Goal: Task Accomplishment & Management: Complete application form

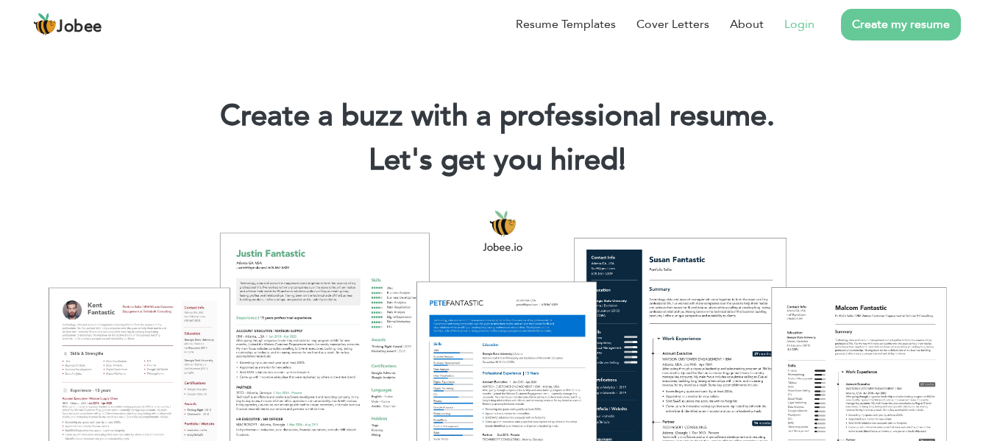
click at [811, 23] on link "Login" at bounding box center [799, 24] width 30 height 18
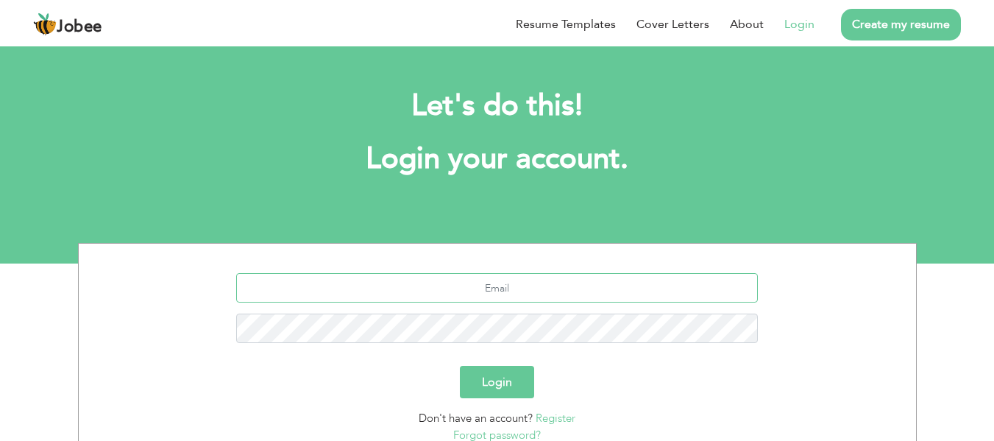
click at [709, 279] on input "text" at bounding box center [497, 287] width 522 height 29
type input "[EMAIL_ADDRESS][DOMAIN_NAME]"
click at [498, 382] on button "Login" at bounding box center [497, 382] width 74 height 32
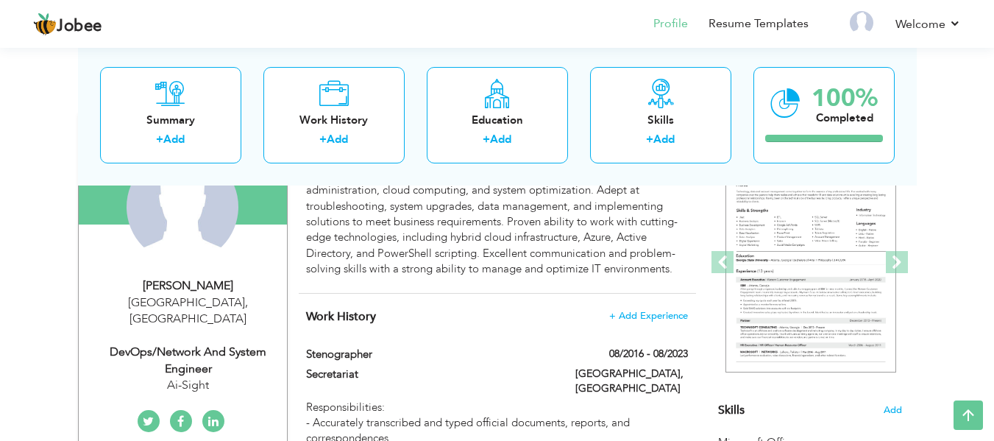
scroll to position [92, 0]
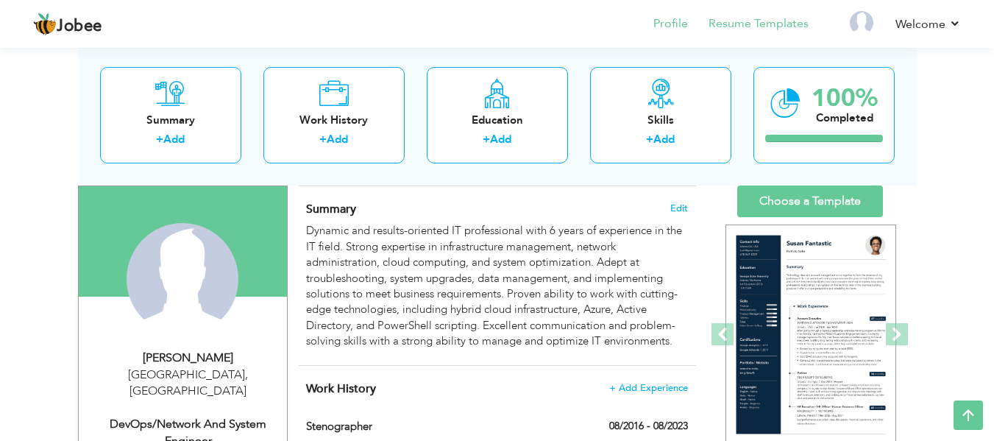
click at [692, 29] on li "Resume Templates" at bounding box center [748, 25] width 121 height 40
click at [678, 25] on link "Profile" at bounding box center [670, 23] width 35 height 17
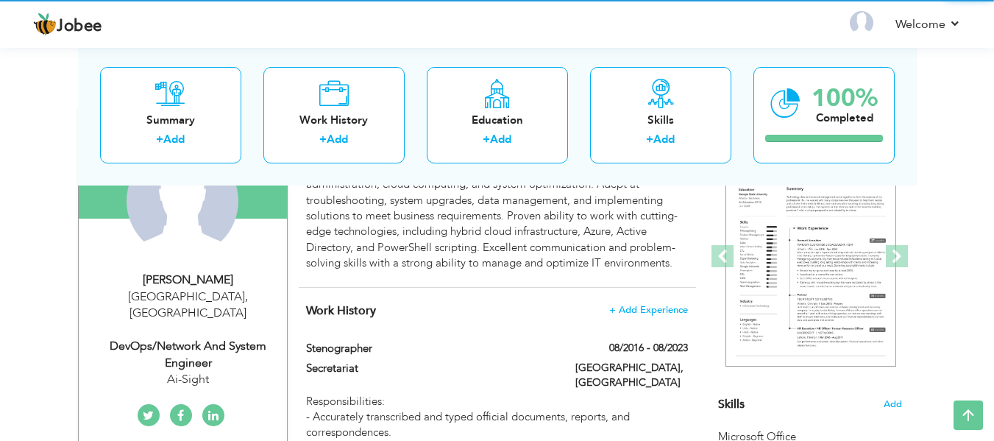
scroll to position [171, 0]
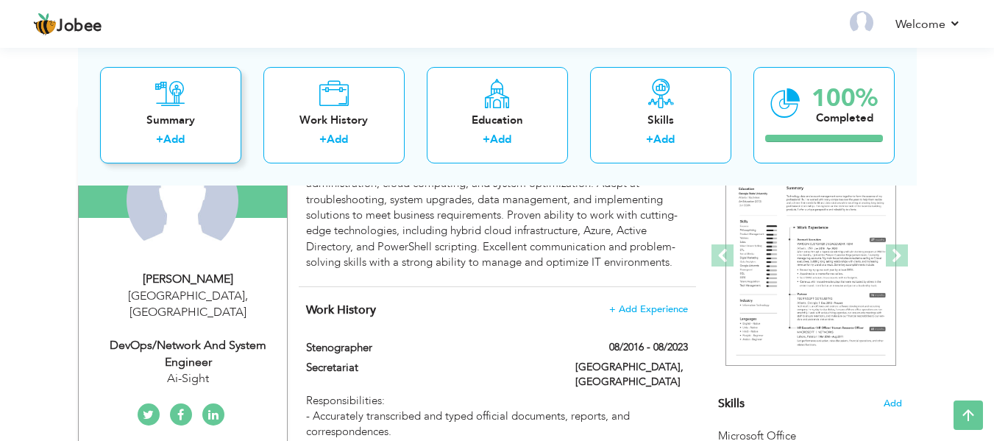
click at [199, 91] on div "Summary + Add" at bounding box center [170, 114] width 141 height 96
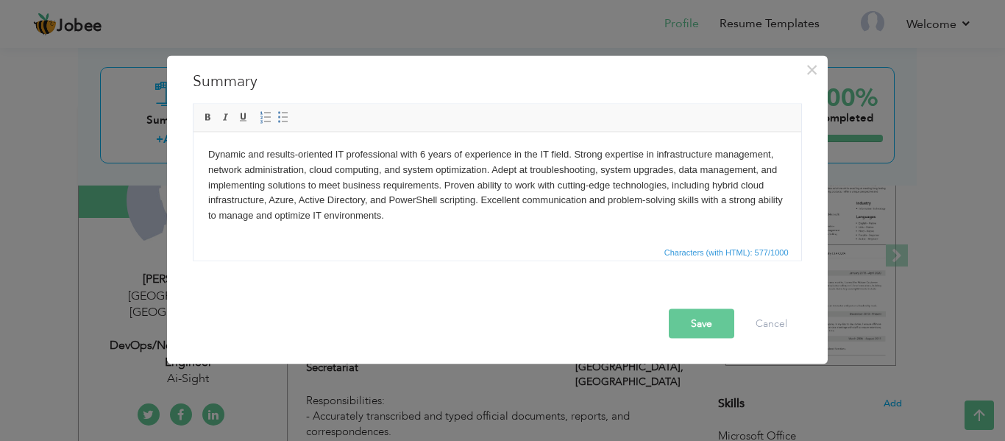
click at [519, 205] on body "Dynamic and results-oriented IT professional with 6 years of experience in the …" at bounding box center [497, 184] width 578 height 77
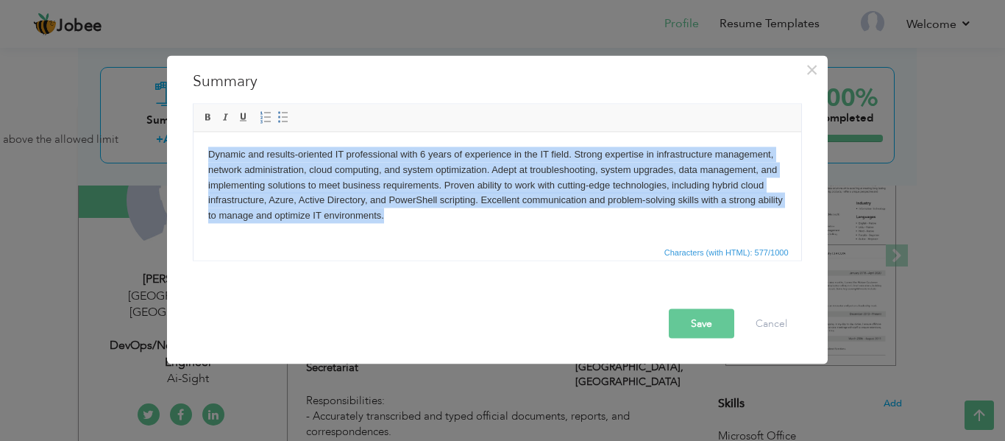
click at [400, 220] on body "Dynamic and results-oriented IT professional with 6 years of experience in the …" at bounding box center [497, 184] width 578 height 77
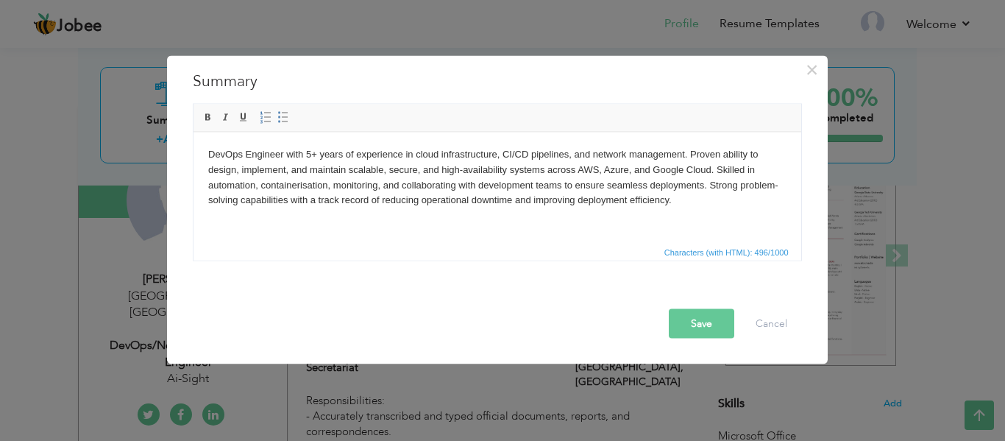
click at [307, 156] on body "DevOps Engineer with 5+ years of experience in cloud infrastructure, CI/CD pipe…" at bounding box center [497, 176] width 578 height 61
click at [684, 314] on button "Save" at bounding box center [701, 322] width 65 height 29
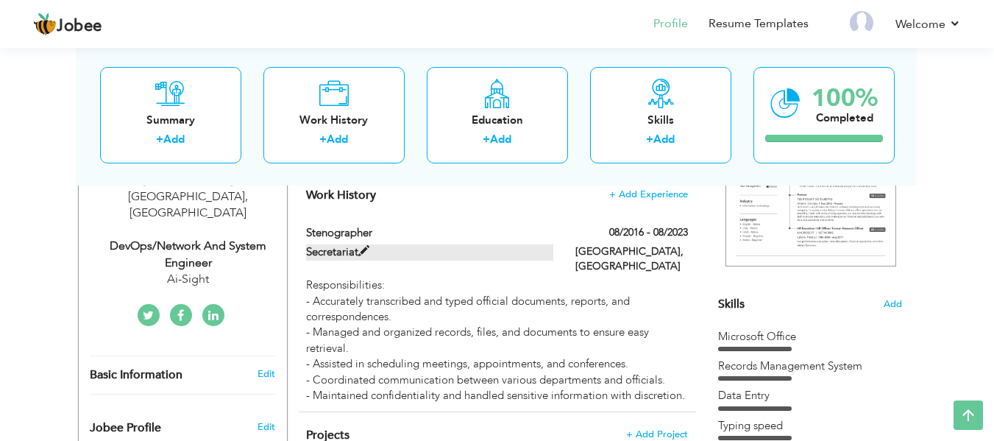
scroll to position [269, 0]
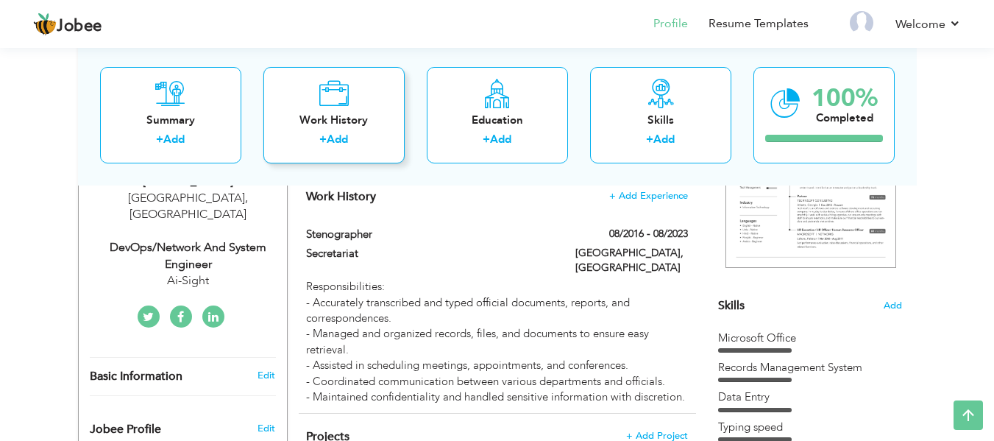
click at [331, 111] on div "Work History + Add" at bounding box center [333, 114] width 141 height 96
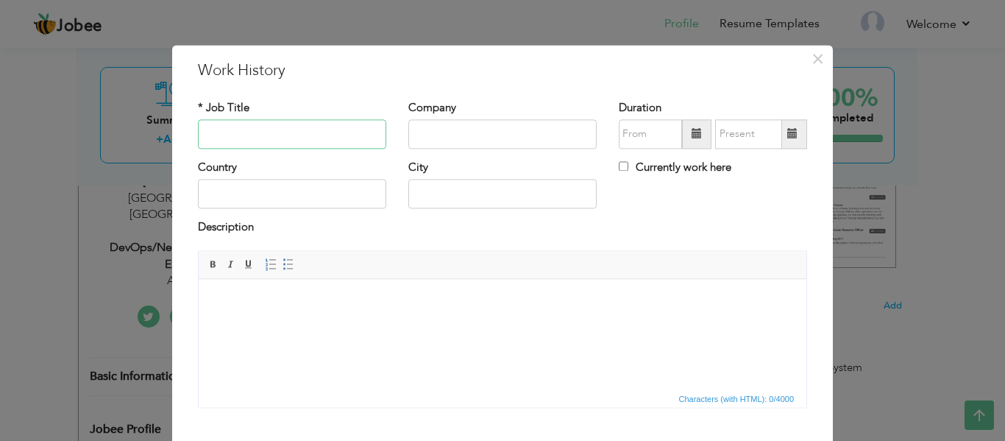
click at [302, 147] on input "text" at bounding box center [292, 133] width 188 height 29
click at [812, 58] on span "×" at bounding box center [818, 59] width 13 height 26
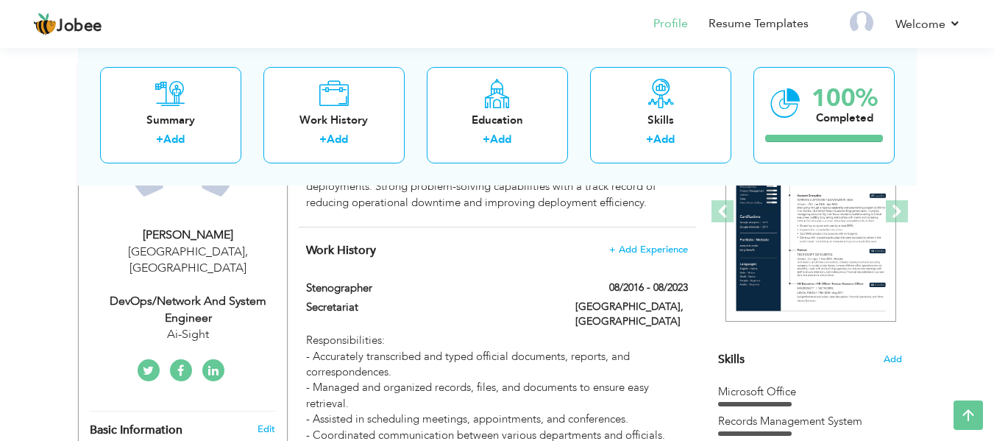
scroll to position [214, 0]
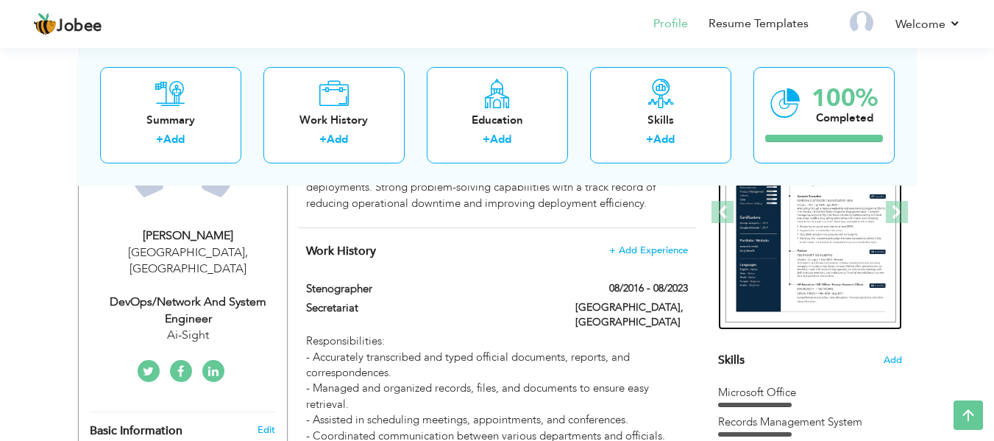
click at [755, 235] on img at bounding box center [811, 212] width 171 height 221
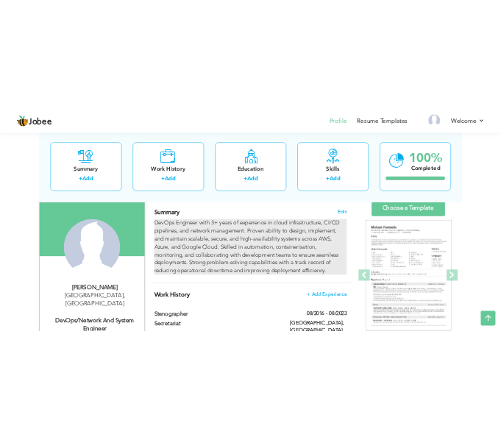
scroll to position [97, 0]
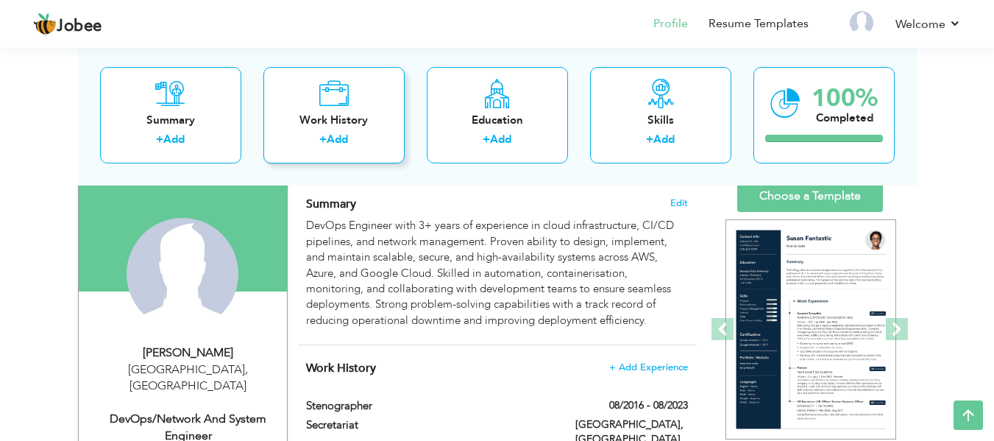
click at [312, 117] on div "Work History" at bounding box center [334, 119] width 118 height 15
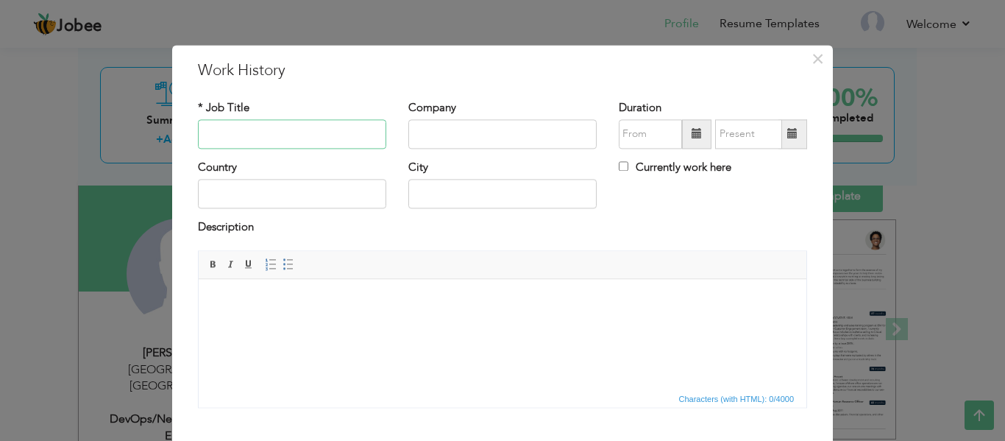
click at [305, 130] on input "text" at bounding box center [292, 133] width 188 height 29
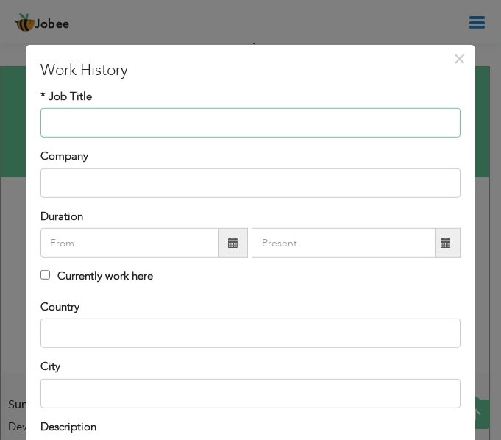
click at [279, 124] on input "text" at bounding box center [250, 122] width 420 height 29
click at [276, 124] on input "text" at bounding box center [250, 122] width 420 height 29
paste input "DevOps Engineer"
type input "Senior DevOps Engineer"
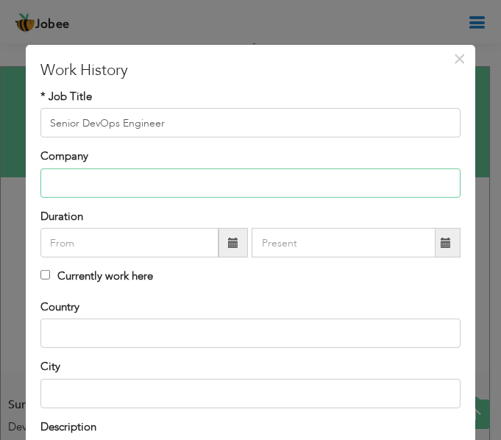
click at [217, 184] on input "text" at bounding box center [250, 183] width 420 height 29
click at [235, 190] on input "text" at bounding box center [250, 183] width 420 height 29
paste input "AI-Sight"
type input "AI-Sight"
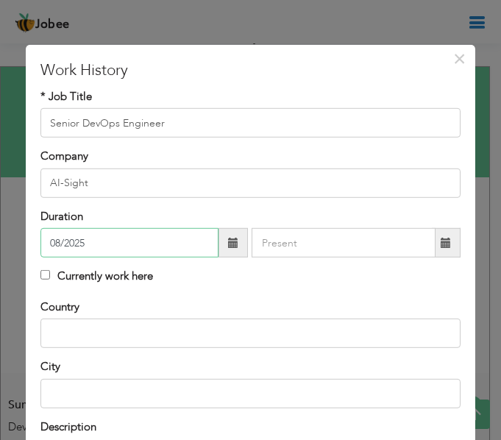
click at [180, 247] on input "08/2025" at bounding box center [129, 242] width 178 height 29
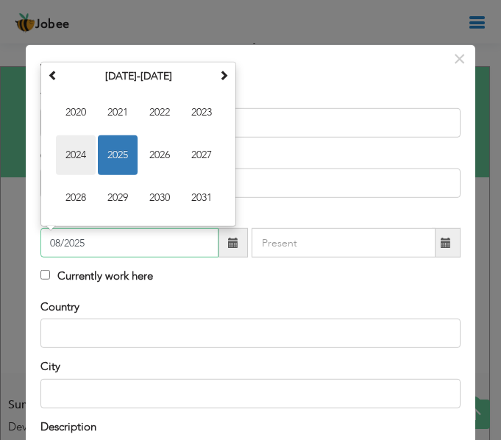
click at [72, 155] on span "2024" at bounding box center [76, 155] width 40 height 40
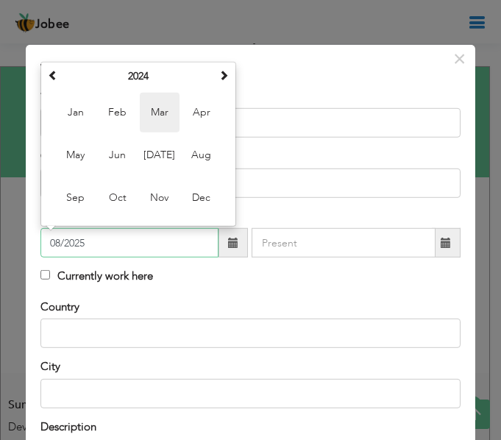
click at [160, 120] on span "Mar" at bounding box center [160, 113] width 40 height 40
type input "03/2024"
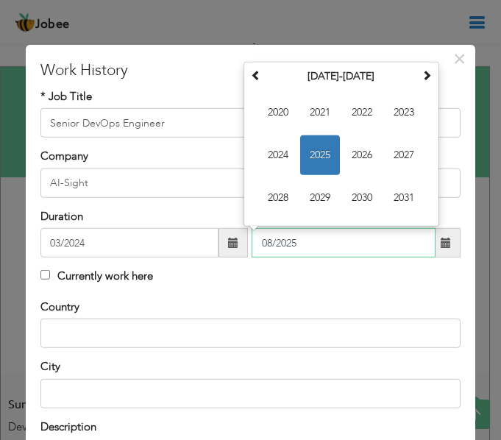
click at [391, 246] on input "08/2025" at bounding box center [344, 242] width 184 height 29
click at [393, 288] on div "Currently work here" at bounding box center [250, 278] width 420 height 19
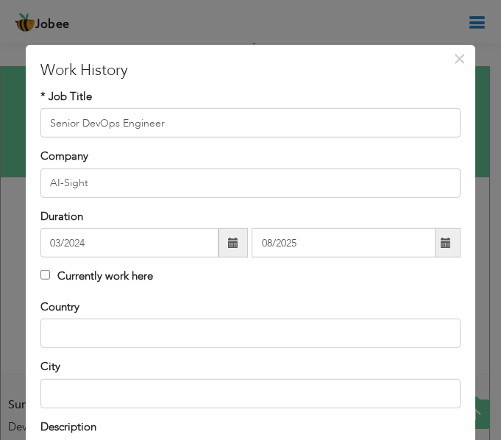
click at [441, 245] on span at bounding box center [446, 243] width 10 height 10
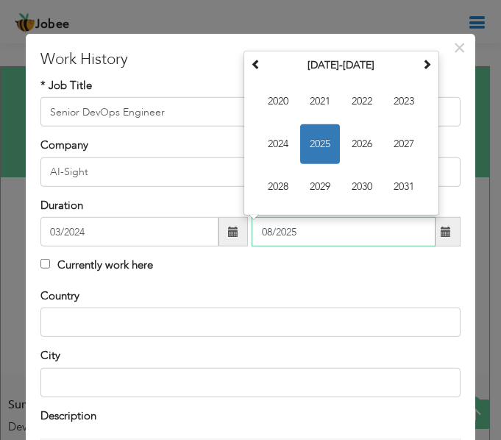
scroll to position [10, 0]
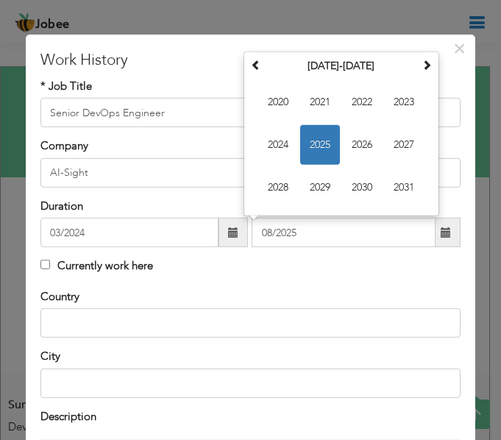
click at [196, 92] on div "* Job Title Senior DevOps Engineer" at bounding box center [250, 103] width 420 height 49
click at [313, 247] on input "08/2025" at bounding box center [344, 232] width 184 height 29
type input "0"
type input "08/2025"
click at [309, 276] on div "Currently work here" at bounding box center [250, 267] width 420 height 19
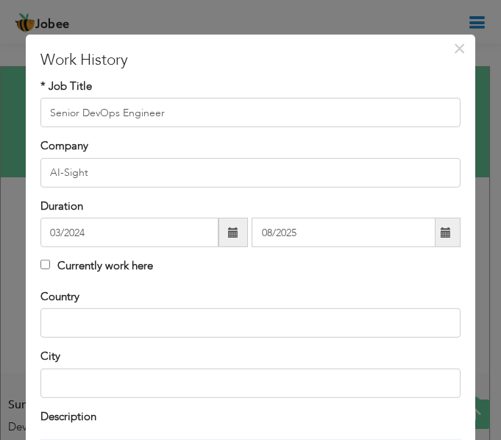
click at [313, 273] on div "Currently work here" at bounding box center [250, 267] width 420 height 19
click at [62, 261] on label "Currently work here" at bounding box center [96, 265] width 113 height 15
click at [50, 261] on input "Currently work here" at bounding box center [45, 265] width 10 height 10
checkbox input "true"
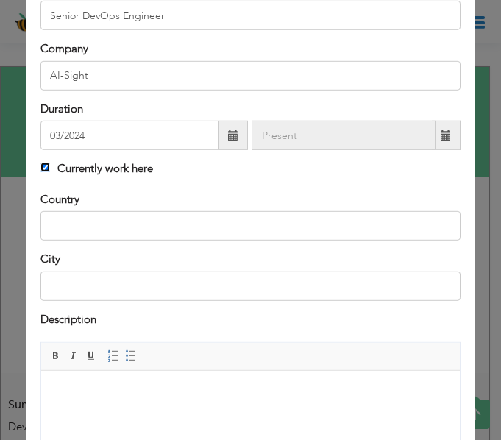
scroll to position [119, 0]
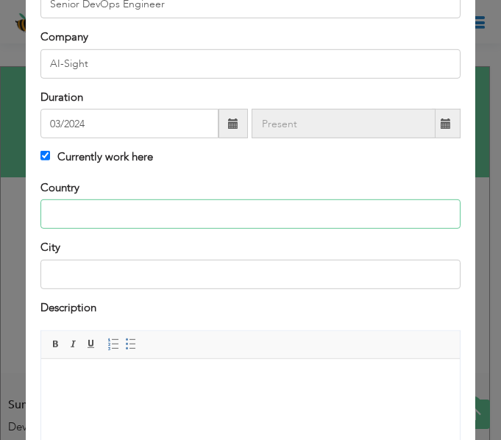
click at [275, 208] on input "text" at bounding box center [250, 213] width 420 height 29
type input "[GEOGRAPHIC_DATA]"
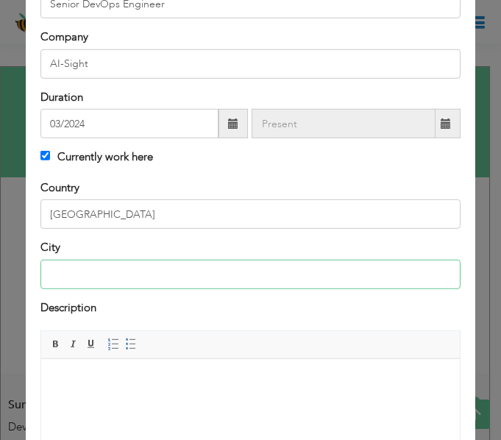
type input "[GEOGRAPHIC_DATA]"
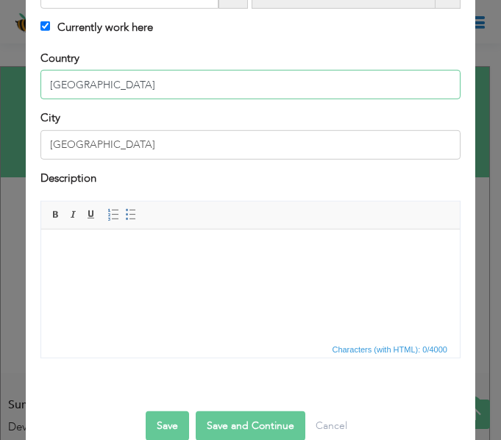
scroll to position [253, 0]
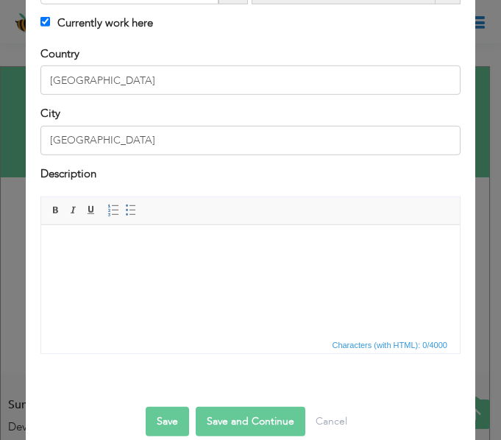
click at [314, 269] on html at bounding box center [250, 246] width 419 height 45
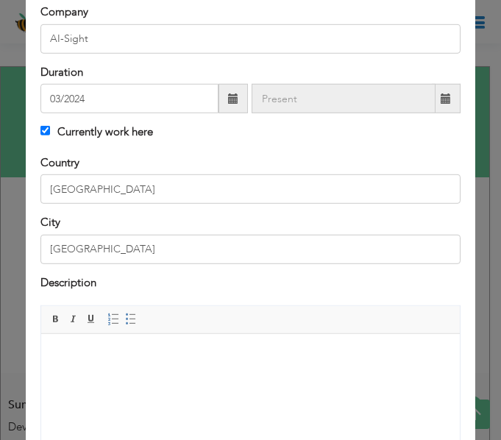
scroll to position [275, 0]
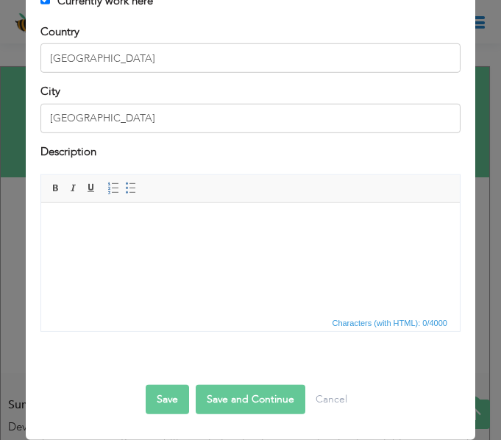
click at [311, 247] on html at bounding box center [250, 224] width 419 height 45
click at [281, 247] on html at bounding box center [250, 224] width 419 height 45
click at [315, 237] on html at bounding box center [250, 224] width 419 height 45
click at [153, 235] on html at bounding box center [250, 224] width 419 height 45
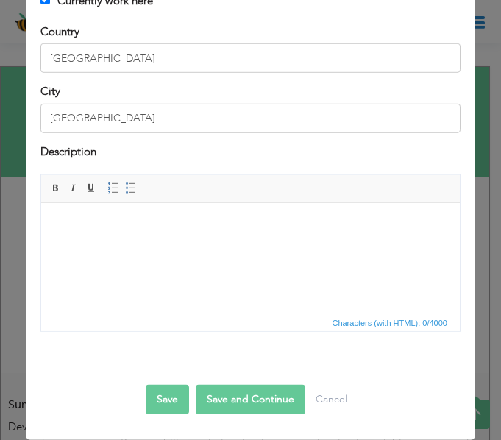
click at [153, 235] on html at bounding box center [250, 224] width 419 height 45
click at [309, 247] on html "h" at bounding box center [250, 224] width 419 height 45
click at [365, 232] on body at bounding box center [250, 224] width 389 height 15
click at [329, 229] on body at bounding box center [250, 224] width 389 height 15
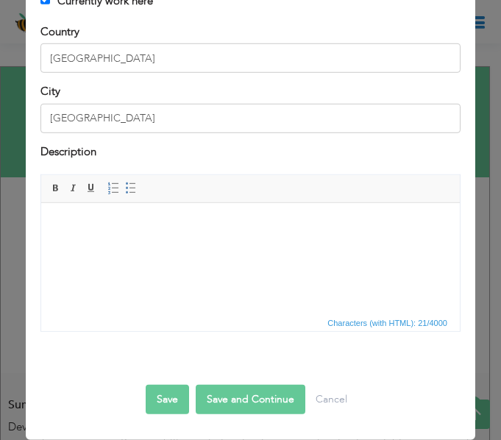
click at [191, 223] on body at bounding box center [250, 224] width 389 height 15
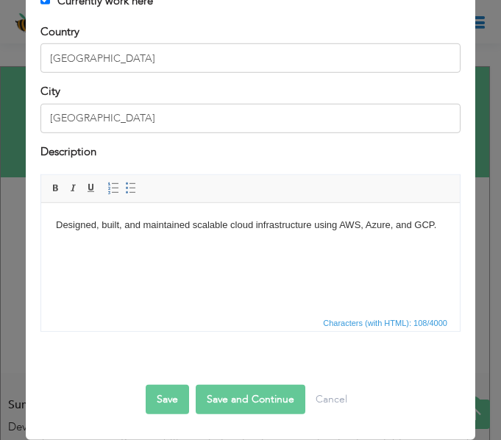
click at [307, 255] on body "Designed, built, and maintained scalable cloud infrastructure using AWS, Azure,…" at bounding box center [250, 237] width 389 height 40
click at [302, 283] on p at bounding box center [250, 274] width 389 height 15
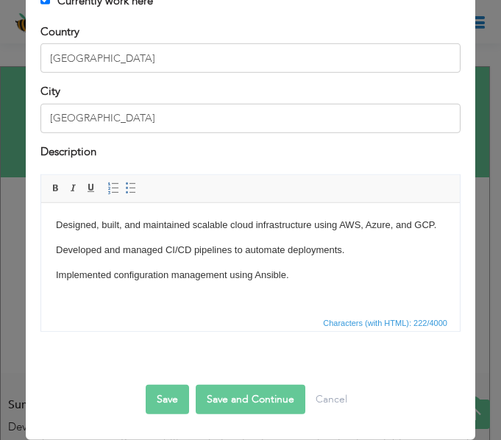
click at [152, 297] on html "Designed, built, and maintained scalable cloud infrastructure using AWS, Azure,…" at bounding box center [250, 249] width 419 height 94
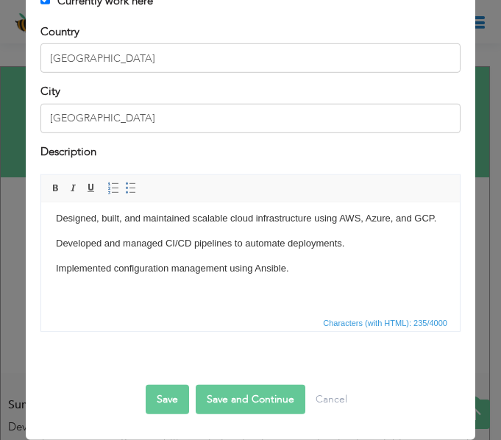
scroll to position [24, 0]
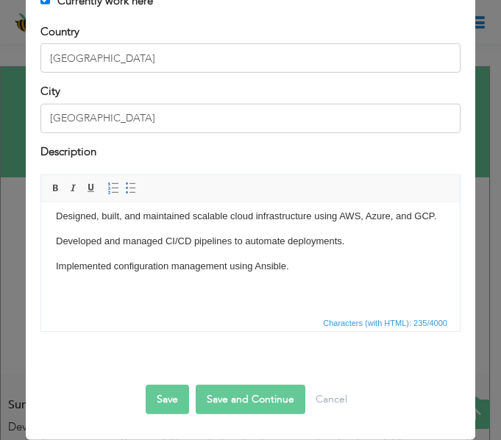
click at [210, 284] on p at bounding box center [250, 290] width 389 height 15
click at [293, 294] on p at bounding box center [250, 290] width 389 height 15
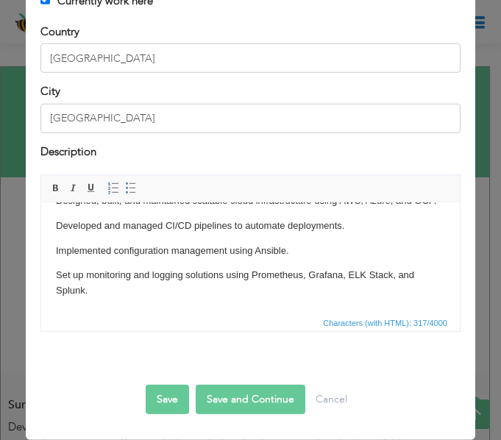
scroll to position [47, 0]
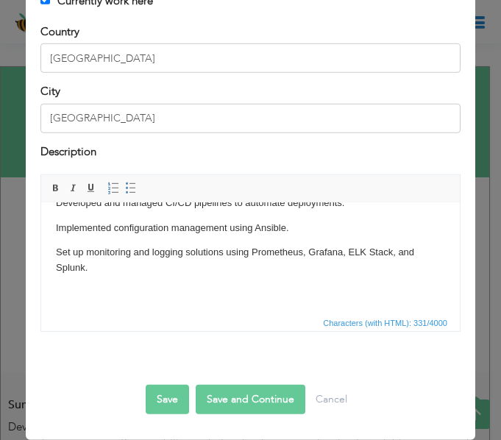
click at [214, 275] on p "Set up monitoring and logging solutions using Prometheus, Grafana, ELK Stack, a…" at bounding box center [250, 259] width 389 height 31
click at [362, 313] on span "Characters (with HTML): 399/4000" at bounding box center [250, 322] width 419 height 18
click at [355, 300] on p "Managed containerized applications with Docker and Kubernetes." at bounding box center [250, 292] width 389 height 15
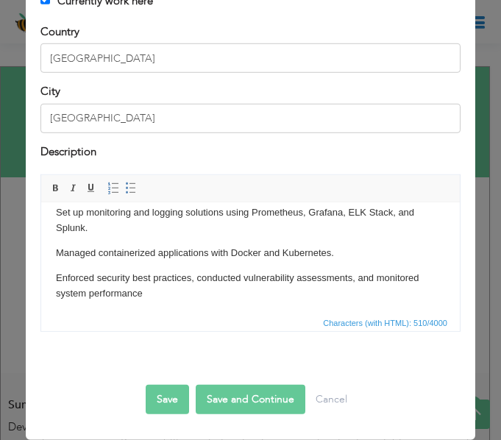
scroll to position [88, 0]
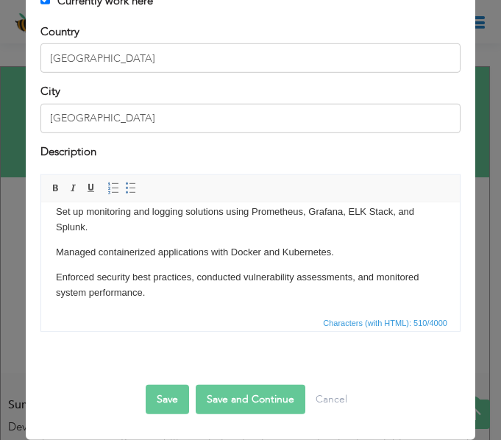
click at [219, 300] on p "Enforced security best practices, conducted vulnerability assessments, and moni…" at bounding box center [250, 284] width 389 height 31
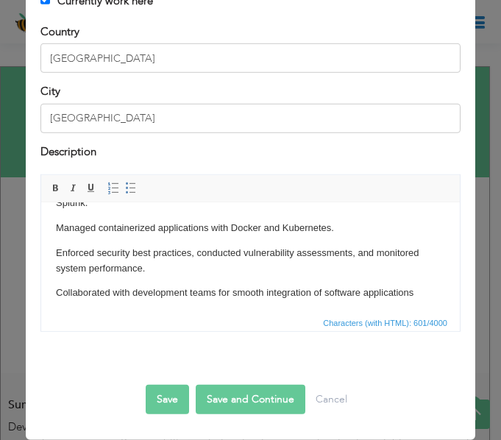
scroll to position [113, 0]
click at [230, 394] on button "Save and Continue" at bounding box center [251, 399] width 110 height 29
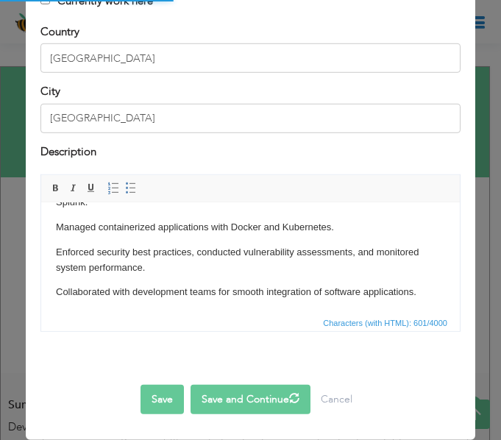
checkbox input "false"
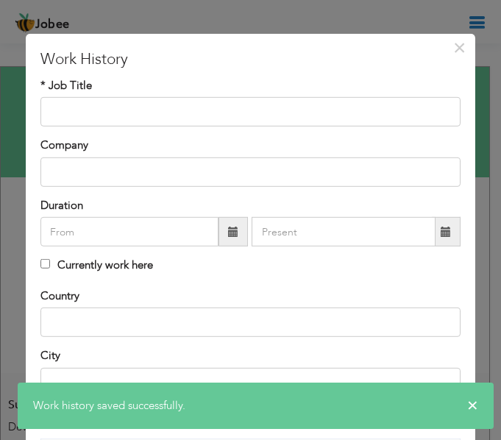
scroll to position [7, 0]
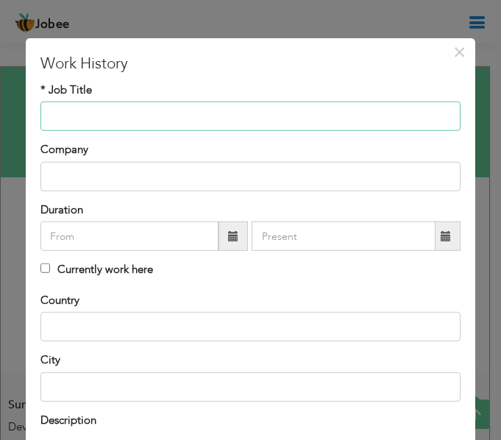
click at [346, 121] on input "text" at bounding box center [250, 116] width 420 height 29
paste input "DevOps Engineer"
type input "DevOps Engineer"
click at [245, 160] on div "Company" at bounding box center [250, 166] width 420 height 49
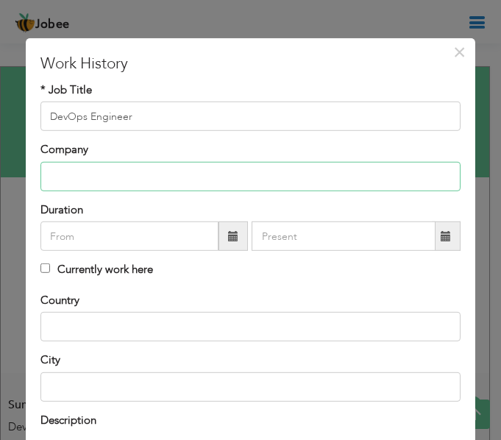
click at [230, 179] on input "text" at bounding box center [250, 176] width 420 height 29
paste input "Vision Computer Solution"
type input "Vision Computer Solution"
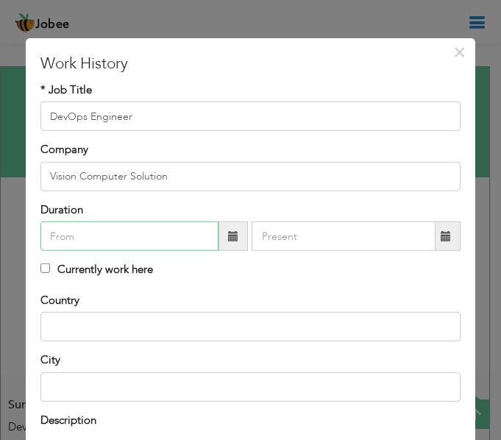
click at [152, 236] on input "text" at bounding box center [129, 236] width 178 height 29
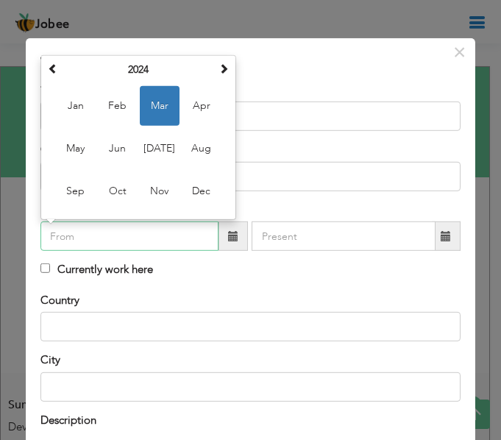
click at [140, 82] on td "Jan Feb Mar Apr May Jun Jul Aug Sep Oct Nov Dec" at bounding box center [138, 148] width 188 height 135
click at [56, 69] on span at bounding box center [53, 68] width 10 height 10
click at [110, 199] on span "Oct" at bounding box center [118, 191] width 40 height 40
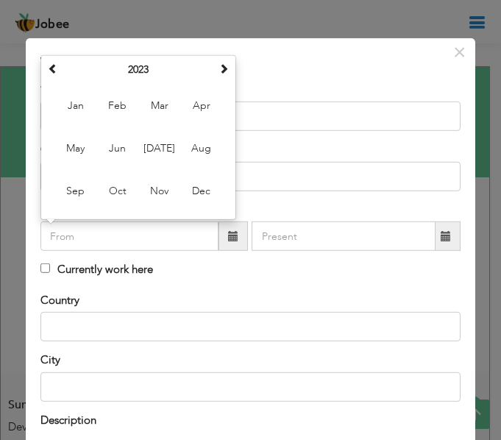
type input "10/2023"
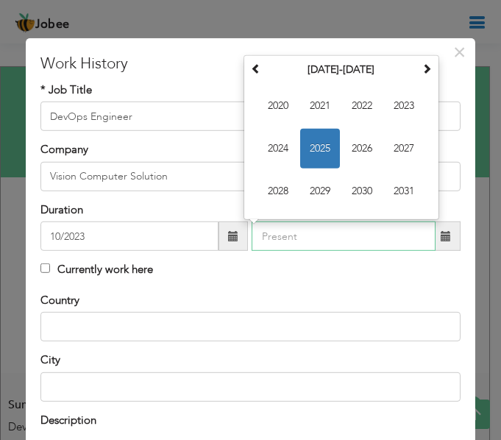
click at [320, 240] on input "text" at bounding box center [344, 236] width 184 height 29
click at [420, 112] on span "2023" at bounding box center [404, 106] width 40 height 40
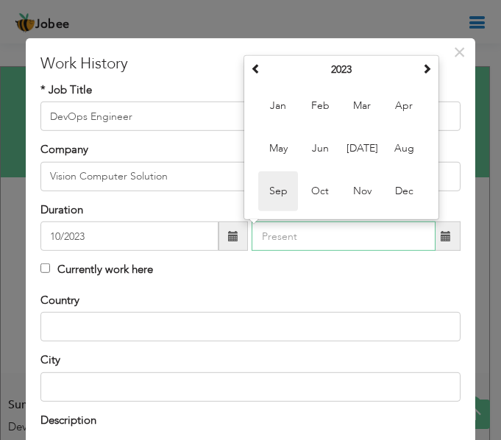
click at [275, 191] on span "Sep" at bounding box center [278, 191] width 40 height 40
type input "09/2023"
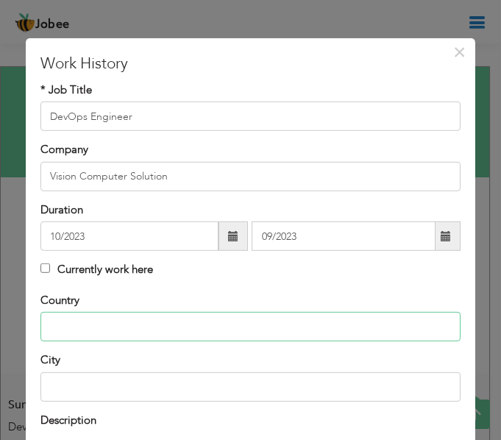
click at [103, 330] on input "text" at bounding box center [250, 326] width 420 height 29
type input "[GEOGRAPHIC_DATA]"
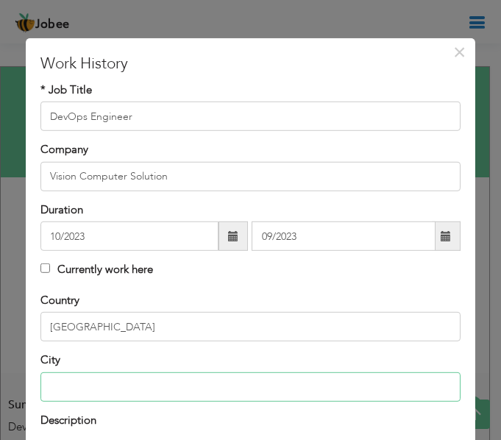
type input "[GEOGRAPHIC_DATA]"
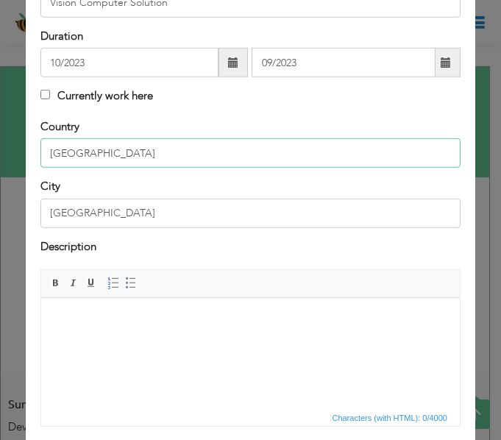
scroll to position [181, 0]
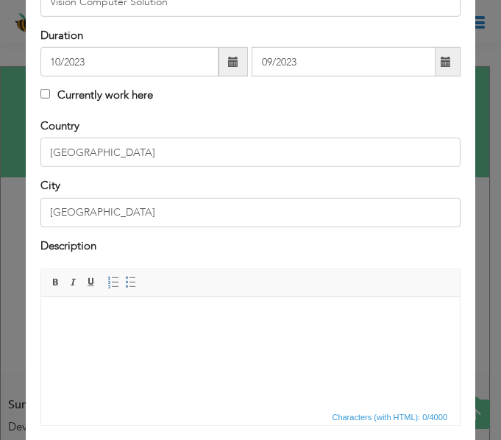
click at [210, 316] on body at bounding box center [250, 318] width 389 height 15
click at [307, 342] on p at bounding box center [250, 343] width 389 height 15
click at [286, 342] on p at bounding box center [250, 343] width 389 height 15
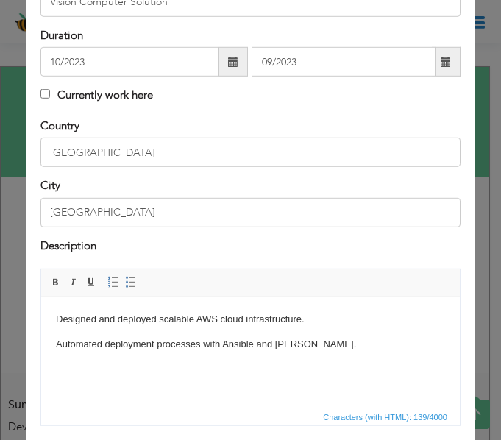
click at [305, 356] on body "Designed and deployed scalable AWS cloud infrastructure. Automated deployment p…" at bounding box center [250, 343] width 389 height 65
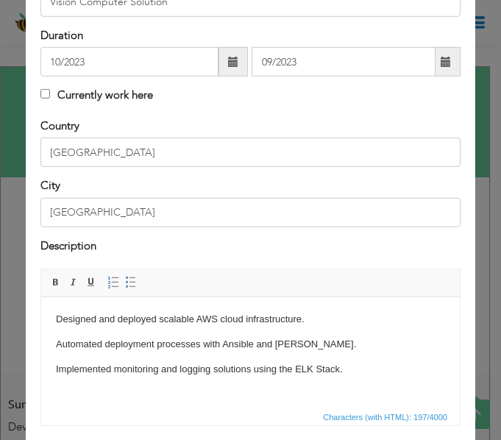
click at [379, 374] on p "Implemented monitoring and logging solutions using the ELK Stack." at bounding box center [250, 368] width 389 height 15
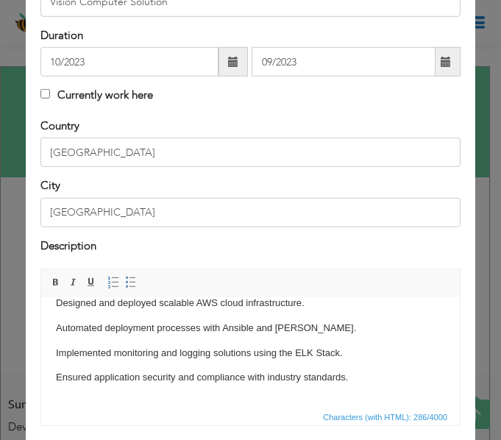
click at [367, 379] on p "Ensured application security and compliance with industry standards." at bounding box center [250, 376] width 389 height 15
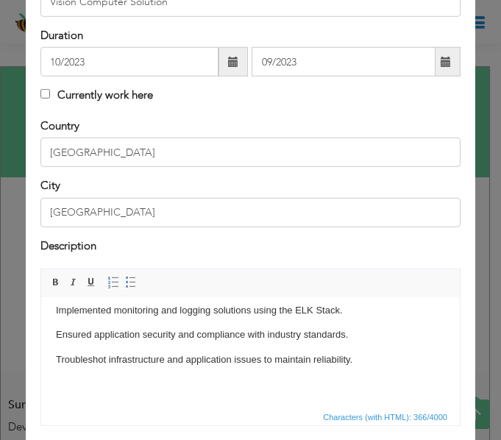
scroll to position [275, 0]
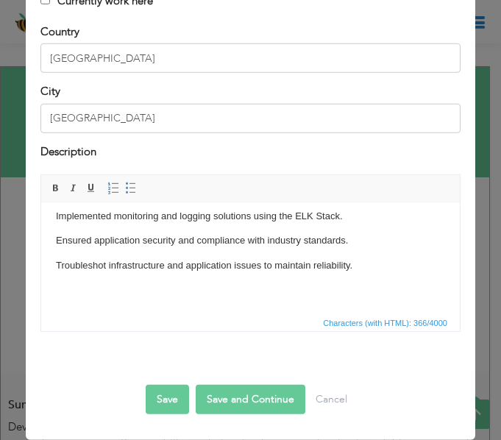
click at [216, 397] on button "Save and Continue" at bounding box center [251, 399] width 110 height 29
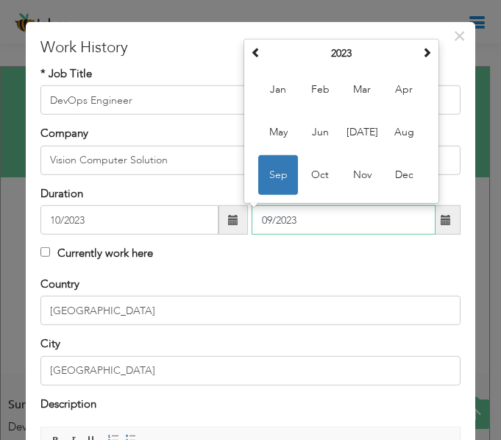
click at [277, 180] on span "Sep" at bounding box center [278, 175] width 40 height 40
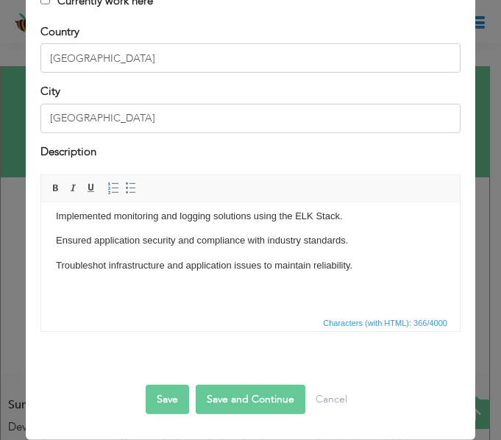
click at [229, 399] on button "Save and Continue" at bounding box center [251, 399] width 110 height 29
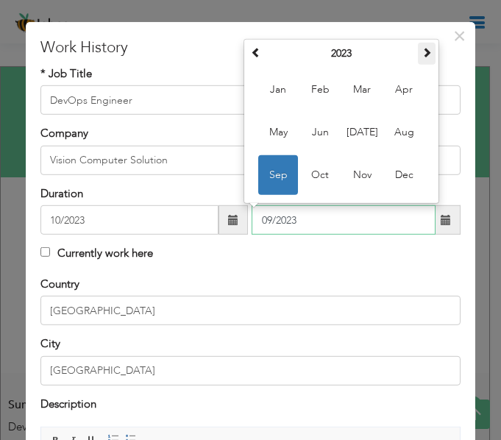
click at [430, 54] on span at bounding box center [427, 52] width 10 height 10
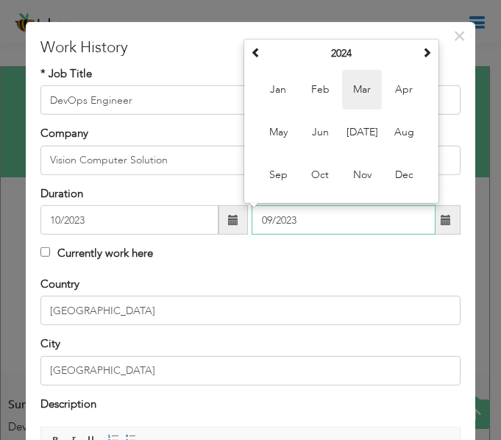
click at [368, 93] on span "Mar" at bounding box center [362, 90] width 40 height 40
type input "03/2024"
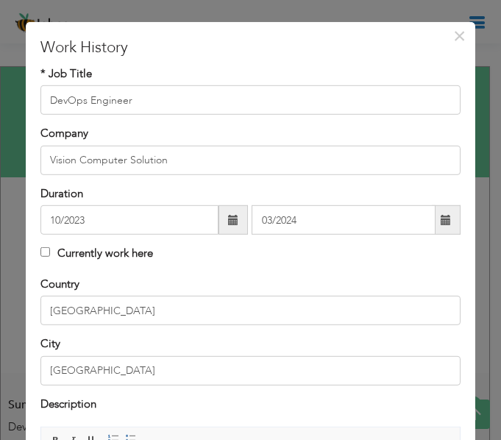
scroll to position [275, 0]
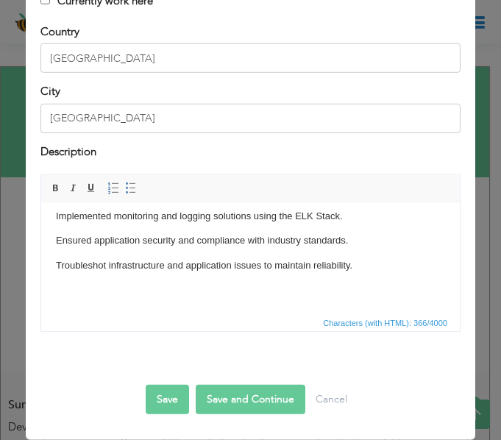
click at [276, 418] on div "Save Save and Continue Delete Cancel" at bounding box center [250, 384] width 420 height 82
click at [276, 410] on button "Save and Continue" at bounding box center [251, 399] width 110 height 29
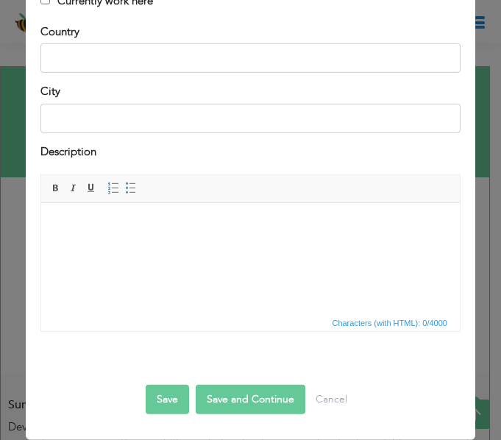
scroll to position [0, 0]
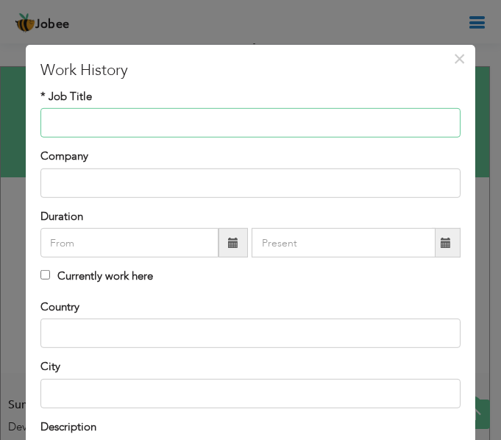
click at [197, 121] on input "text" at bounding box center [250, 122] width 420 height 29
paste input "Network Manager / DevOps Engineer"
type input "Network Manager / DevOps Engineer"
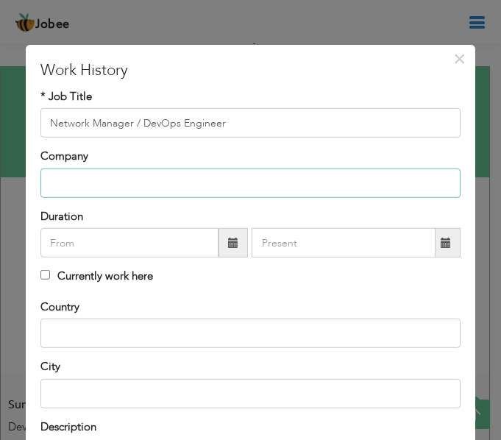
click at [225, 183] on input "text" at bounding box center [250, 183] width 420 height 29
paste input "• Managed and optimized network infrastructure for high-availability services"
type input "• Managed and optimized network infrastructure for high-availability services"
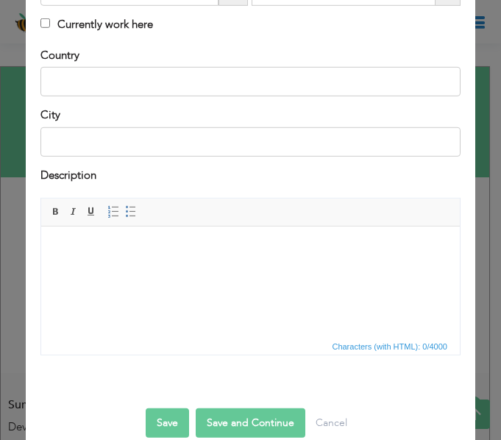
scroll to position [275, 0]
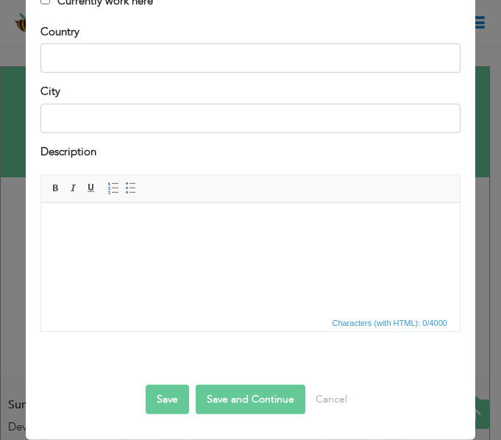
click at [294, 247] on html at bounding box center [250, 224] width 419 height 45
paste body
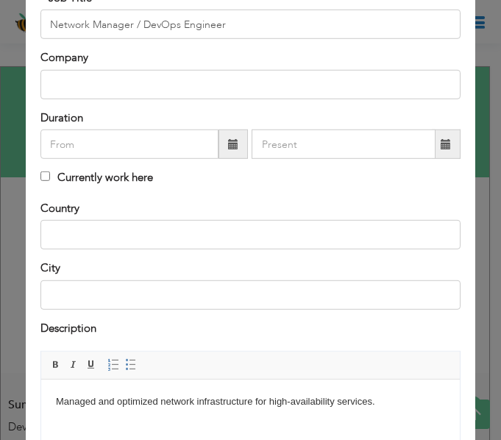
scroll to position [0, 0]
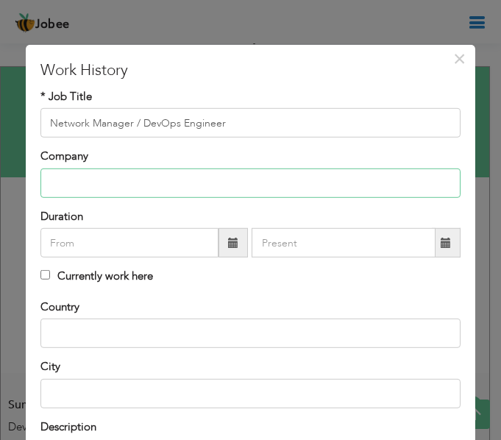
click at [179, 171] on input "text" at bounding box center [250, 183] width 420 height 29
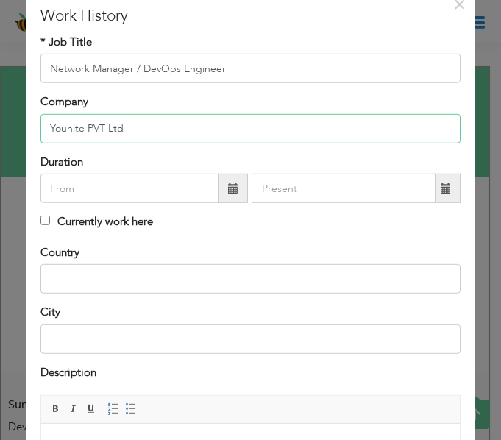
scroll to position [72, 0]
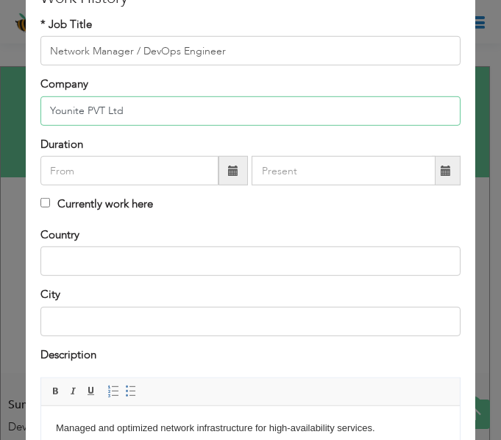
type input "Younite PVT Ltd"
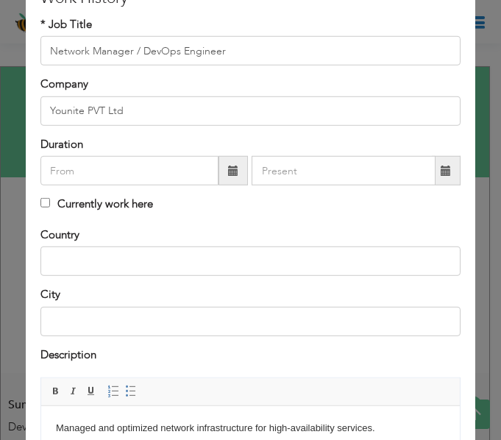
click at [228, 171] on span at bounding box center [233, 171] width 10 height 10
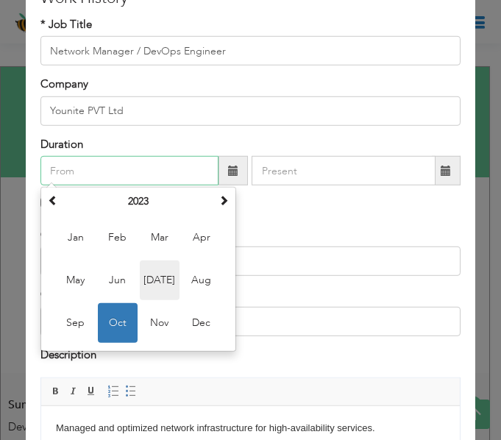
click at [172, 277] on span "Jul" at bounding box center [160, 281] width 40 height 40
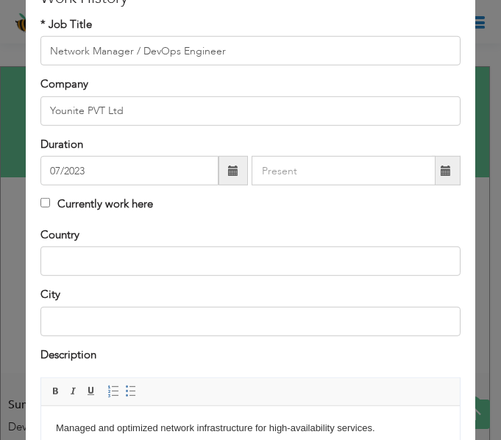
click at [220, 169] on span at bounding box center [233, 170] width 29 height 29
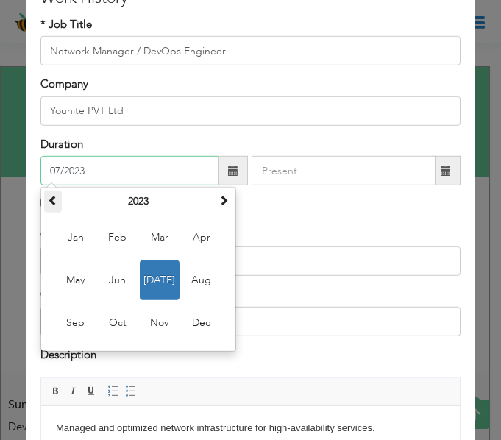
click at [59, 208] on th at bounding box center [53, 202] width 18 height 22
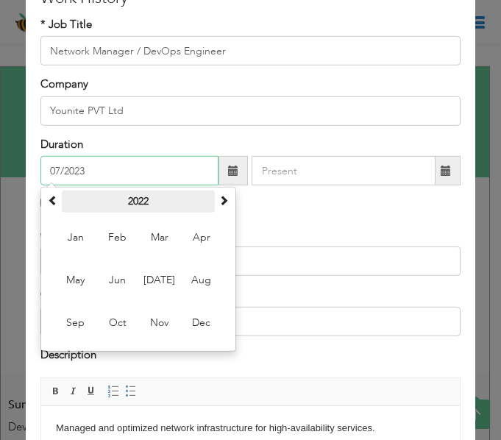
click at [132, 203] on th "2022" at bounding box center [138, 202] width 153 height 22
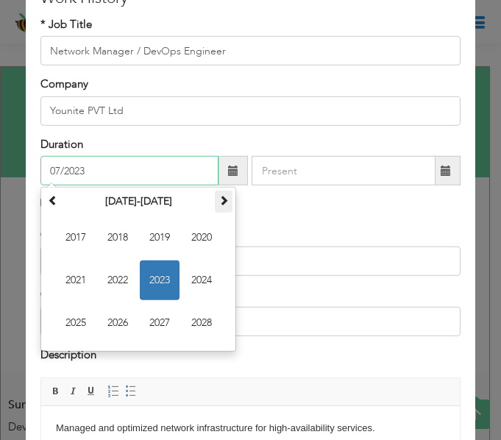
click at [216, 199] on th at bounding box center [224, 202] width 18 height 22
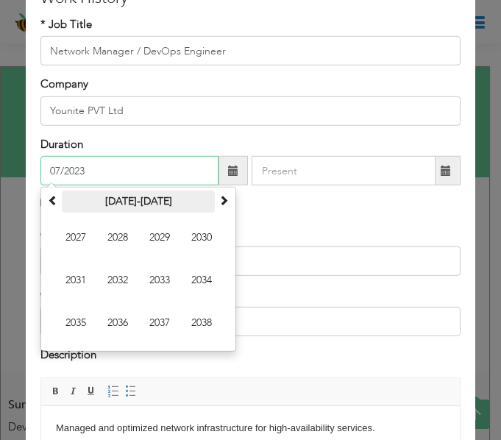
click at [148, 198] on th "2027-2038" at bounding box center [138, 202] width 153 height 22
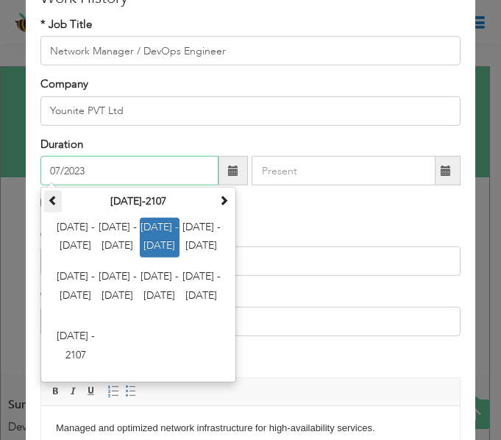
click at [51, 203] on span at bounding box center [53, 200] width 10 height 10
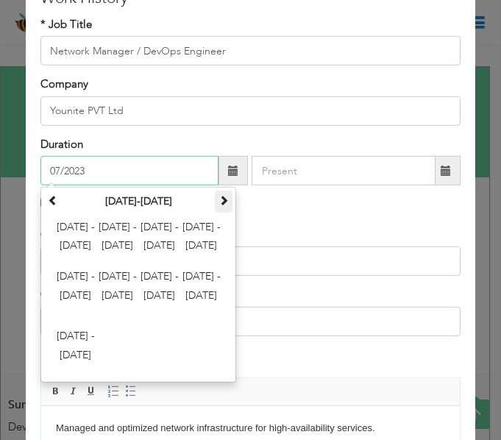
click at [221, 195] on span at bounding box center [224, 200] width 10 height 10
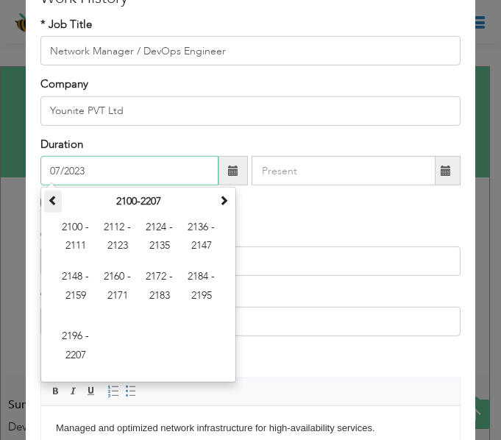
click at [57, 204] on span at bounding box center [53, 200] width 10 height 10
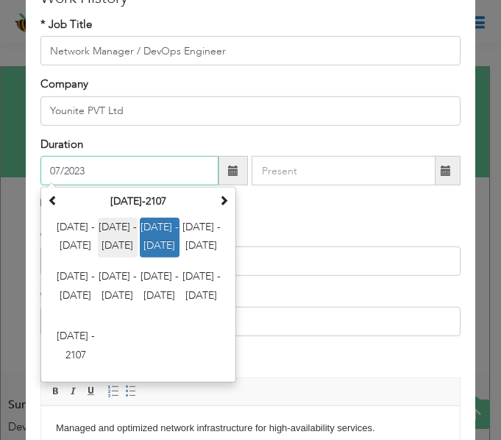
click at [128, 233] on span "2012 - 2023" at bounding box center [118, 238] width 40 height 40
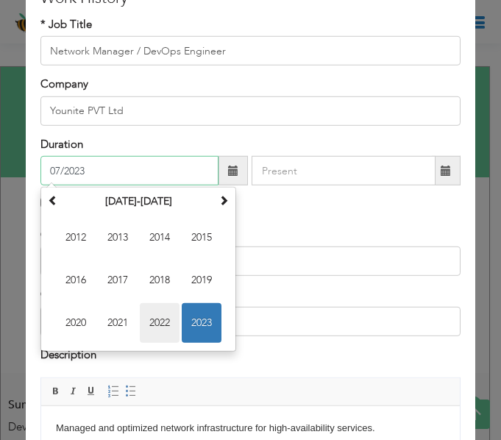
click at [161, 318] on span "2022" at bounding box center [160, 323] width 40 height 40
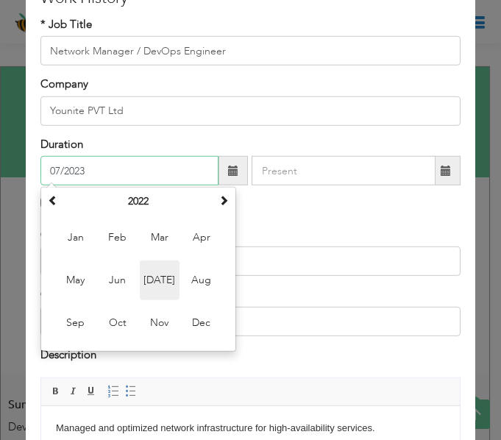
click at [162, 293] on span "Jul" at bounding box center [160, 281] width 40 height 40
type input "07/2022"
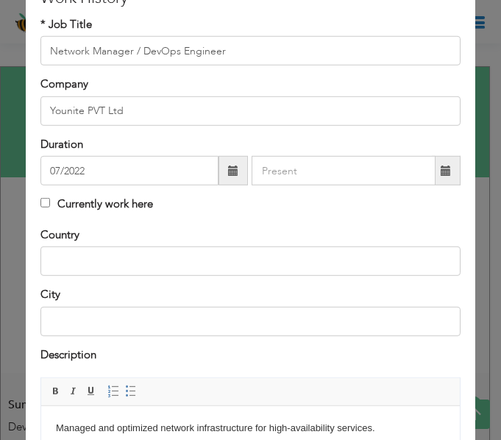
click at [441, 172] on span at bounding box center [446, 171] width 10 height 10
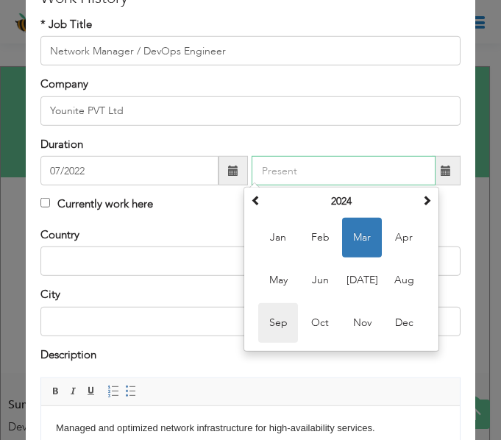
click at [281, 327] on span "Sep" at bounding box center [278, 323] width 40 height 40
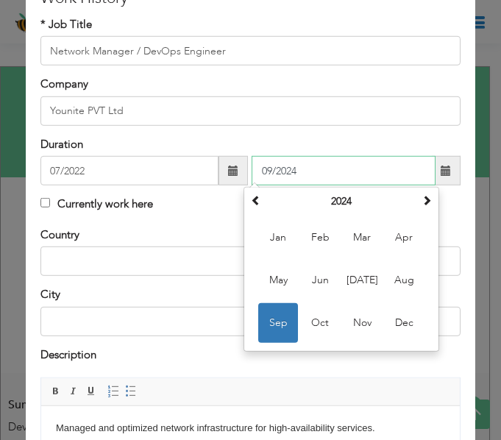
click at [420, 174] on input "09/2024" at bounding box center [344, 170] width 184 height 29
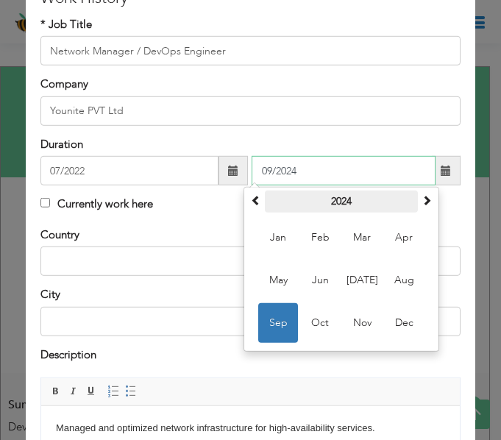
click at [343, 205] on th "2024" at bounding box center [341, 202] width 153 height 22
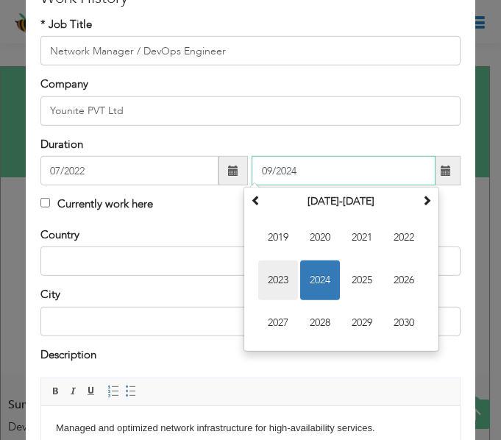
click at [273, 289] on span "2023" at bounding box center [278, 281] width 40 height 40
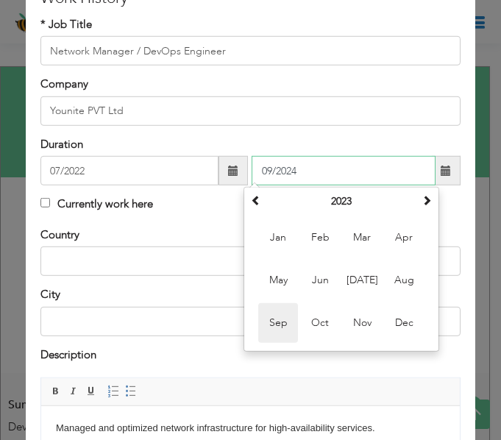
click at [284, 325] on span "Sep" at bounding box center [278, 323] width 40 height 40
type input "09/2023"
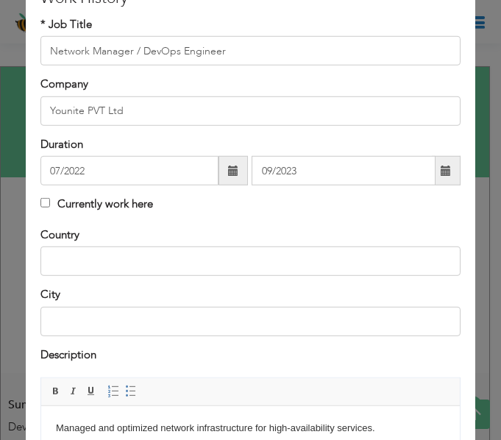
click at [272, 235] on div "Country" at bounding box center [250, 251] width 420 height 49
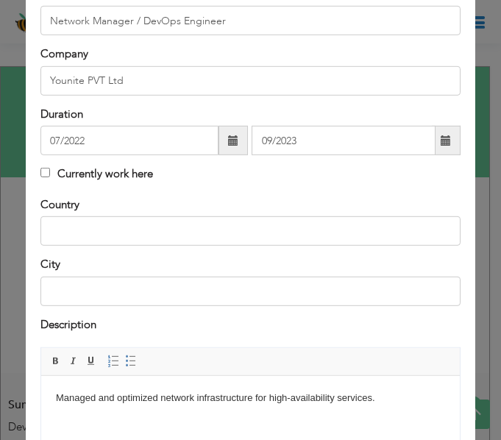
scroll to position [111, 0]
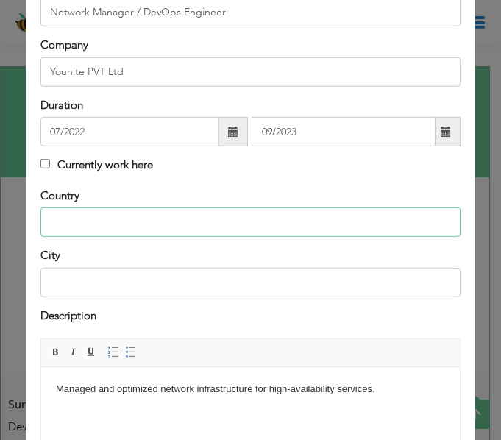
click at [213, 222] on input "text" at bounding box center [250, 222] width 420 height 29
type input "[GEOGRAPHIC_DATA]"
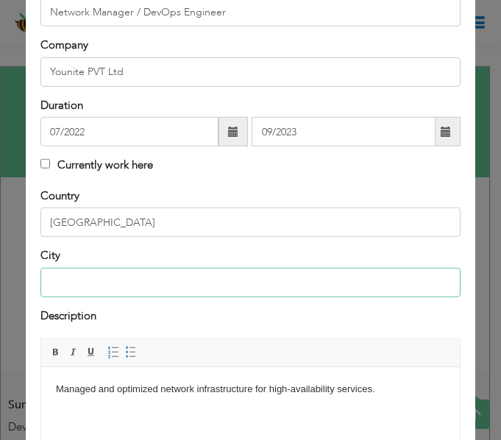
type input "[GEOGRAPHIC_DATA]"
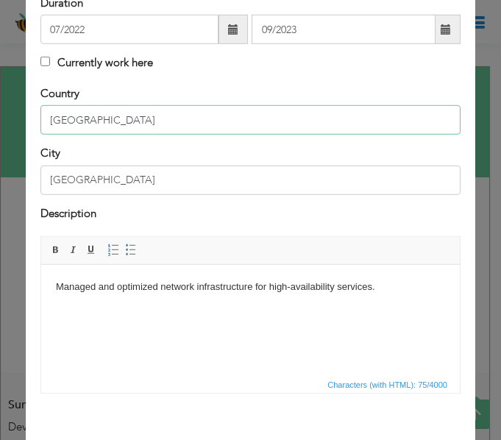
scroll to position [275, 0]
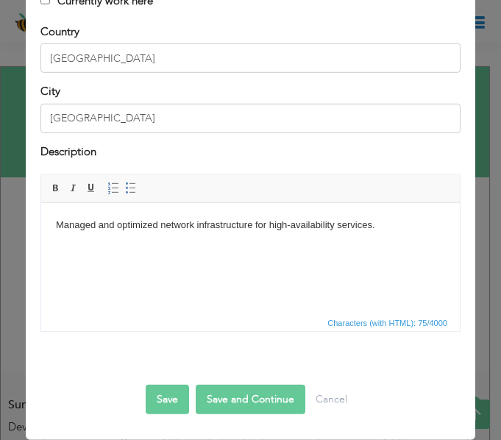
click at [297, 247] on html "Managed and optimized network infrastructure for high-availability services." at bounding box center [250, 224] width 419 height 45
click at [388, 221] on body "Managed and optimized network infrastructure for high-availability services." at bounding box center [250, 224] width 389 height 15
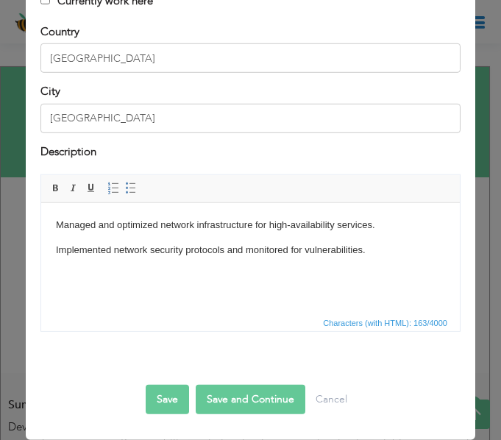
click at [360, 272] on html "Managed and optimized network infrastructure for high-availability services. Im…" at bounding box center [250, 237] width 419 height 70
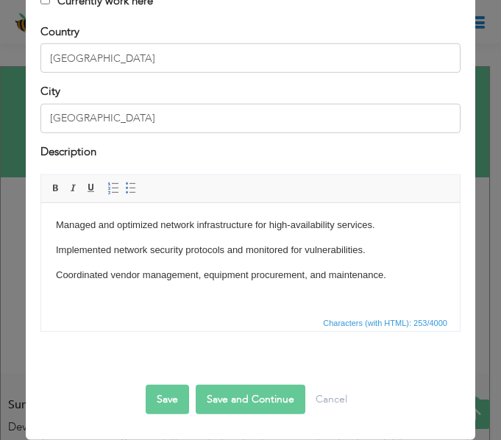
click at [379, 287] on body "Managed and optimized network infrastructure for high-availability services. Im…" at bounding box center [250, 262] width 389 height 90
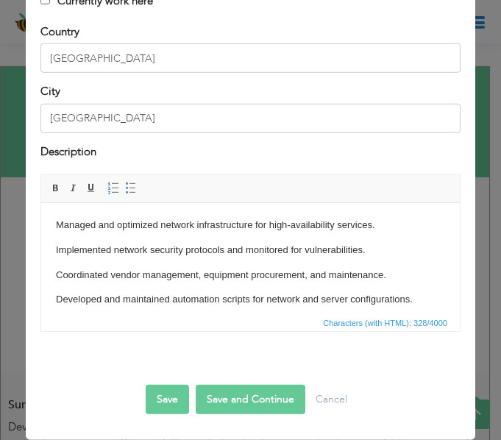
scroll to position [9, 0]
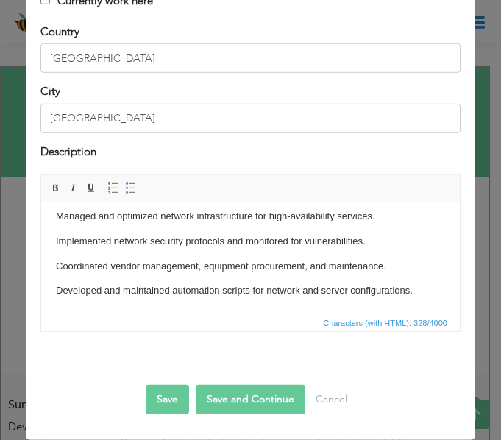
click at [418, 289] on p "Developed and maintained automation scripts for network and server configuratio…" at bounding box center [250, 290] width 389 height 15
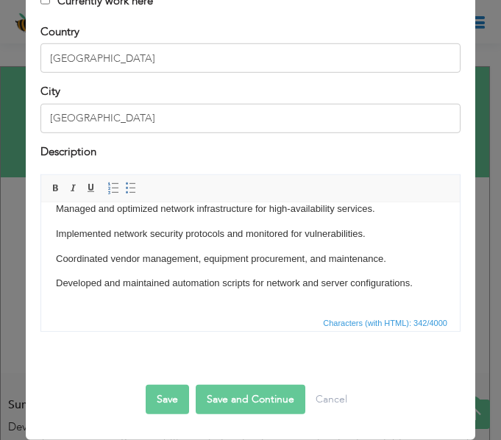
click at [243, 299] on body "Managed and optimized network infrastructure for high-availability services. Im…" at bounding box center [250, 258] width 389 height 115
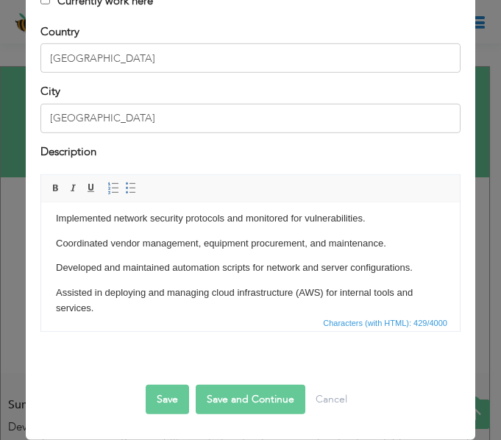
click at [194, 296] on p "Assisted in deploying and managing cloud infrastructure (AWS) for internal tool…" at bounding box center [250, 300] width 389 height 31
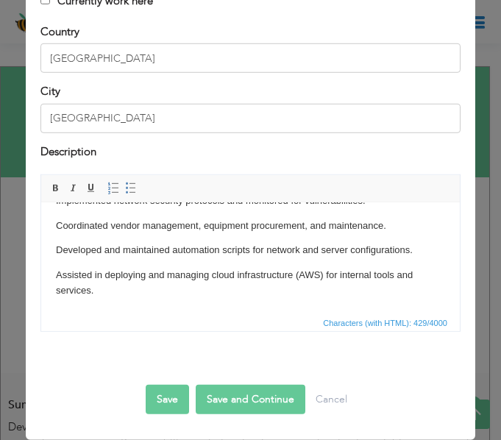
click at [132, 297] on p "Assisted in deploying and managing cloud infrastructure (AWS) for internal tool…" at bounding box center [250, 282] width 389 height 31
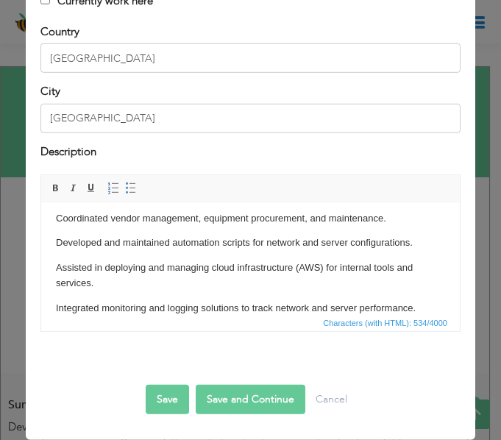
scroll to position [82, 0]
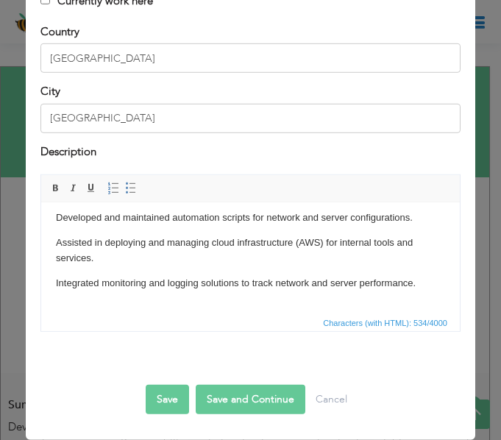
click at [211, 308] on p at bounding box center [250, 307] width 389 height 15
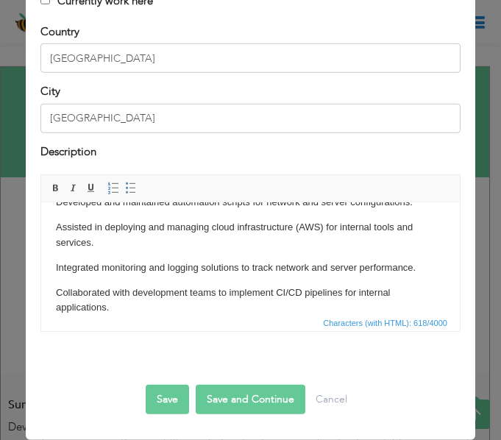
scroll to position [121, 0]
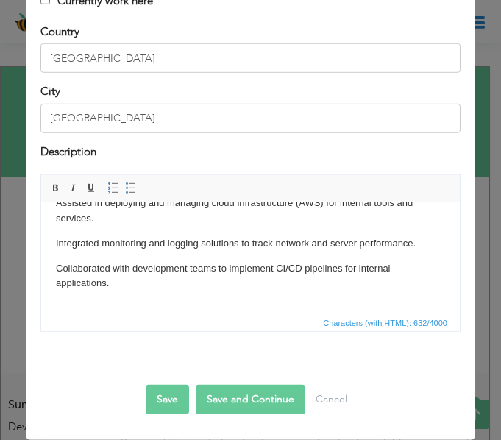
drag, startPoint x: 57, startPoint y: 107, endPoint x: 99, endPoint y: 333, distance: 229.8
click at [99, 333] on div "Rich Text Editor, workEditor Editor toolbars Basic Styles Bold Italic Underline…" at bounding box center [250, 258] width 442 height 169
click at [115, 315] on span "Characters (with HTML): 632/4000" at bounding box center [250, 322] width 419 height 18
click at [126, 300] on p at bounding box center [250, 307] width 389 height 15
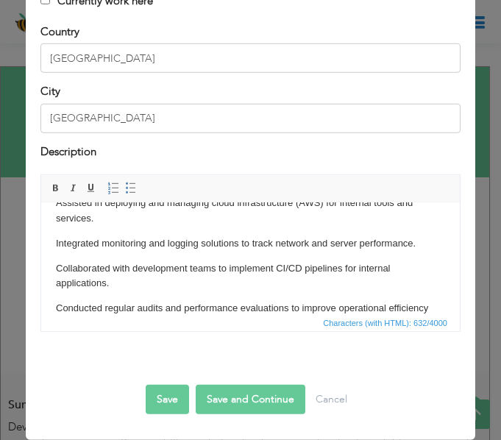
scroll to position [137, 0]
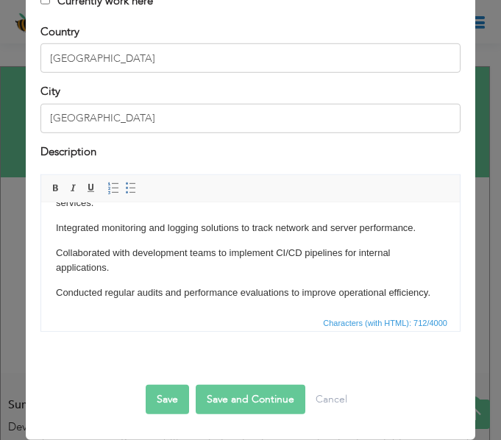
click at [242, 405] on button "Save and Continue" at bounding box center [251, 399] width 110 height 29
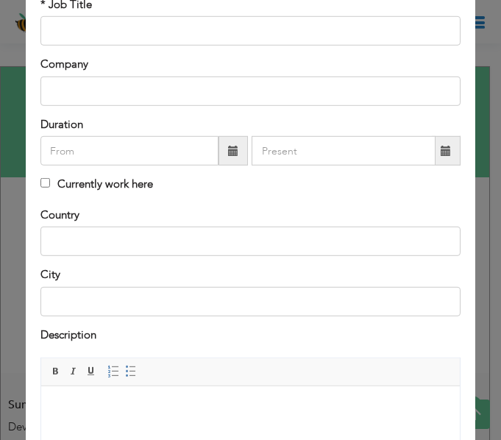
scroll to position [0, 0]
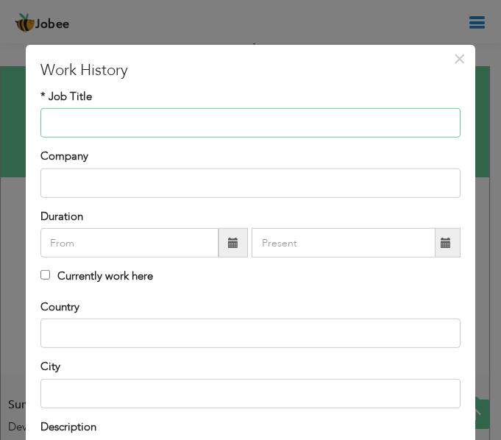
click at [340, 122] on input "text" at bounding box center [250, 122] width 420 height 29
paste input "Network Consultant"
type input "Network Consultant"
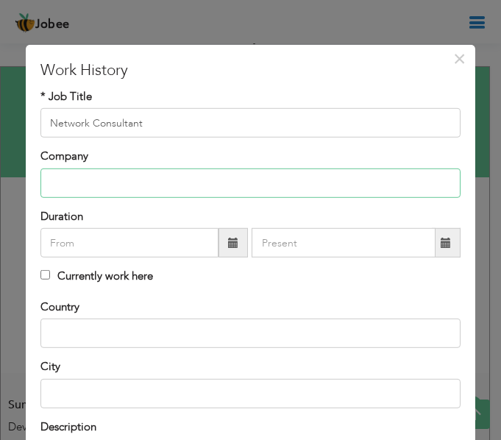
click at [297, 180] on input "text" at bounding box center [250, 183] width 420 height 29
type input "Younite PVT Ltd"
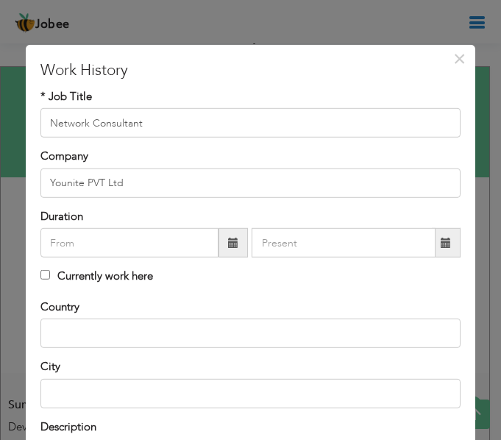
click at [220, 244] on span at bounding box center [233, 242] width 29 height 29
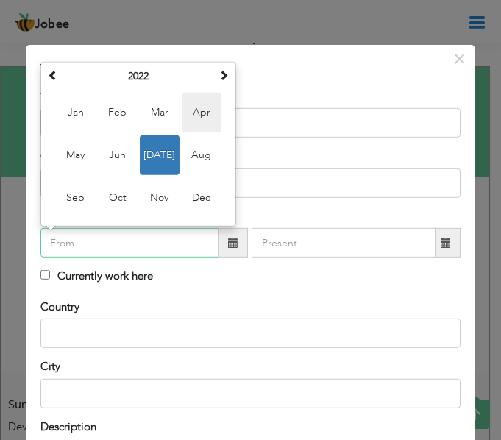
click at [191, 115] on span "Apr" at bounding box center [202, 113] width 40 height 40
type input "04/2022"
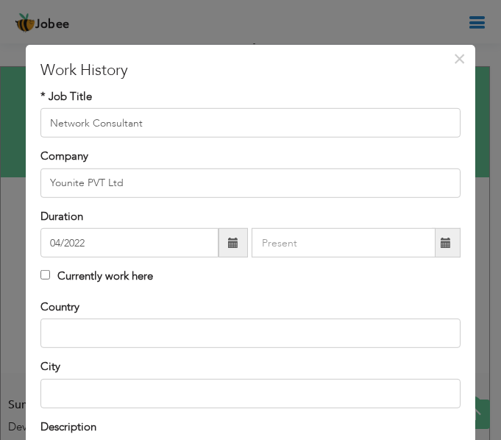
click at [432, 245] on span at bounding box center [446, 242] width 29 height 29
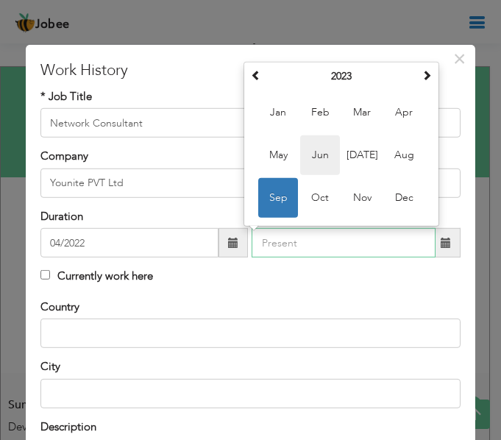
click at [329, 157] on span "Jun" at bounding box center [320, 155] width 40 height 40
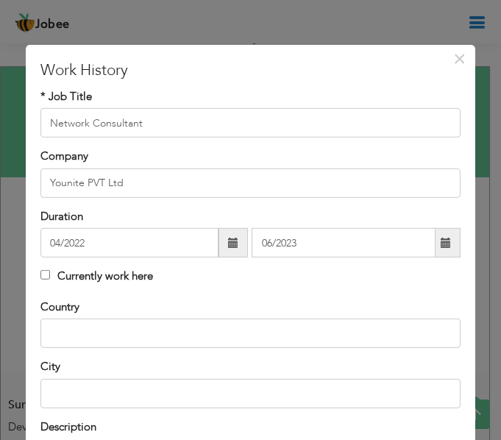
click at [445, 242] on span at bounding box center [446, 242] width 29 height 29
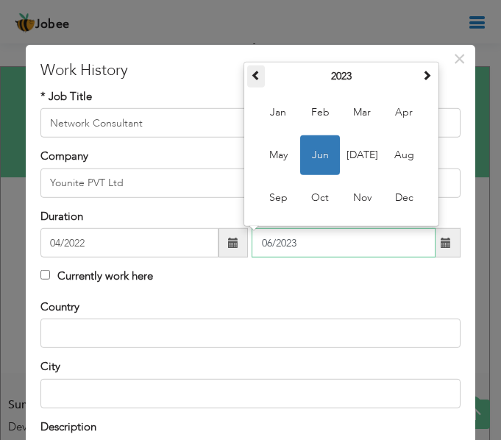
click at [259, 75] on span at bounding box center [256, 75] width 10 height 10
click at [322, 161] on span "Jun" at bounding box center [320, 155] width 40 height 40
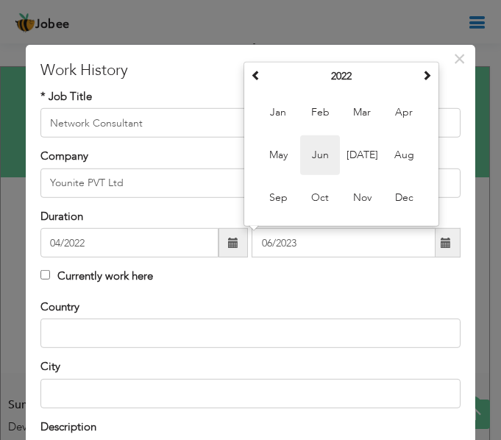
type input "06/2022"
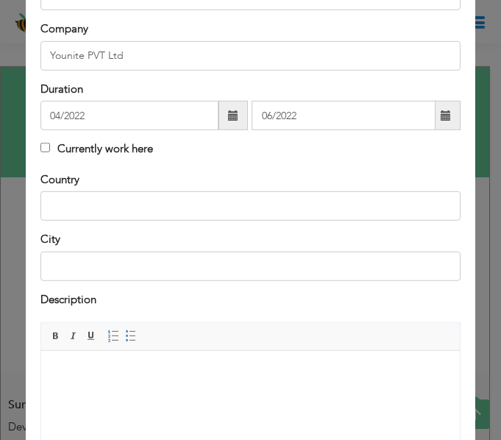
scroll to position [130, 0]
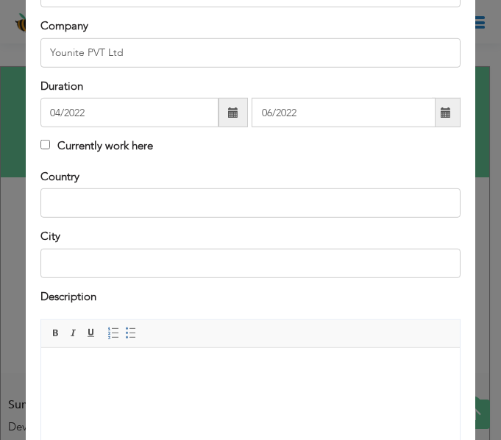
click at [182, 219] on div "Country City Currently work here" at bounding box center [250, 229] width 442 height 120
click at [203, 208] on input "text" at bounding box center [250, 202] width 420 height 29
type input "[GEOGRAPHIC_DATA]"
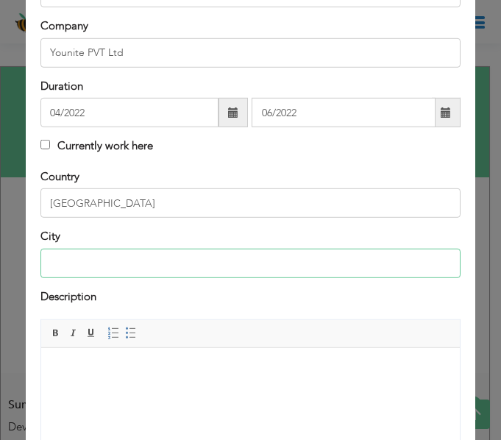
type input "[GEOGRAPHIC_DATA]"
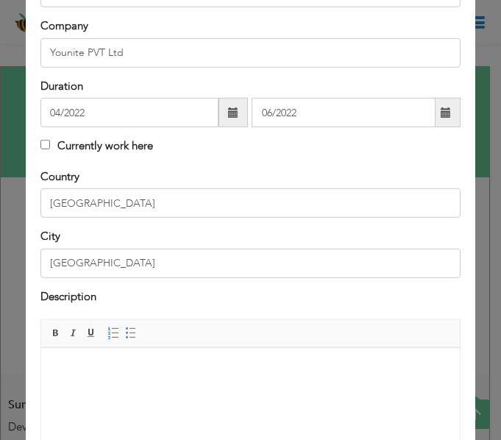
click at [182, 353] on html at bounding box center [250, 369] width 419 height 45
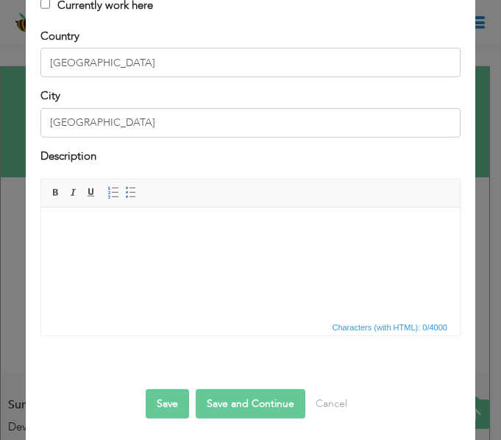
scroll to position [275, 0]
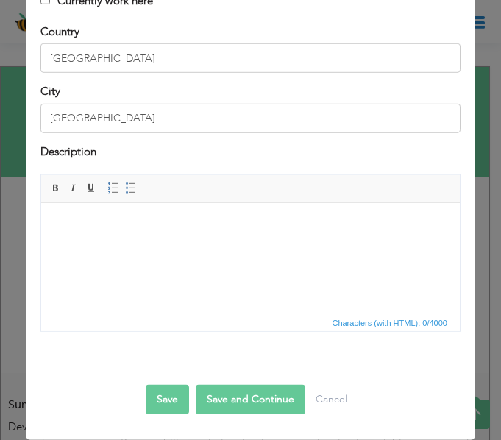
click at [347, 244] on html at bounding box center [250, 224] width 419 height 45
paste body
click at [102, 272] on html "Provided network design and optimization consultancy." at bounding box center [250, 237] width 419 height 70
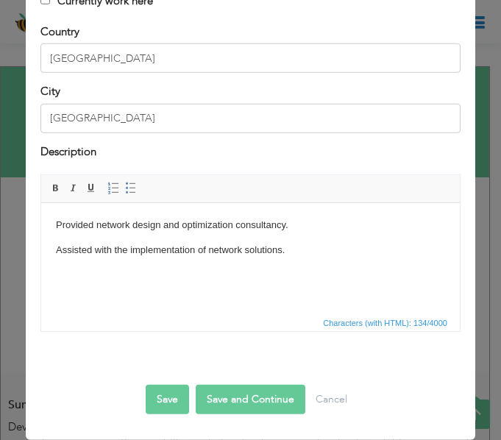
click at [115, 283] on html "Provided network design and optimization consultancy. Assisted with the impleme…" at bounding box center [250, 249] width 419 height 94
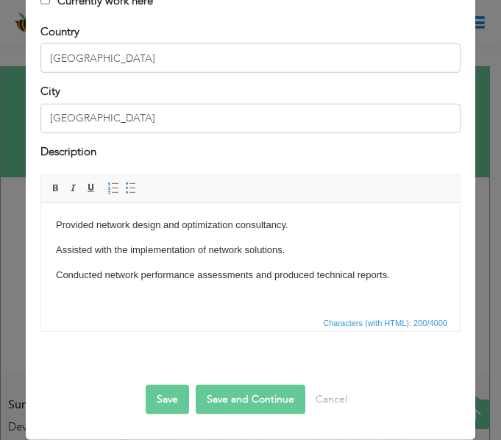
click at [266, 397] on button "Save and Continue" at bounding box center [251, 399] width 110 height 29
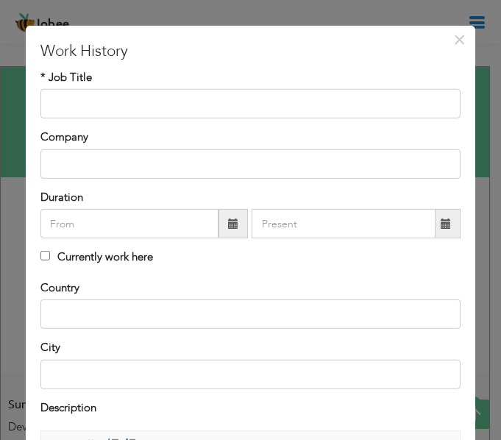
scroll to position [0, 0]
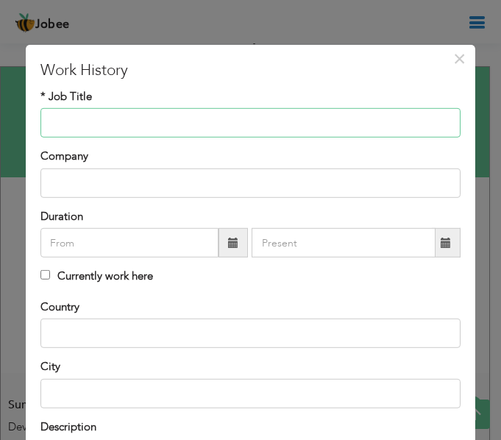
click at [251, 115] on input "text" at bounding box center [250, 122] width 420 height 29
paste input "Network Engineer"
type input "Network Engineer"
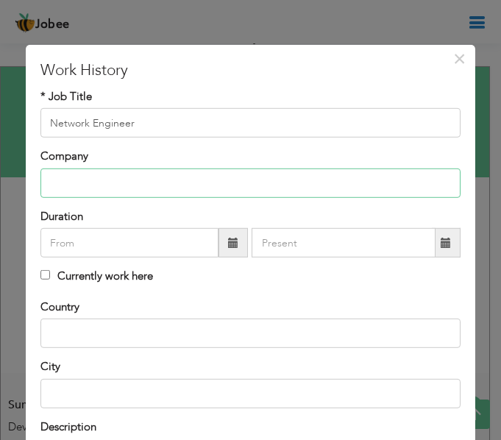
click at [177, 185] on input "text" at bounding box center [250, 183] width 420 height 29
type input "Y"
type input "Afiniti PVT Ltd"
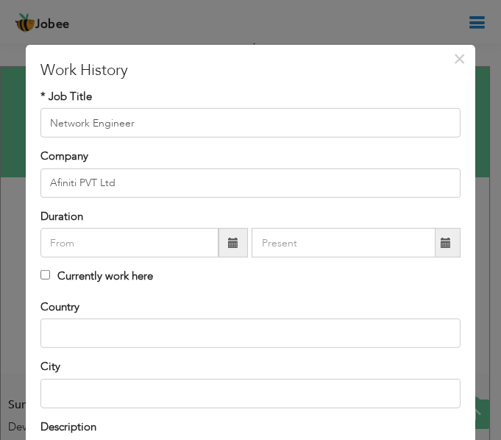
click at [222, 241] on span at bounding box center [233, 242] width 29 height 29
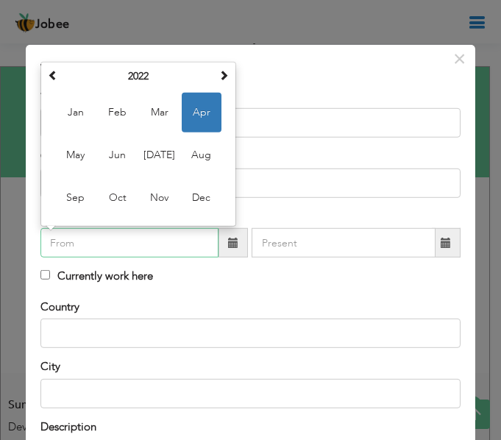
click at [43, 74] on div "April 2022 Su Mo Tu We Th Fr Sa 27 28 29 30 31 1 2 3 4 5 6 7 8 9 10 11 12 13 14…" at bounding box center [138, 144] width 196 height 165
click at [51, 77] on span at bounding box center [53, 75] width 10 height 10
click at [49, 71] on span at bounding box center [53, 75] width 10 height 10
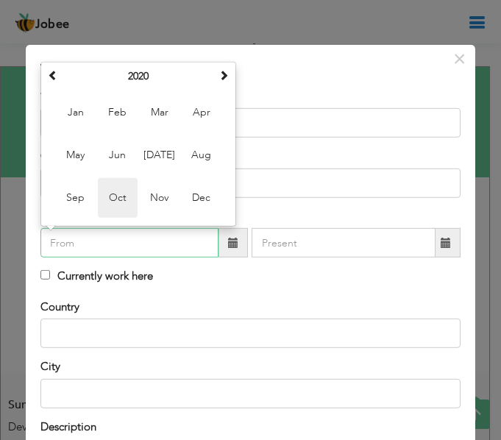
click at [118, 189] on span "Oct" at bounding box center [118, 198] width 40 height 40
type input "10/2020"
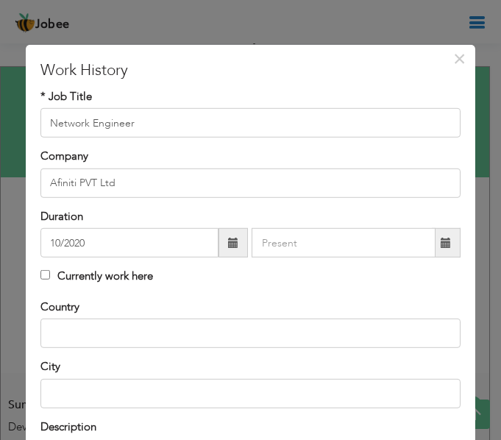
click at [441, 238] on span at bounding box center [446, 243] width 10 height 10
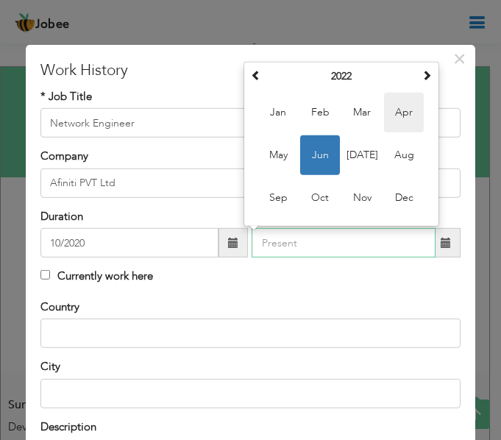
click at [397, 117] on span "Apr" at bounding box center [404, 113] width 40 height 40
type input "04/2022"
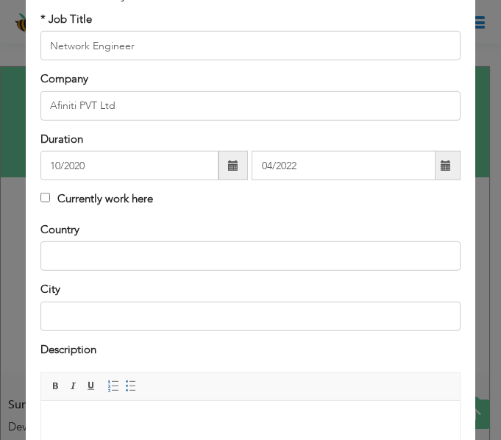
scroll to position [90, 0]
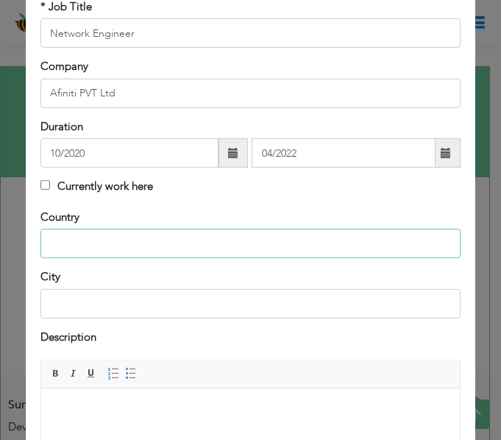
click at [235, 251] on input "text" at bounding box center [250, 243] width 420 height 29
type input "[GEOGRAPHIC_DATA]"
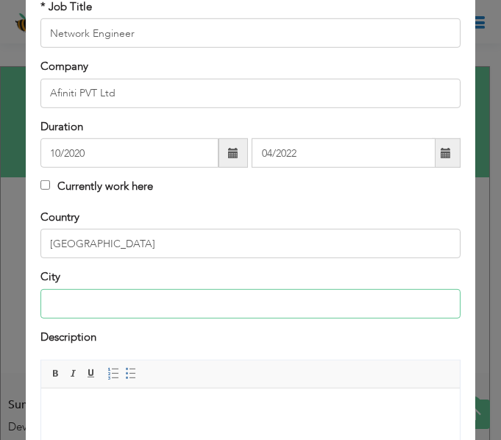
type input "[GEOGRAPHIC_DATA]"
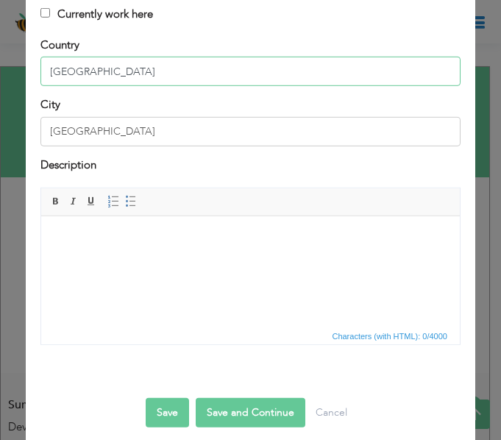
scroll to position [275, 0]
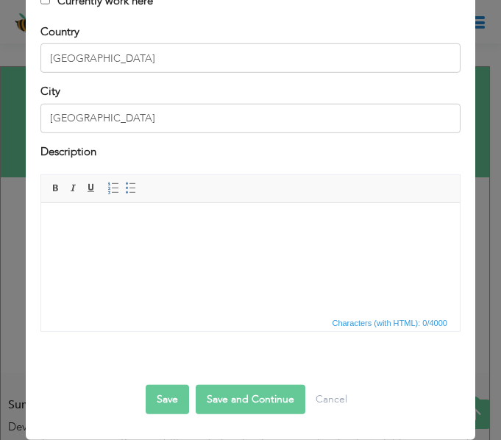
click at [212, 247] on html at bounding box center [250, 224] width 419 height 45
click at [316, 242] on html at bounding box center [250, 224] width 419 height 45
paste body
click at [311, 244] on p at bounding box center [250, 249] width 389 height 15
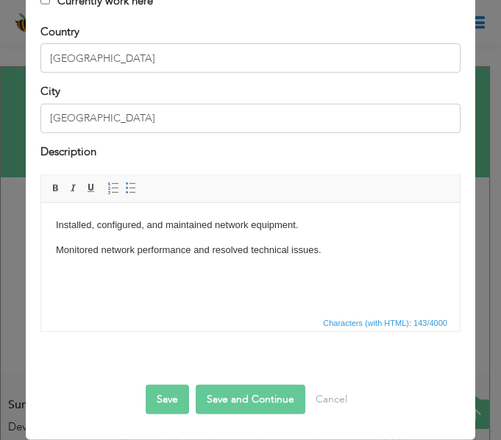
click at [223, 292] on html "Installed, configured, and maintained network equipment. Monitored network perf…" at bounding box center [250, 249] width 419 height 94
click at [268, 402] on button "Save and Continue" at bounding box center [251, 399] width 110 height 29
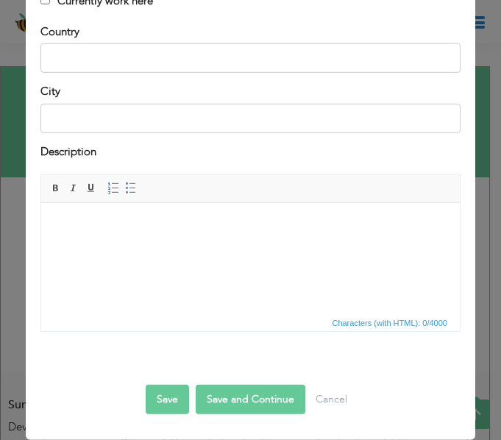
scroll to position [0, 0]
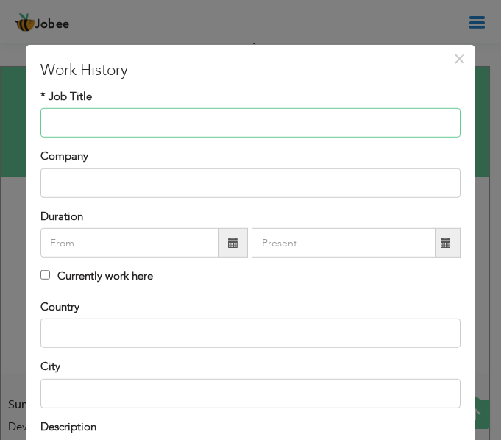
click at [148, 130] on input "text" at bounding box center [250, 122] width 420 height 29
click at [233, 128] on input "text" at bounding box center [250, 122] width 420 height 29
paste input "Network and Telecom Engineer"
type input "Network and Telecom Engineer"
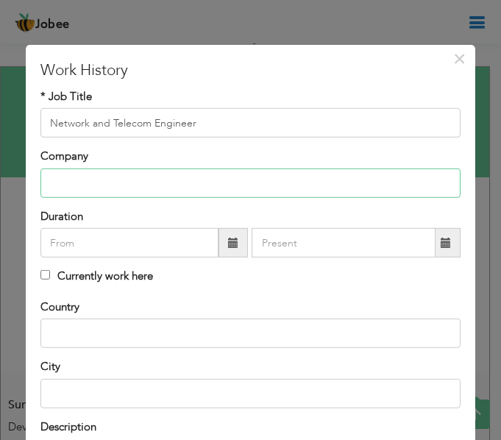
click at [227, 173] on input "text" at bounding box center [250, 183] width 420 height 29
type input "Huawei"
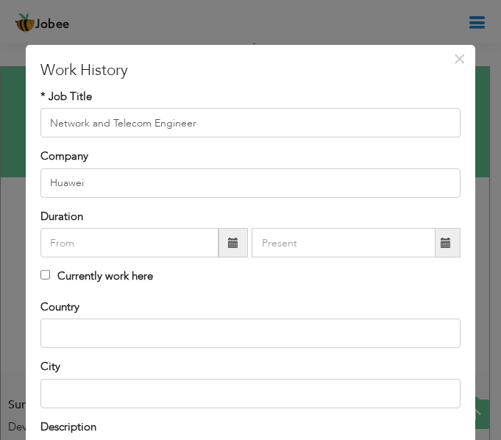
click at [228, 246] on span at bounding box center [233, 243] width 10 height 10
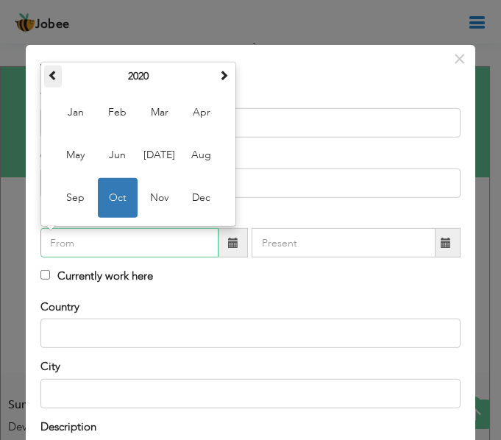
click at [50, 73] on span at bounding box center [53, 75] width 10 height 10
click at [57, 74] on span at bounding box center [53, 75] width 10 height 10
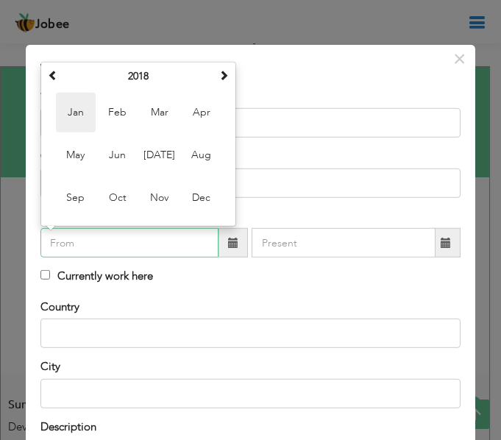
click at [86, 123] on span "Jan" at bounding box center [76, 113] width 40 height 40
type input "01/2018"
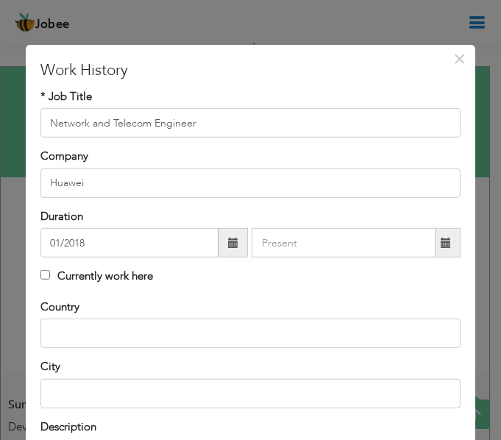
click at [441, 239] on span at bounding box center [446, 243] width 10 height 10
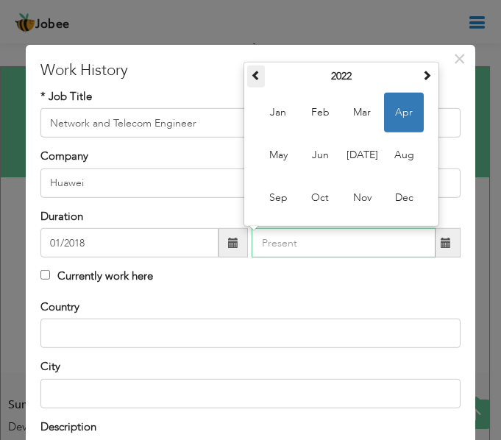
click at [255, 87] on th at bounding box center [256, 76] width 18 height 22
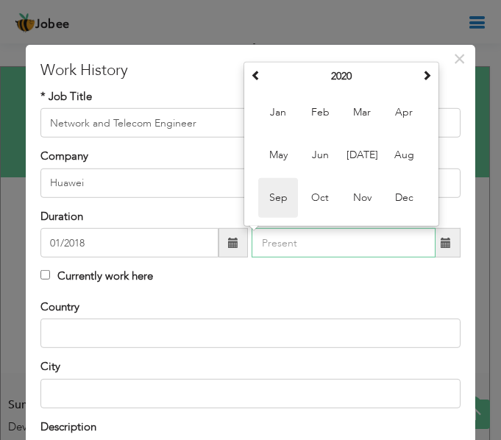
click at [283, 202] on span "Sep" at bounding box center [278, 198] width 40 height 40
type input "09/2020"
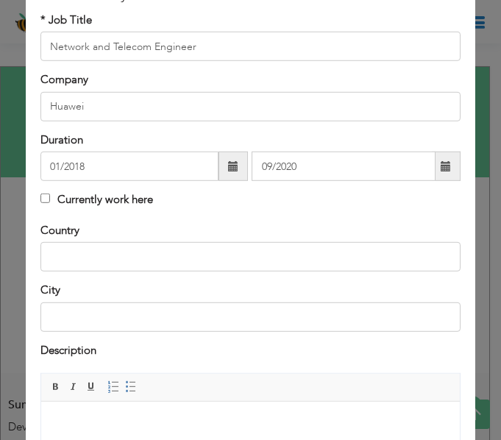
scroll to position [79, 0]
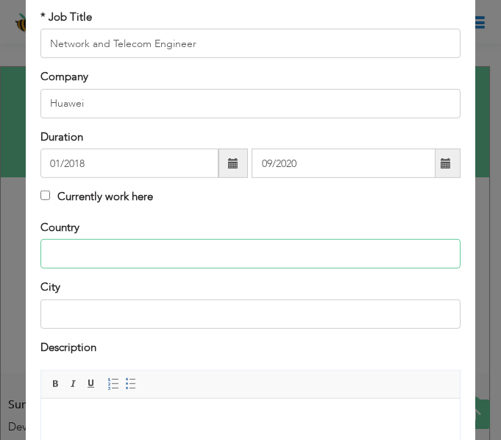
click at [231, 265] on input "text" at bounding box center [250, 253] width 420 height 29
type input "[GEOGRAPHIC_DATA]"
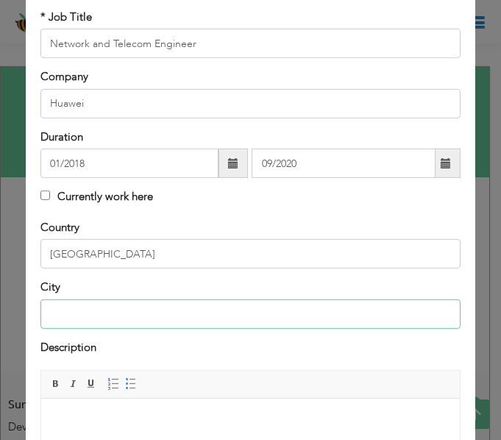
type input "[GEOGRAPHIC_DATA]"
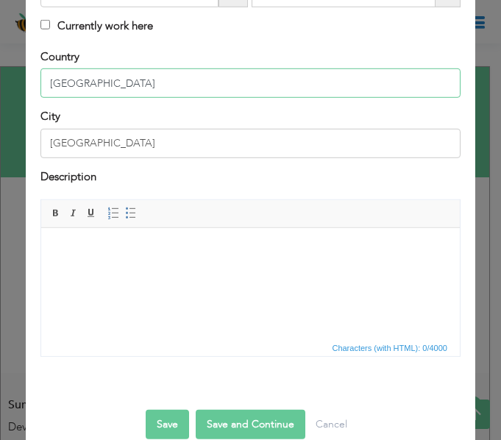
scroll to position [261, 0]
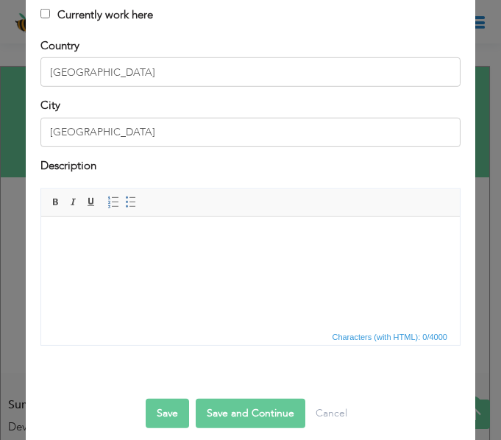
click at [249, 261] on html at bounding box center [250, 238] width 419 height 45
click at [286, 261] on html at bounding box center [250, 238] width 419 height 45
paste body
click at [259, 276] on html "Installed and maintained telecommunication systems." at bounding box center [250, 251] width 419 height 70
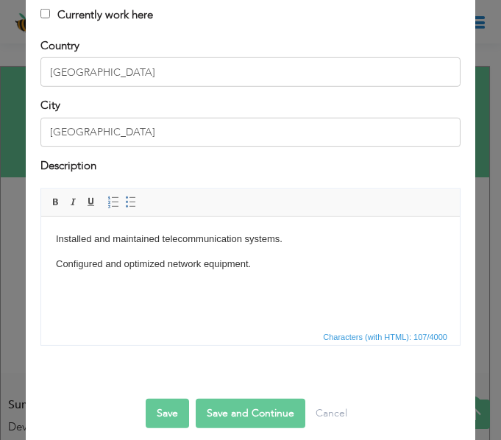
click at [172, 286] on html "Installed and maintained telecommunication systems. Configured and optimized ne…" at bounding box center [250, 251] width 419 height 70
click at [273, 272] on html "Installed and maintained telecommunication systems. Configured and optimized ne…" at bounding box center [250, 251] width 419 height 70
click at [247, 309] on html "Installed and maintained telecommunication systems. Configured and optimized ne…" at bounding box center [250, 263] width 419 height 94
click at [240, 406] on button "Save and Continue" at bounding box center [251, 413] width 110 height 29
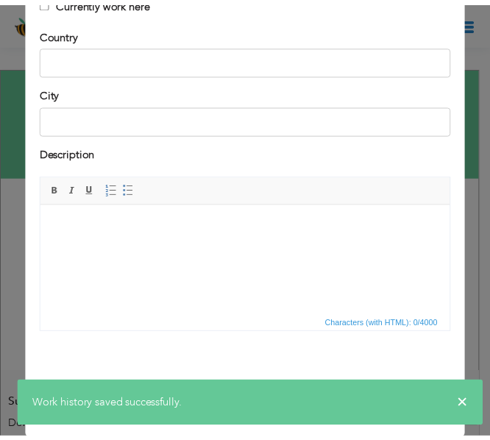
scroll to position [0, 0]
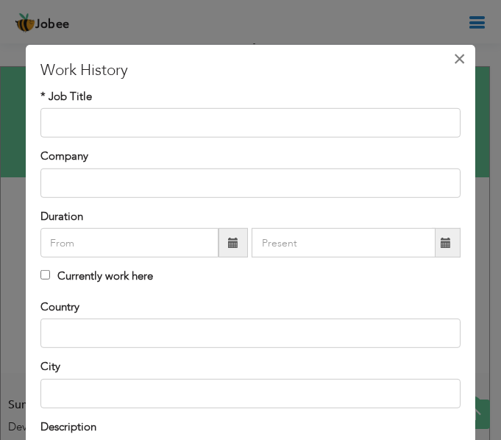
click at [453, 56] on span "×" at bounding box center [459, 59] width 13 height 26
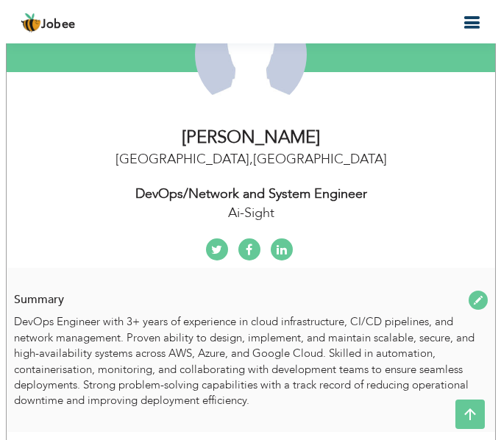
scroll to position [203, 0]
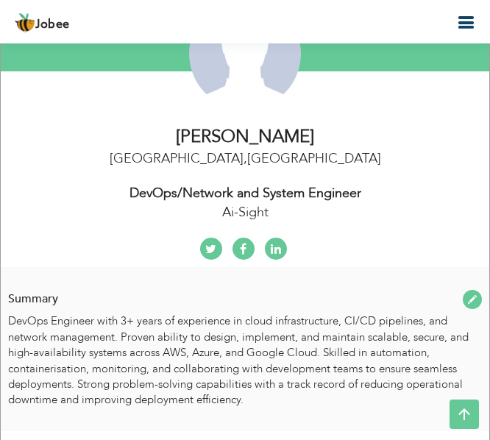
click at [309, 191] on div "DevOps/Network and System Engineer" at bounding box center [245, 193] width 467 height 19
type input "Mudasser"
type input "Malik"
type input "03084545865"
select select "number:166"
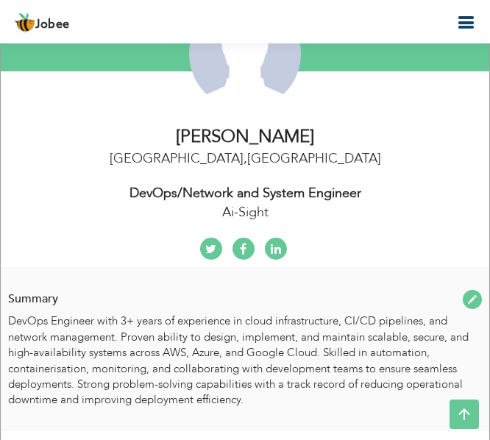
type input "[GEOGRAPHIC_DATA]"
select select "number:8"
type input "Ai-Sight"
type input "DevOps/Network and System Engineer"
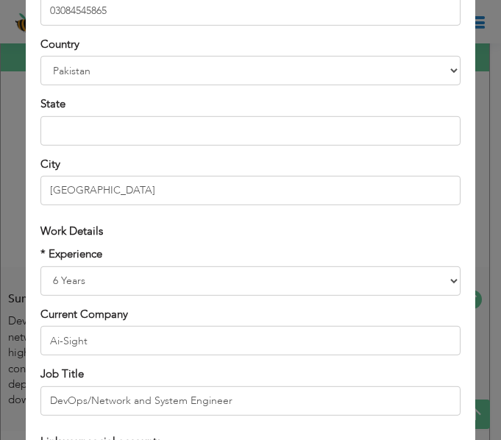
scroll to position [320, 0]
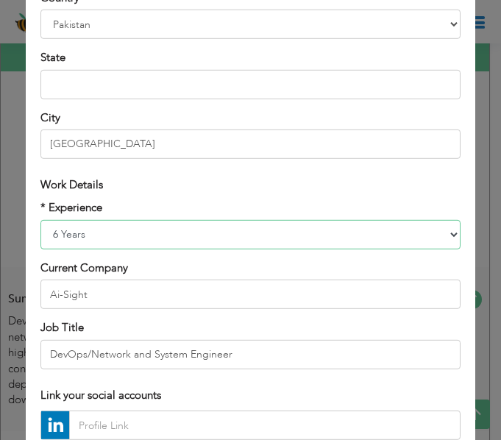
click at [159, 226] on select "Entry Level Less than 1 Year 1 Year 2 Years 3 Years 4 Years 5 Years 6 Years 7 Y…" at bounding box center [250, 234] width 420 height 29
select select "number:9"
click at [40, 220] on select "Entry Level Less than 1 Year 1 Year 2 Years 3 Years 4 Years 5 Years 6 Years 7 Y…" at bounding box center [250, 234] width 420 height 29
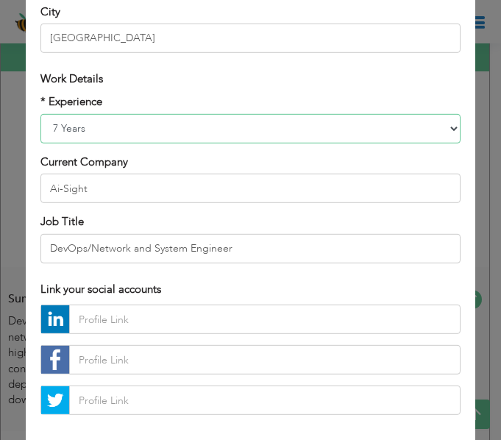
scroll to position [426, 0]
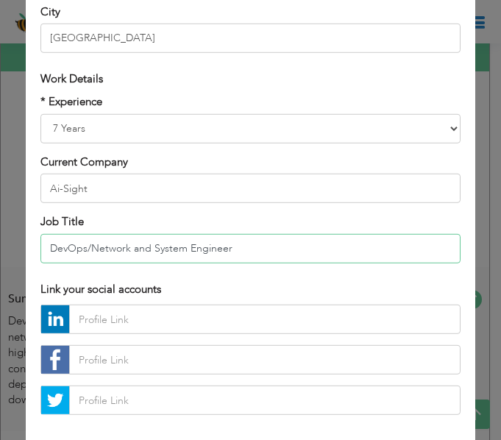
drag, startPoint x: 189, startPoint y: 252, endPoint x: -1, endPoint y: 250, distance: 189.9
click at [0, 237] on html "Jobee Profile Resume Templates Resume Templates Cover Letters About My Resume W…" at bounding box center [250, 17] width 501 height 440
type input "Senior DevOps Engineer"
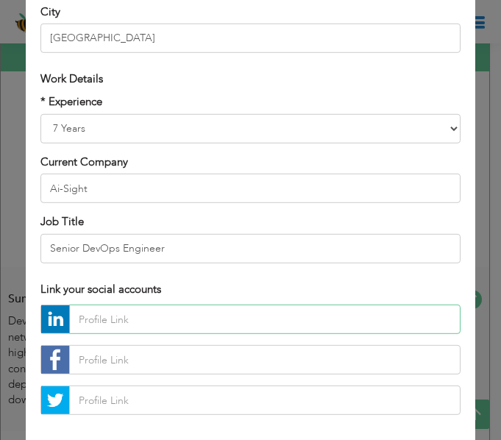
click at [274, 320] on input "text" at bounding box center [264, 319] width 391 height 29
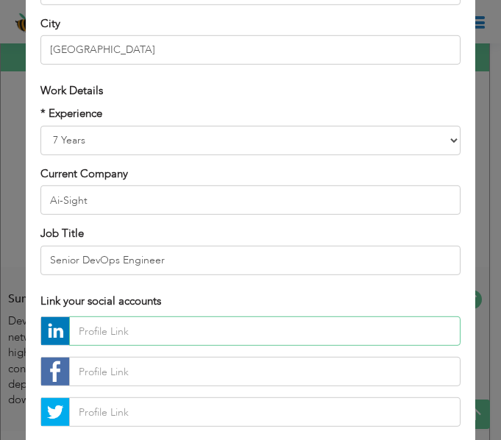
scroll to position [414, 0]
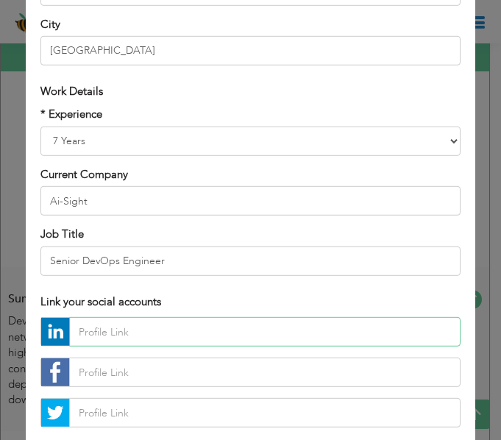
click at [130, 327] on input "text" at bounding box center [264, 331] width 391 height 29
paste input "https://www.linkedin.com/feed/"
type input "https://www.linkedin.com/feed/"
click at [211, 315] on div "Link your social accounts" at bounding box center [250, 301] width 442 height 30
click at [189, 344] on input "text" at bounding box center [264, 331] width 391 height 29
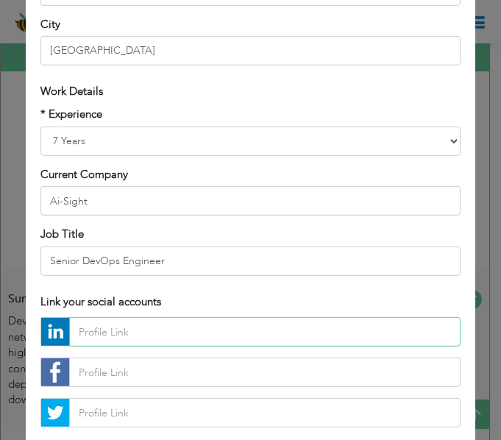
paste input "https://www.linkedin.com/in/mudasser-malik-82179513b/"
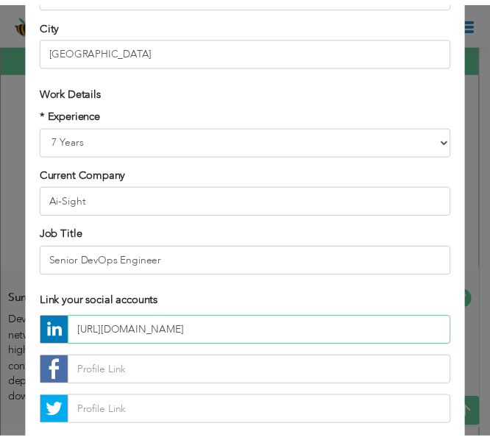
scroll to position [501, 0]
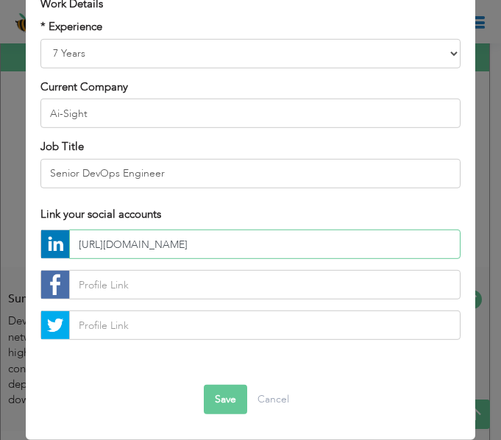
type input "https://www.linkedin.com/in/mudasser-malik-82179513b/"
click at [228, 397] on button "Save" at bounding box center [225, 399] width 43 height 29
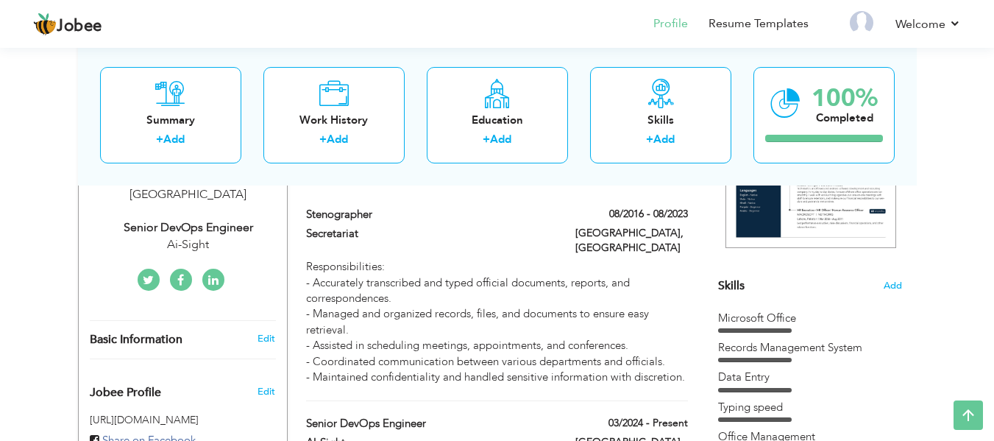
scroll to position [291, 0]
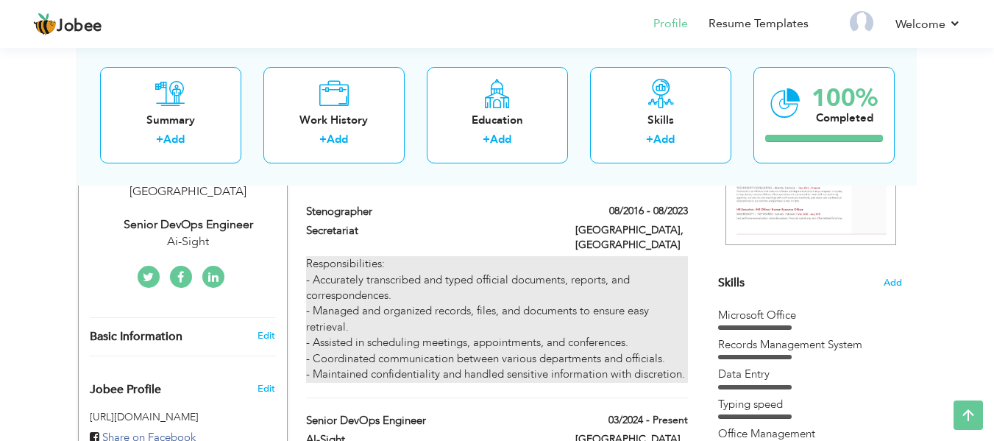
click at [503, 291] on div "Responsibilities: - Accurately transcribed and typed official documents, report…" at bounding box center [496, 319] width 381 height 126
type input "Stenographer"
type input "Secretariat"
type input "08/2016"
type input "08/2023"
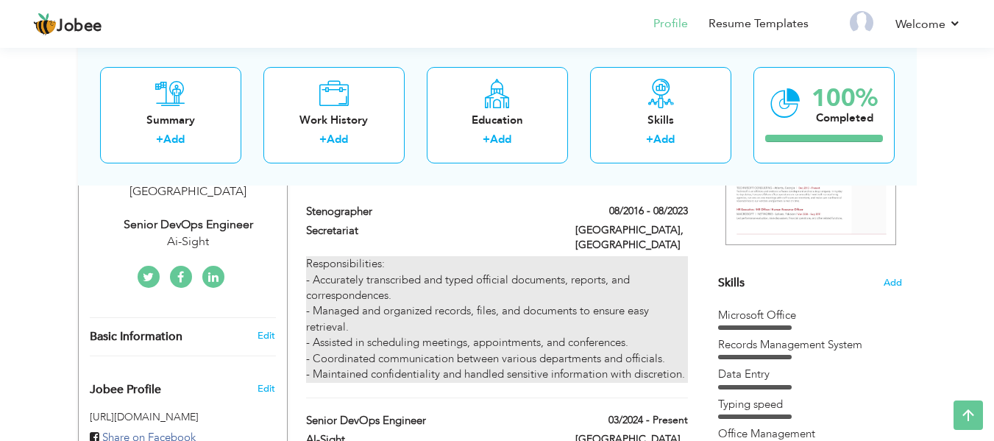
type input "[GEOGRAPHIC_DATA]"
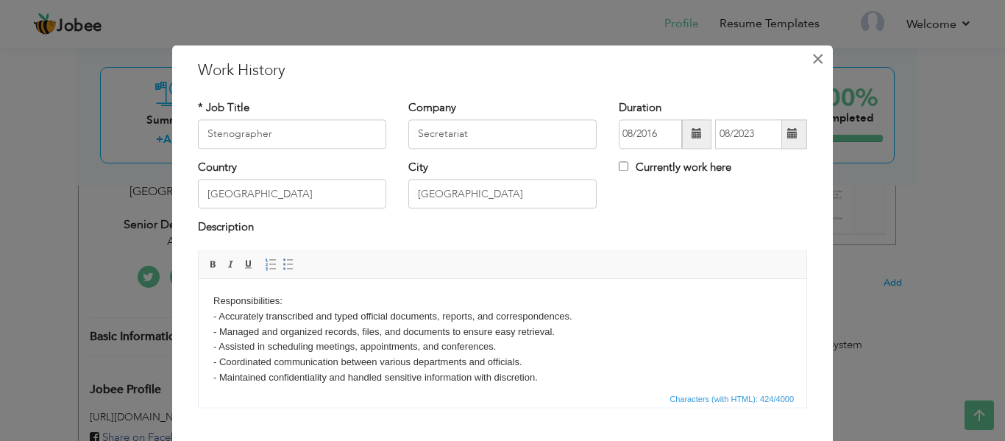
click at [812, 61] on span "×" at bounding box center [818, 59] width 13 height 26
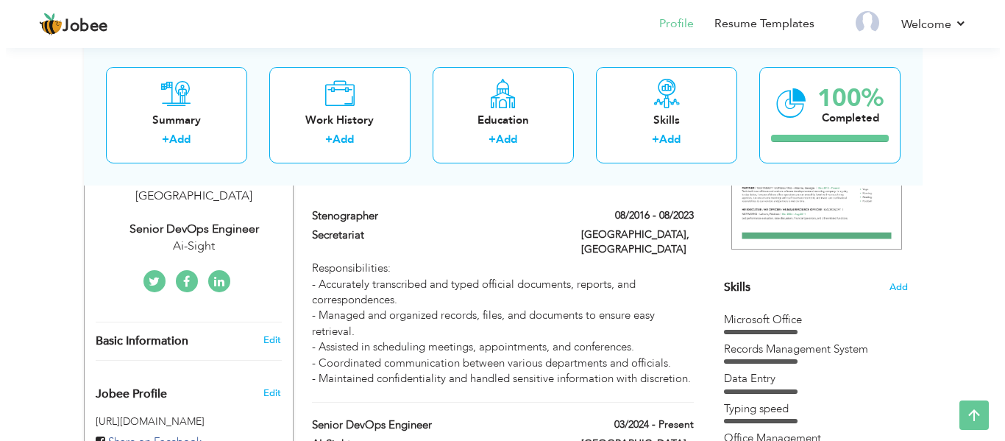
scroll to position [286, 0]
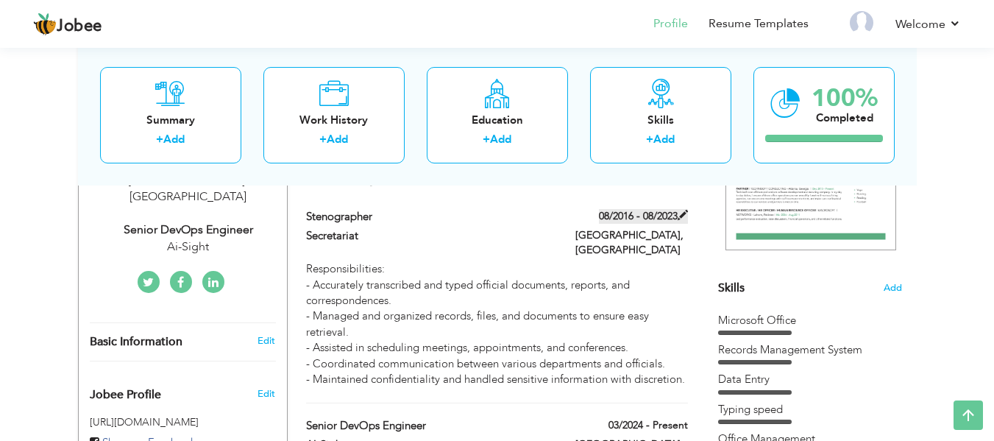
click at [683, 218] on span at bounding box center [683, 215] width 10 height 10
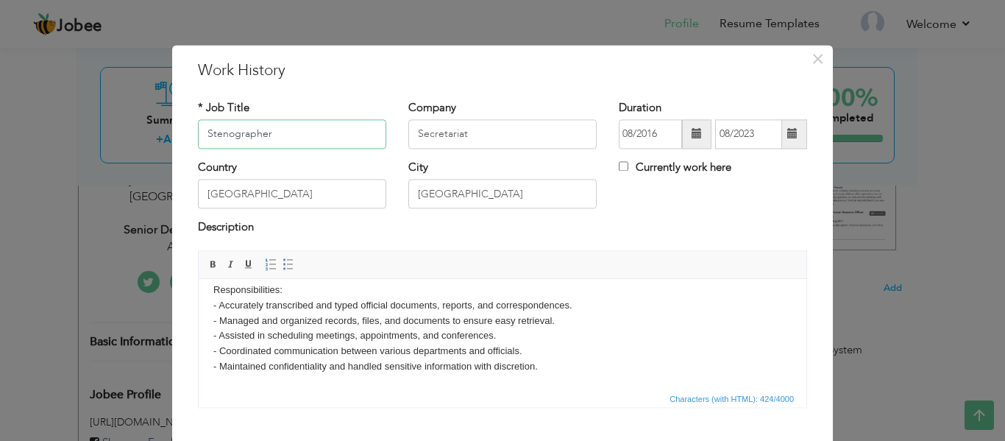
scroll to position [86, 0]
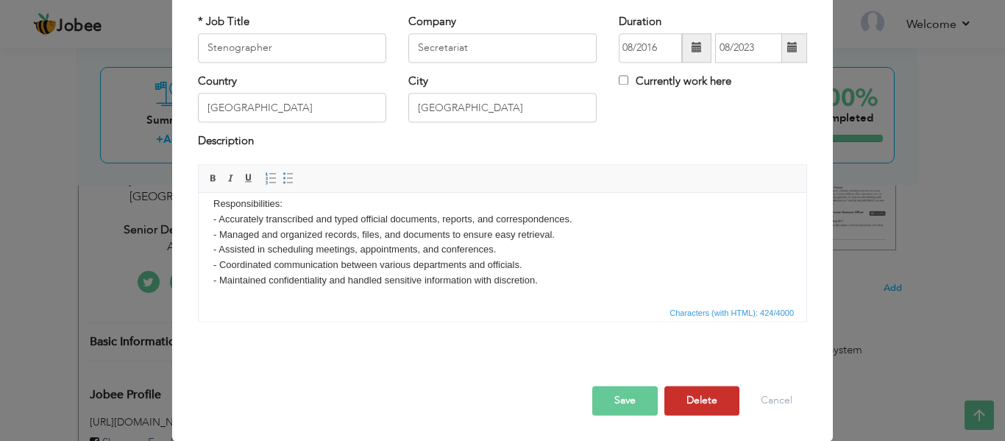
click at [695, 392] on button "Delete" at bounding box center [702, 400] width 75 height 29
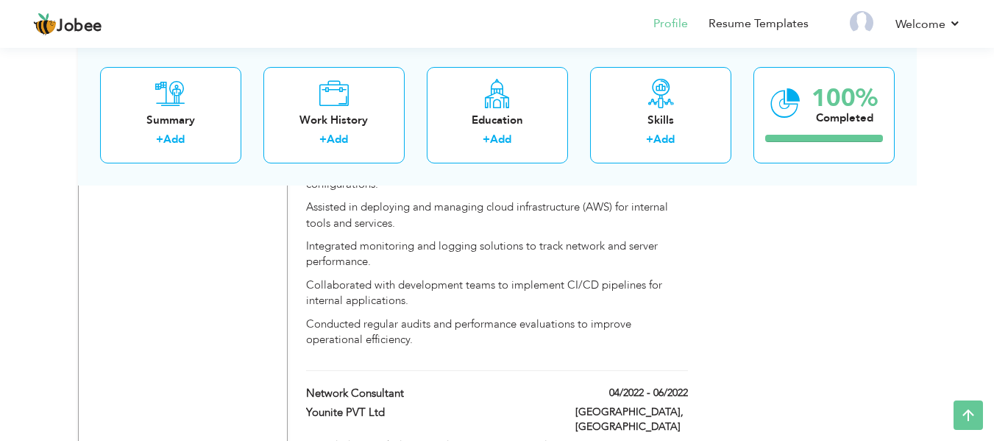
scroll to position [1025, 0]
click at [464, 116] on div "Education" at bounding box center [498, 119] width 118 height 15
radio input "true"
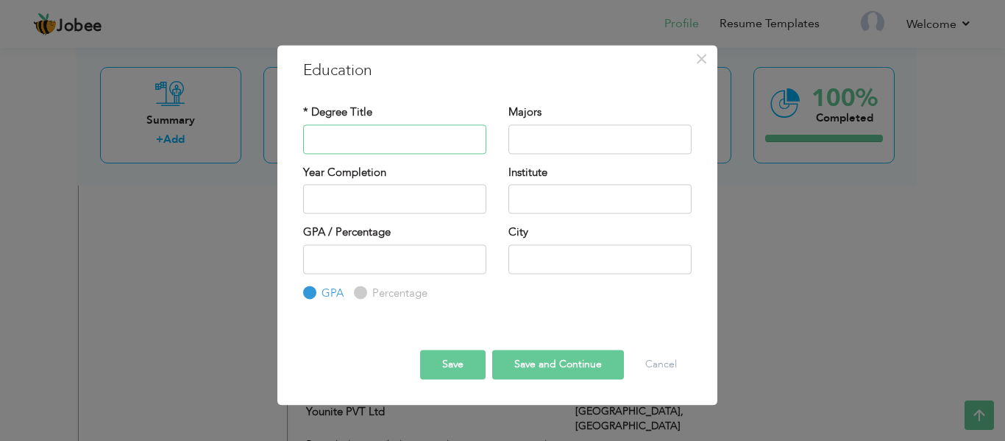
click at [440, 141] on input "text" at bounding box center [394, 138] width 183 height 29
type input "BS Telecommunication Engineering"
click at [544, 134] on input "text" at bounding box center [600, 138] width 183 height 29
type input "Telecom and Networks"
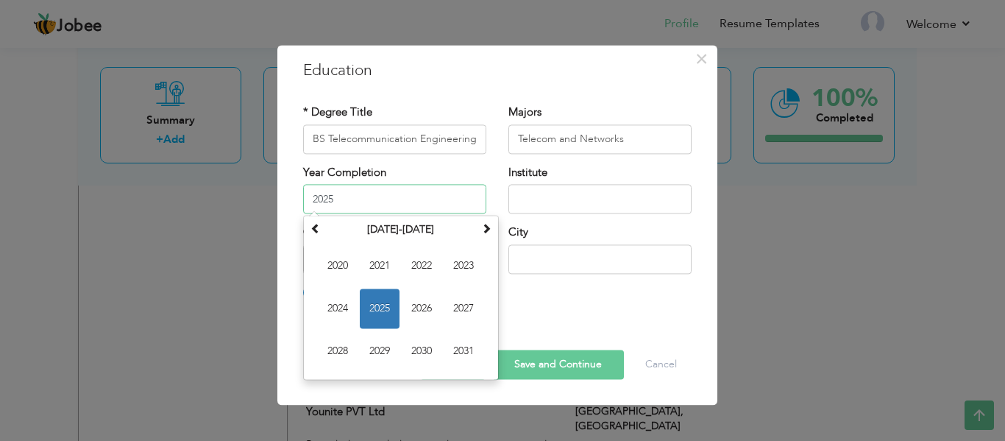
click at [423, 195] on input "2025" at bounding box center [394, 198] width 183 height 29
click at [316, 229] on span at bounding box center [316, 228] width 10 height 10
click at [466, 318] on span "2017" at bounding box center [464, 308] width 40 height 40
type input "2017"
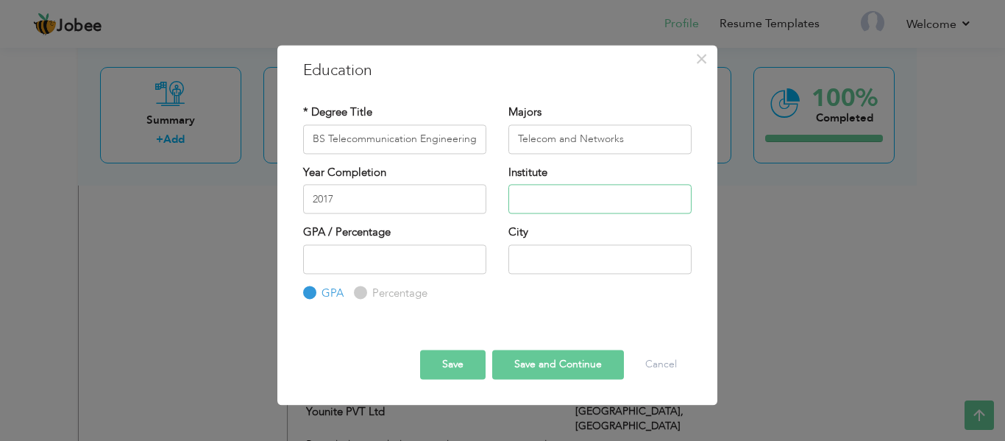
click at [571, 210] on input "text" at bounding box center [600, 198] width 183 height 29
type input "BZU"
click at [428, 262] on input "number" at bounding box center [394, 258] width 183 height 29
type input "3.32"
click at [598, 255] on input "text" at bounding box center [600, 258] width 183 height 29
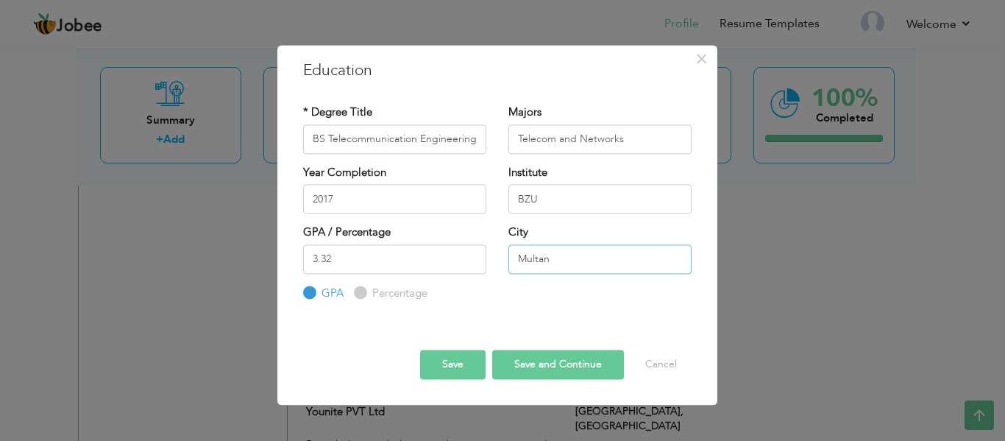
type input "Multan"
click at [550, 359] on button "Save and Continue" at bounding box center [558, 364] width 132 height 29
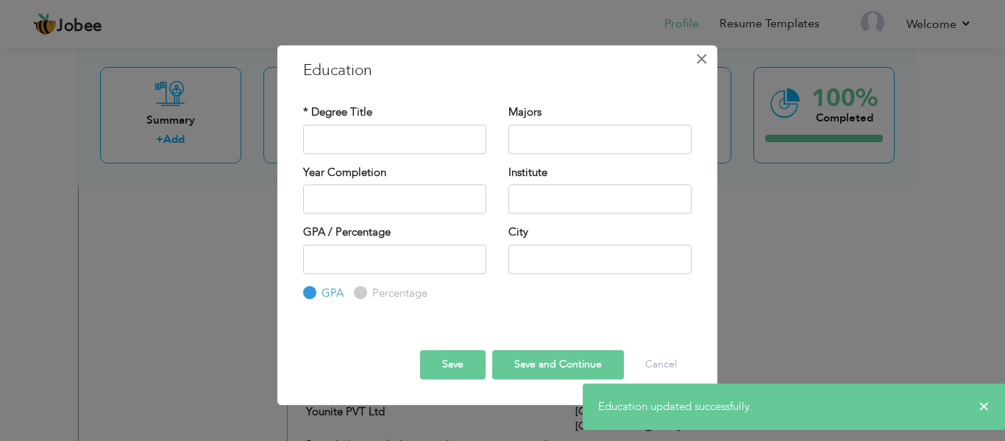
click at [706, 60] on span "×" at bounding box center [701, 59] width 13 height 26
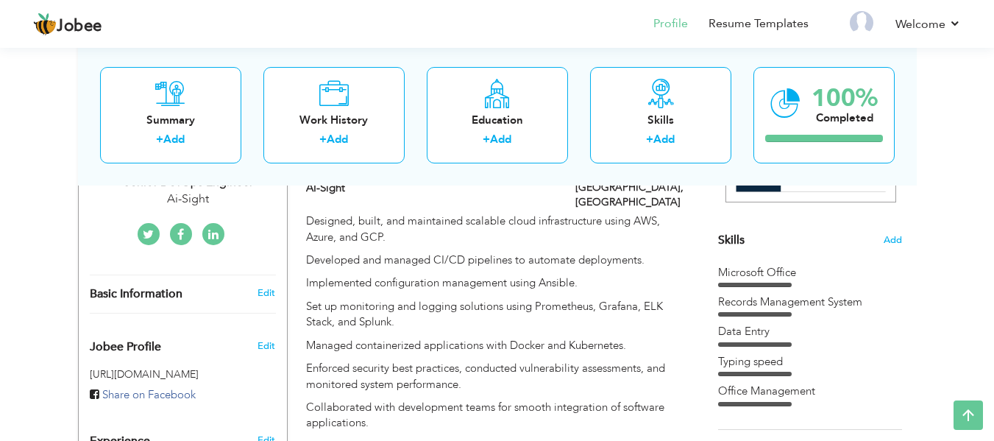
scroll to position [333, 0]
click at [769, 232] on section "‹ › Previous Next" at bounding box center [810, 105] width 184 height 258
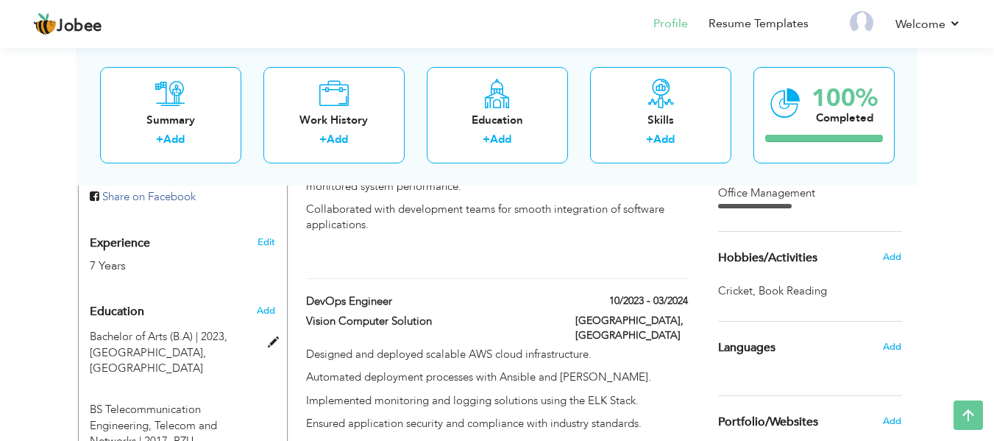
scroll to position [560, 0]
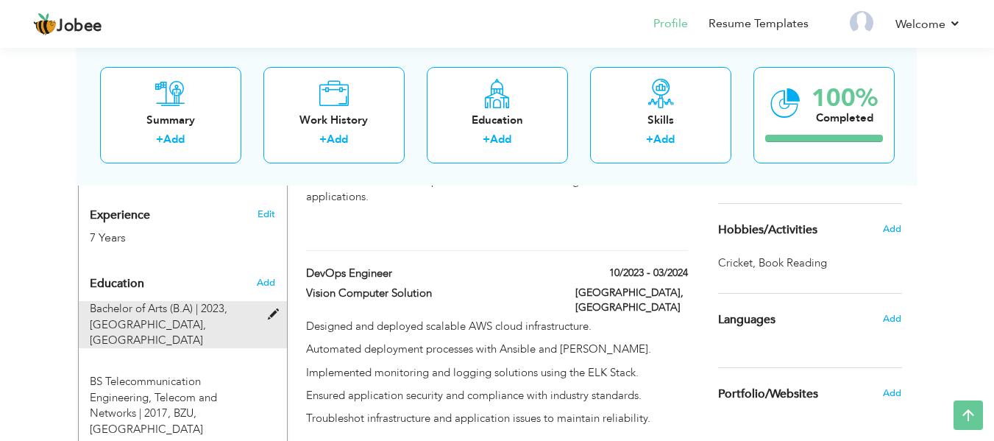
click at [223, 301] on span "Bachelor of Arts (B.A) | 2023," at bounding box center [159, 308] width 138 height 15
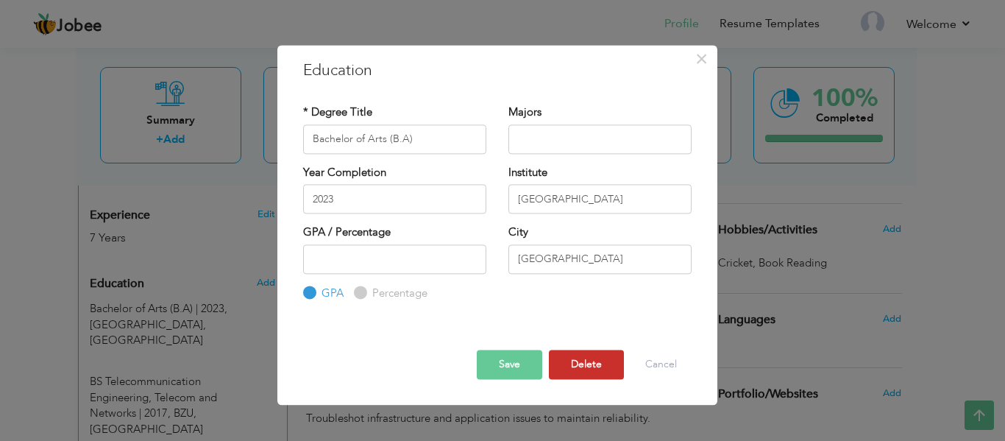
click at [584, 364] on button "Delete" at bounding box center [586, 364] width 75 height 29
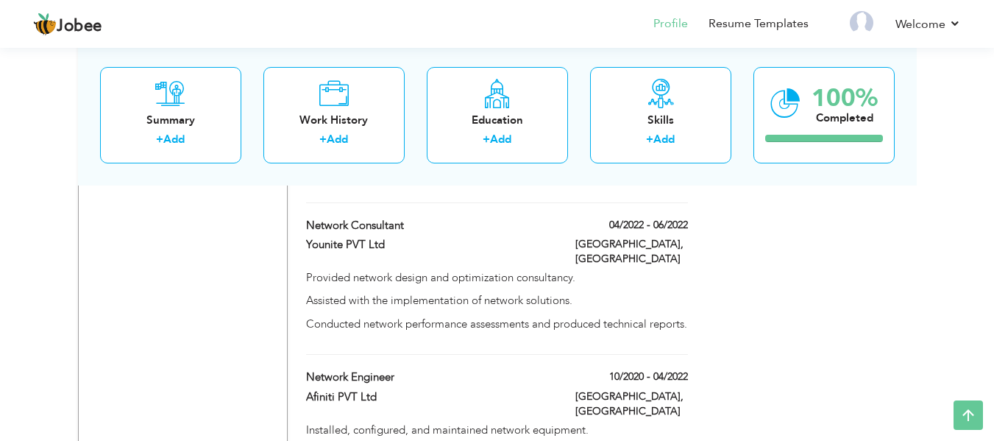
scroll to position [1193, 0]
click at [631, 142] on div "+ Add" at bounding box center [661, 141] width 118 height 19
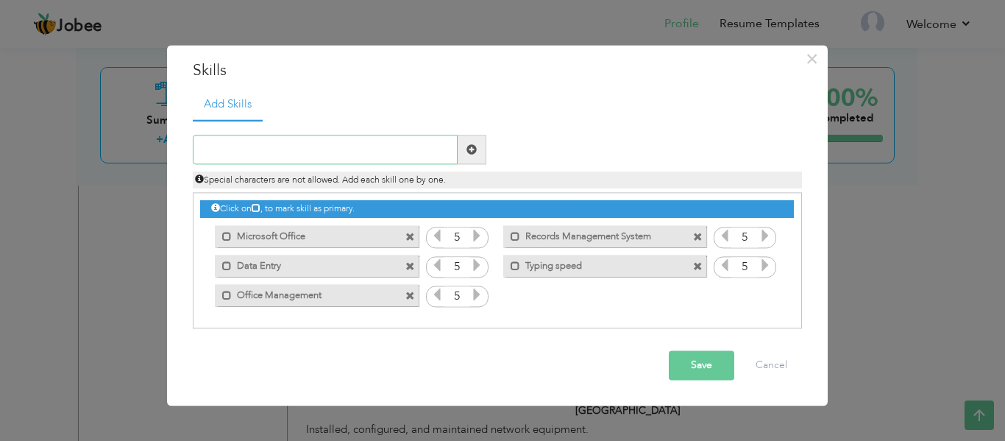
click at [383, 157] on input "text" at bounding box center [325, 149] width 265 height 29
click at [695, 264] on span at bounding box center [698, 267] width 10 height 10
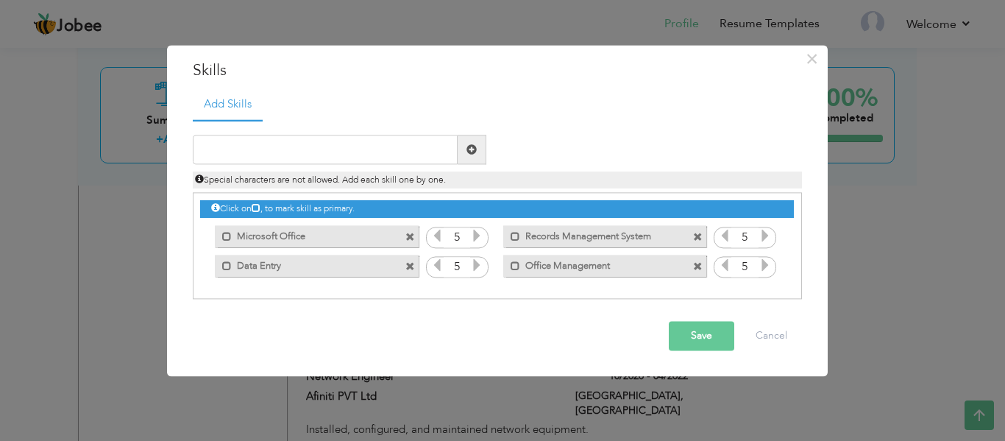
click at [695, 264] on span at bounding box center [698, 267] width 10 height 10
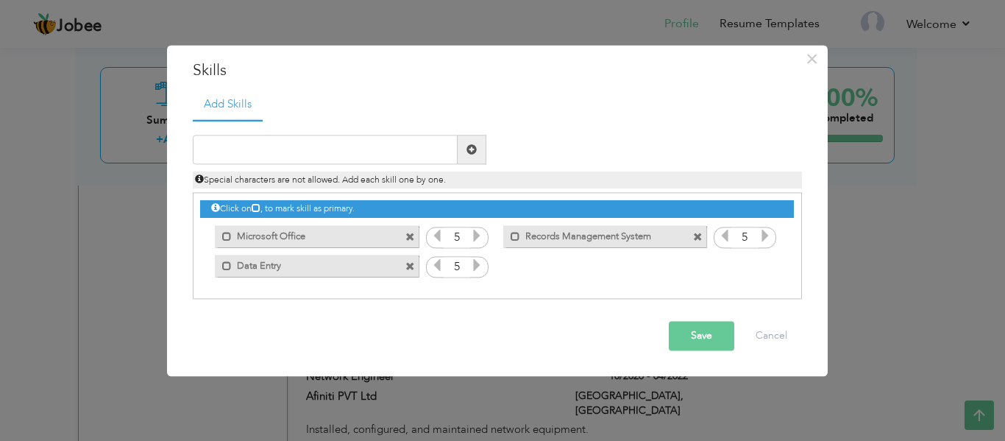
click at [698, 221] on div "Click on , to mark skill as primary. Mark as primary skill. Microsoft Office 5 …" at bounding box center [496, 237] width 593 height 87
click at [698, 233] on span at bounding box center [698, 238] width 10 height 10
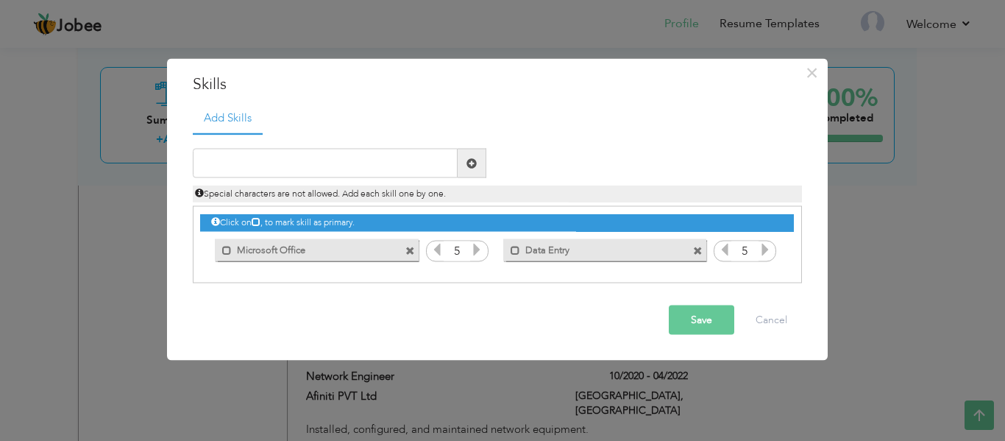
click at [414, 249] on span at bounding box center [410, 251] width 10 height 10
click at [410, 251] on span at bounding box center [410, 251] width 10 height 10
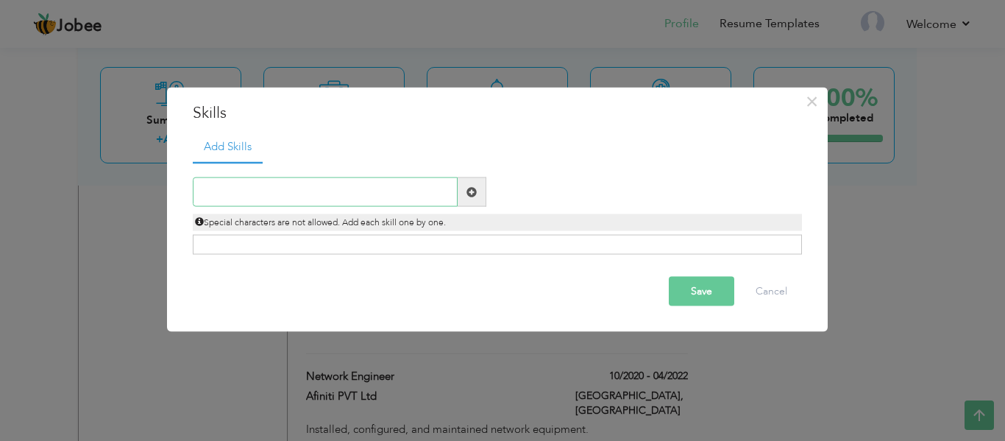
click at [330, 189] on input "text" at bounding box center [325, 191] width 265 height 29
type input "D"
type input "Linux"
click at [706, 289] on button "Save" at bounding box center [701, 291] width 65 height 29
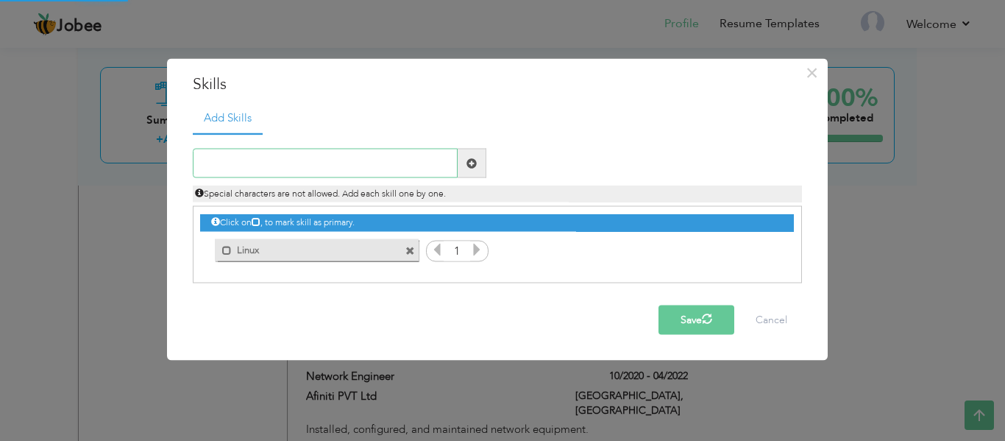
click at [361, 166] on input "text" at bounding box center [325, 163] width 265 height 29
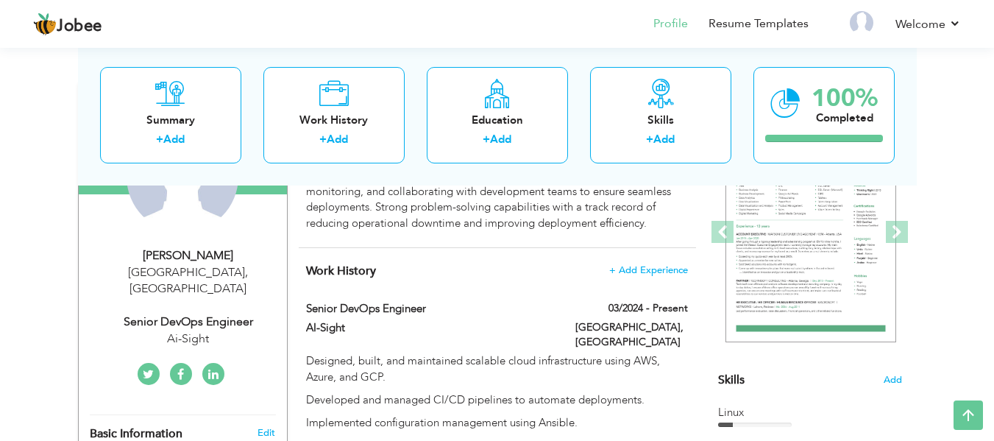
scroll to position [0, 0]
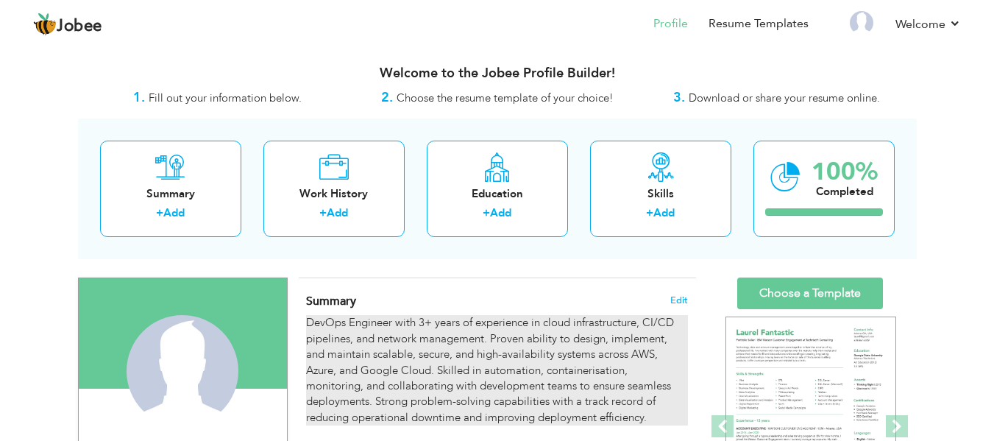
click at [486, 332] on div "DevOps Engineer with 3+ years of experience in cloud infrastructure, CI/CD pipe…" at bounding box center [496, 370] width 381 height 110
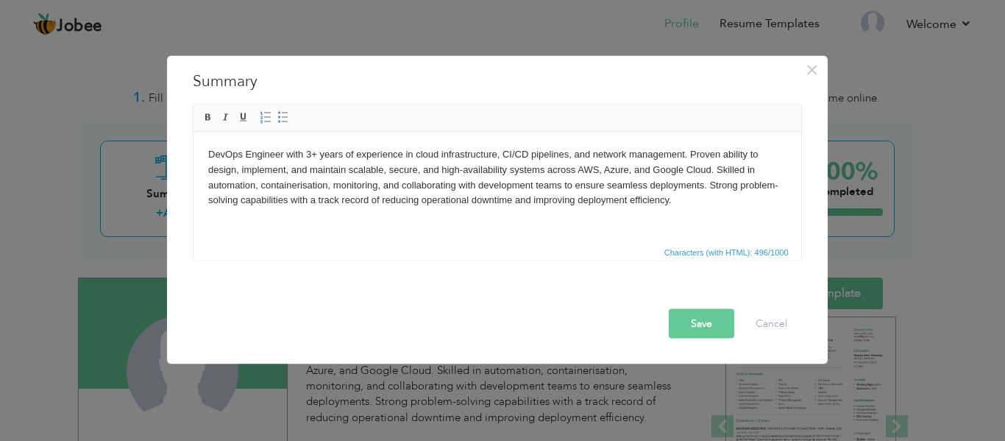
click at [311, 160] on body "DevOps Engineer with 3+ years of experience in cloud infrastructure, CI/CD pipe…" at bounding box center [497, 176] width 578 height 61
click at [806, 66] on span "×" at bounding box center [812, 69] width 13 height 26
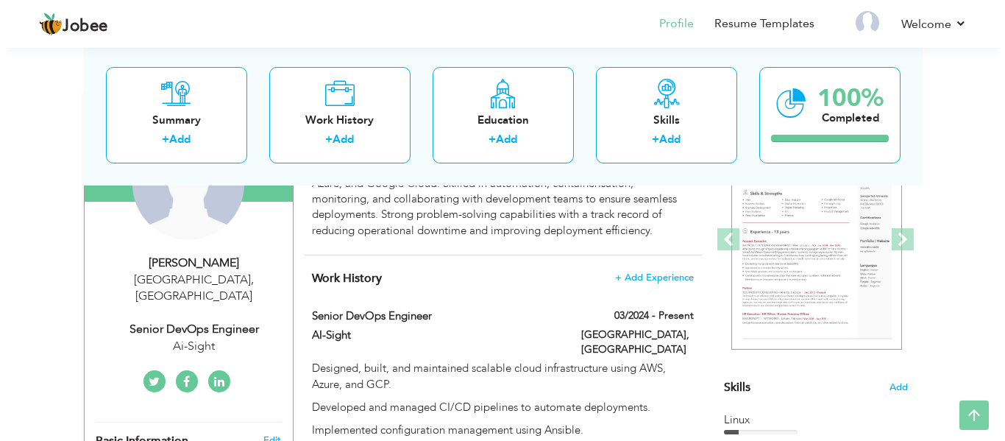
scroll to position [188, 0]
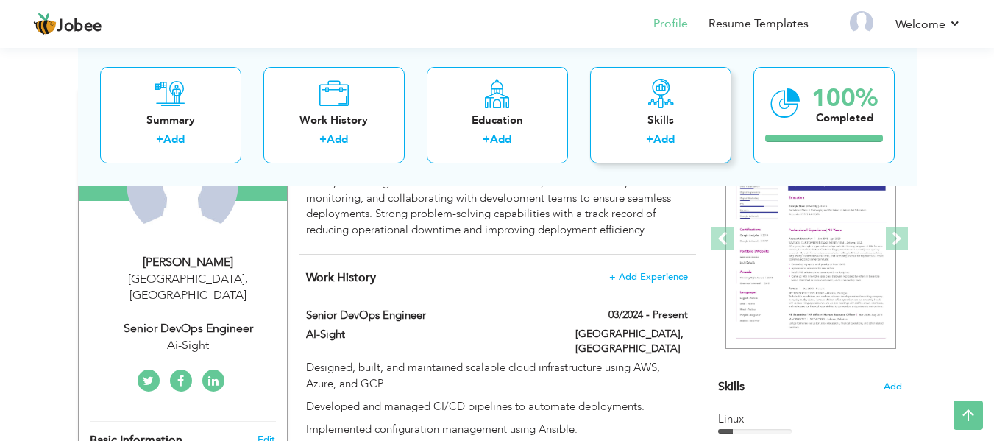
click at [651, 113] on div "Skills" at bounding box center [661, 119] width 118 height 15
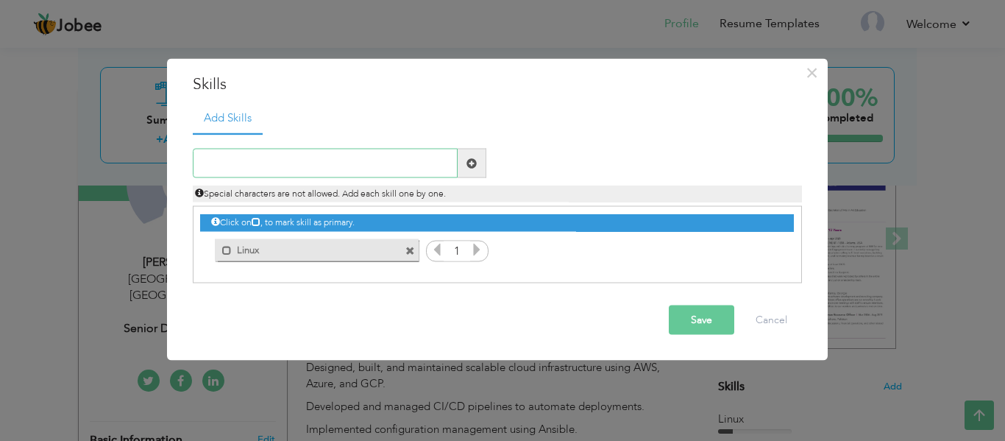
click at [355, 166] on input "text" at bounding box center [325, 163] width 265 height 29
type input "Docker"
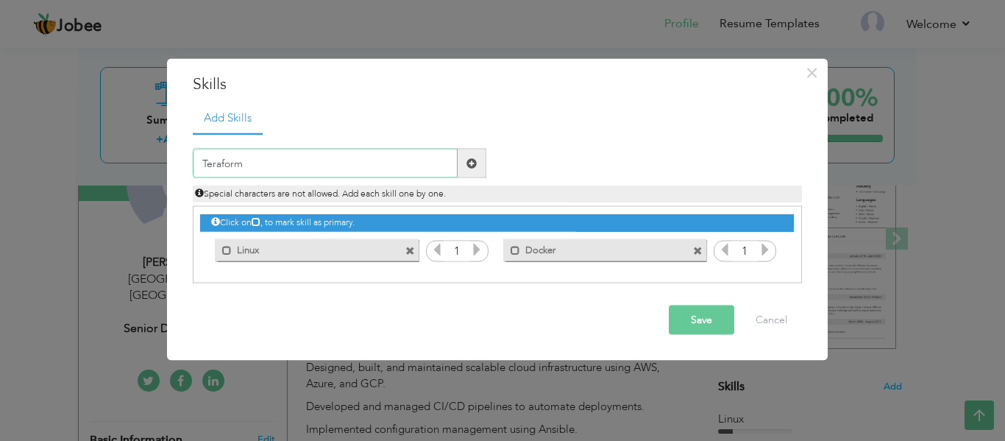
type input "Terraform"
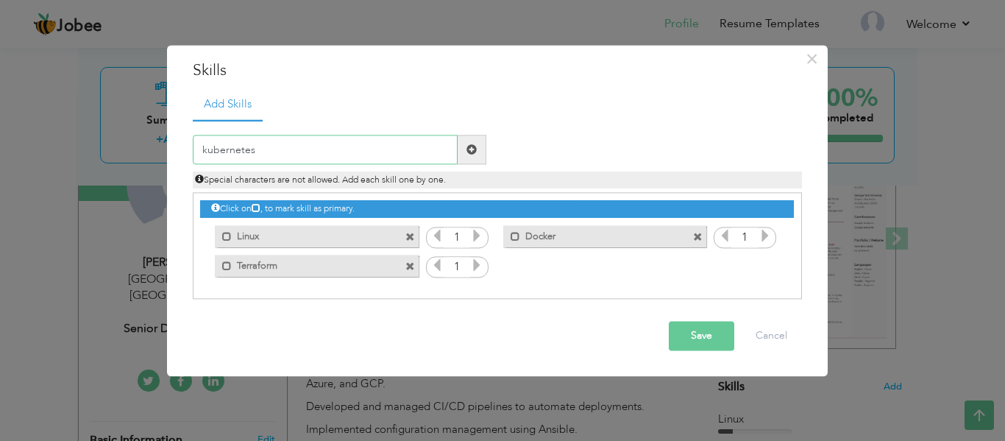
type input "Kubernetes"
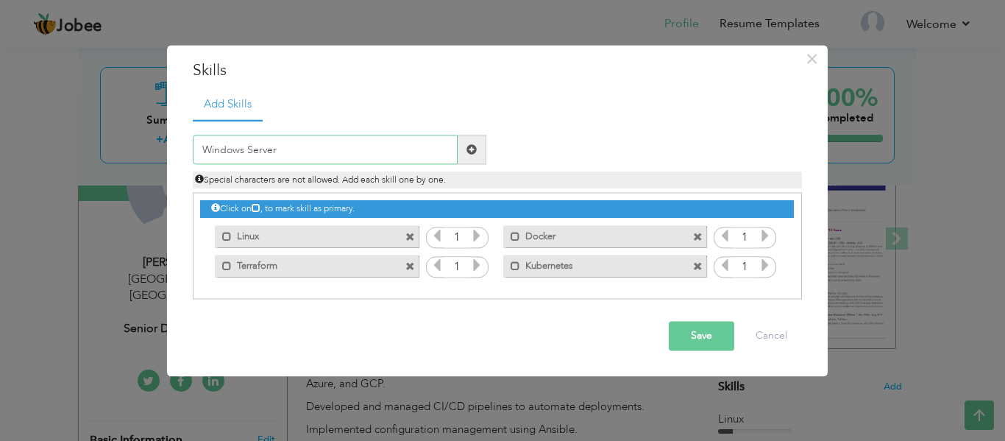
type input "Windows Servers"
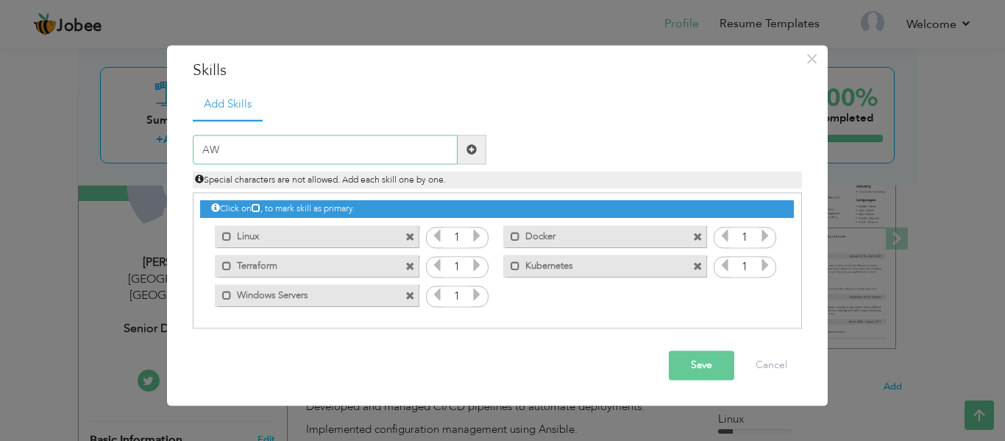
type input "AWS"
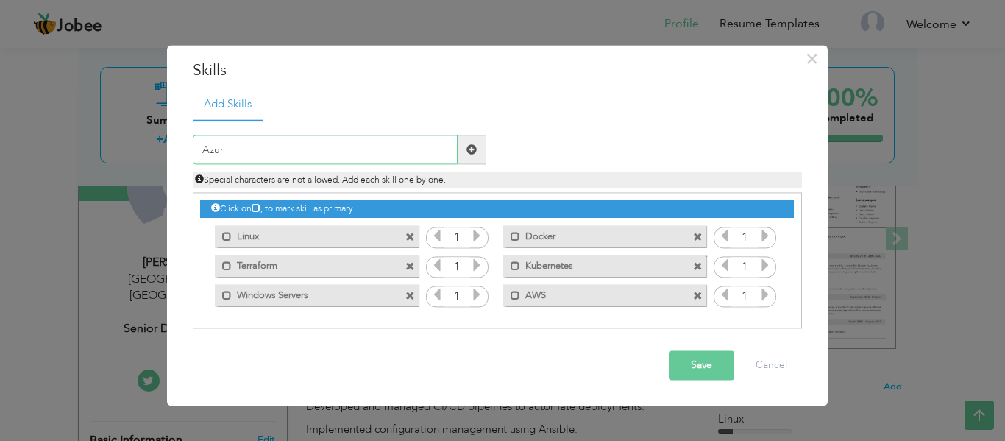
type input "Azure"
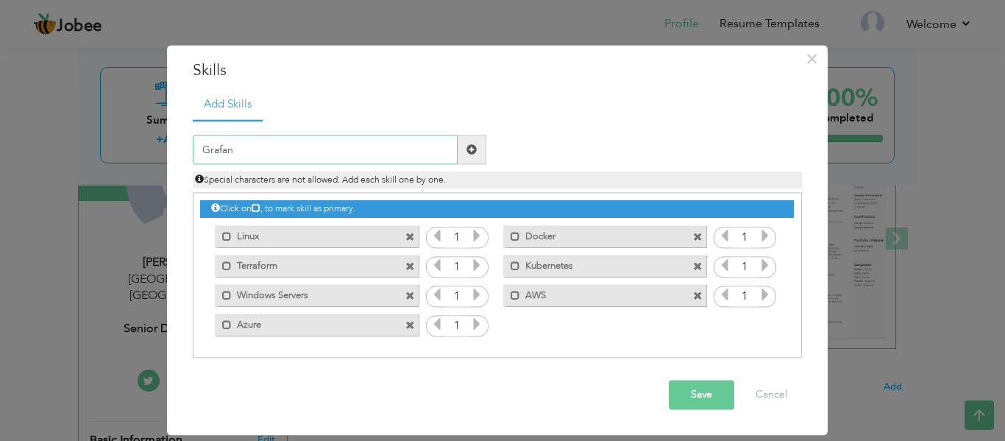
type input "Grafana"
type input "Prometheus"
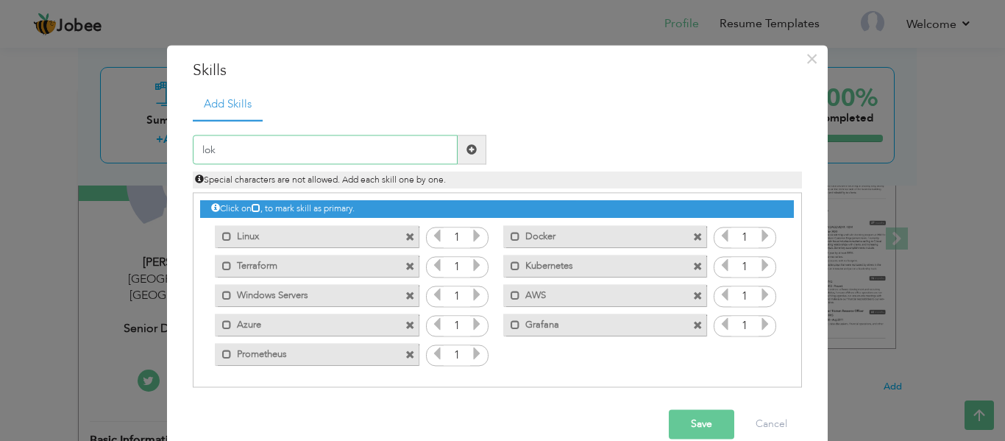
type input "loki"
click at [291, 135] on input "text" at bounding box center [325, 149] width 265 height 29
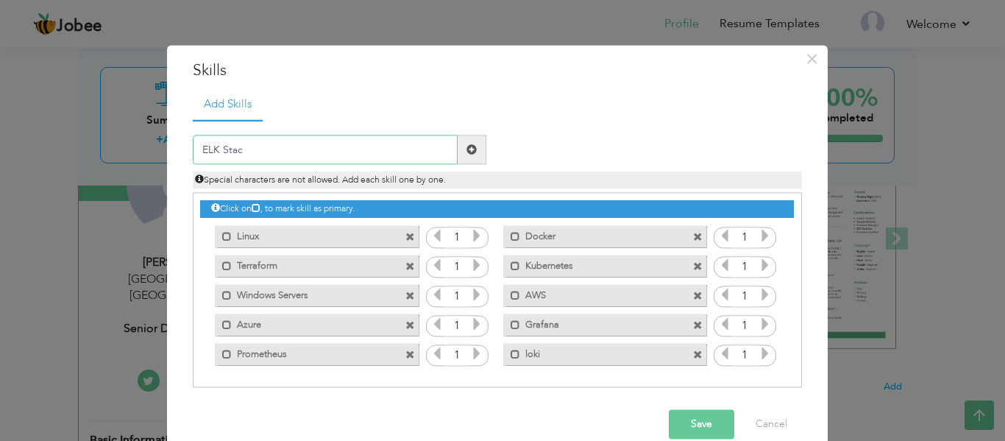
type input "ELK Stack"
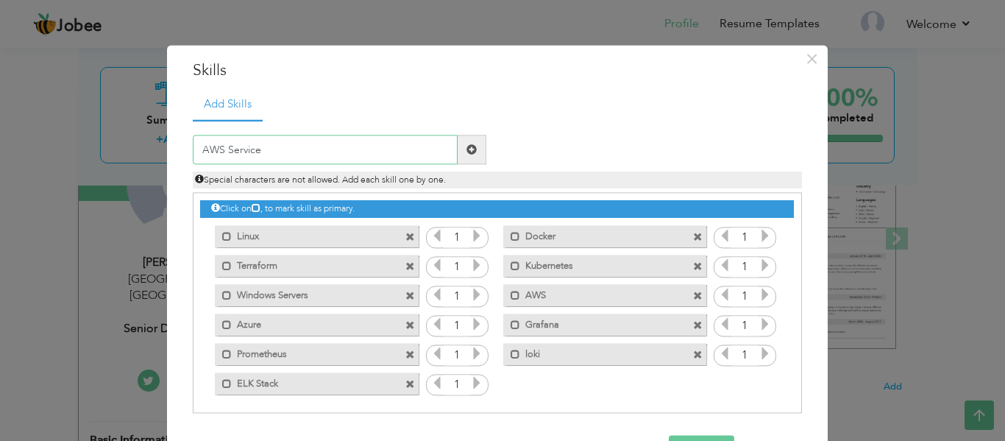
type input "AWS Services"
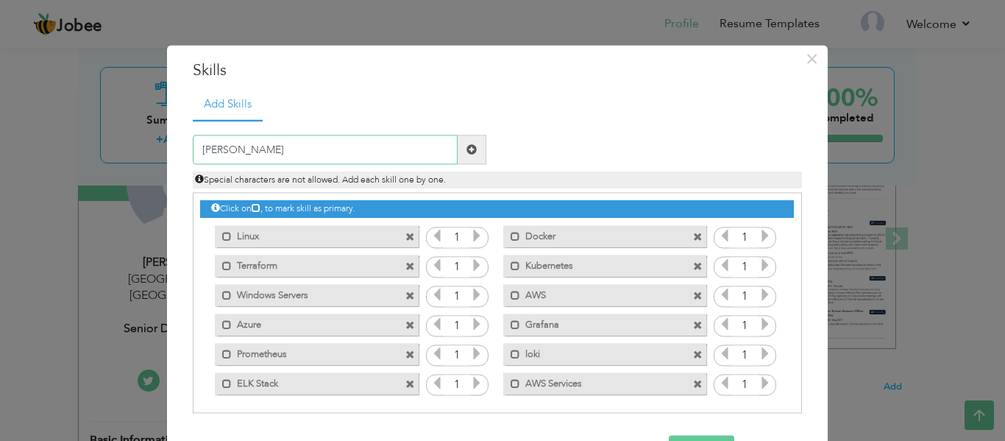
type input "[PERSON_NAME]"
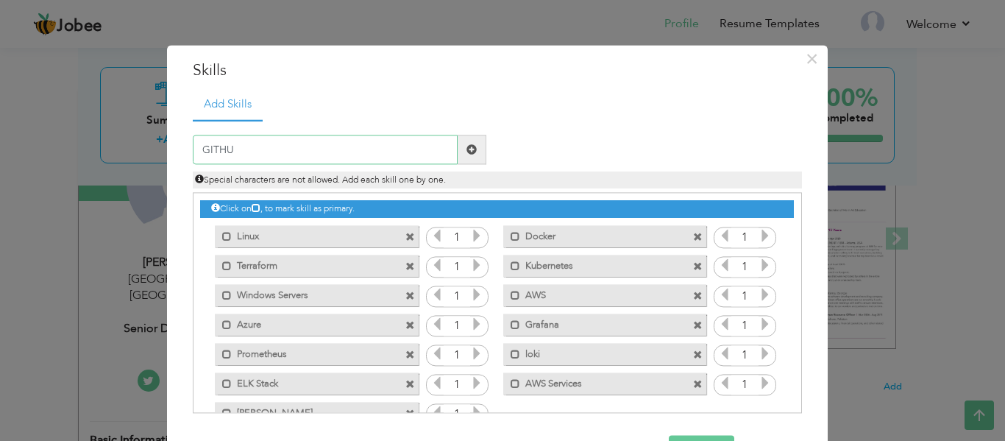
type input "GITHUB"
type input "GitLab"
type input "BitBucket"
type input "CI/CD"
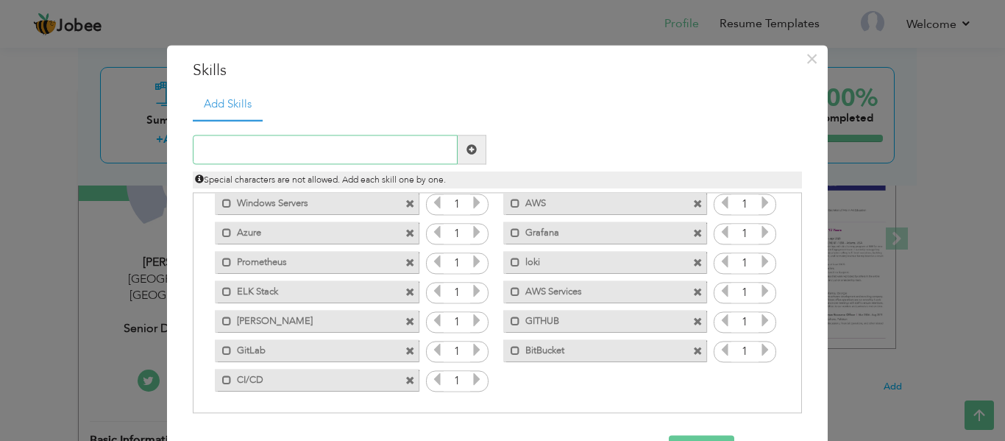
scroll to position [0, 0]
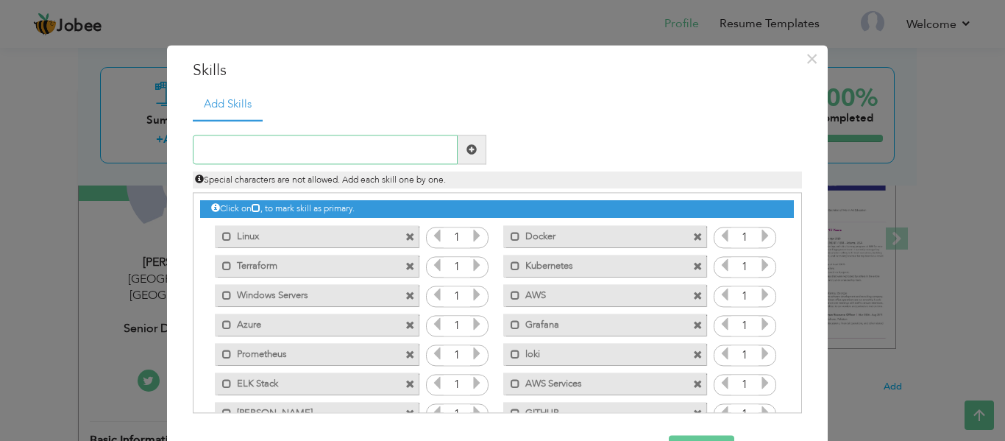
paste input "Ansible"
type input "Ansible"
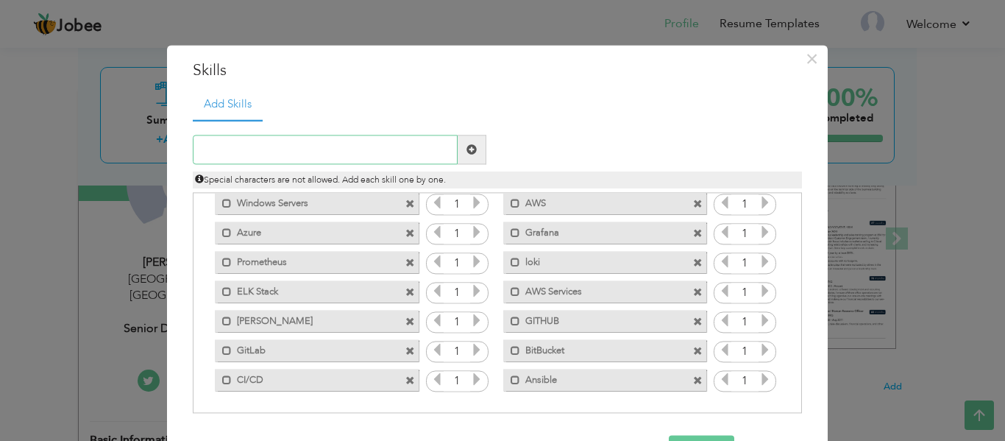
click at [419, 147] on input "text" at bounding box center [325, 149] width 265 height 29
paste input "Terraform"
type input "Terraform"
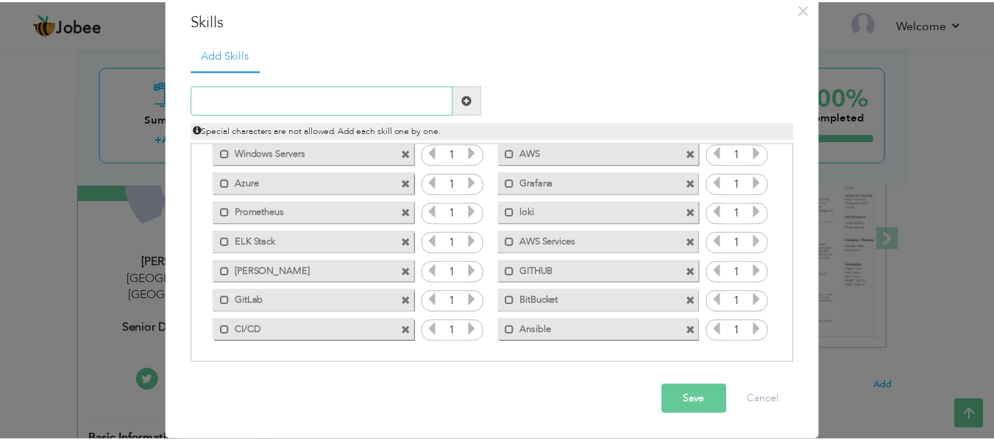
scroll to position [0, 0]
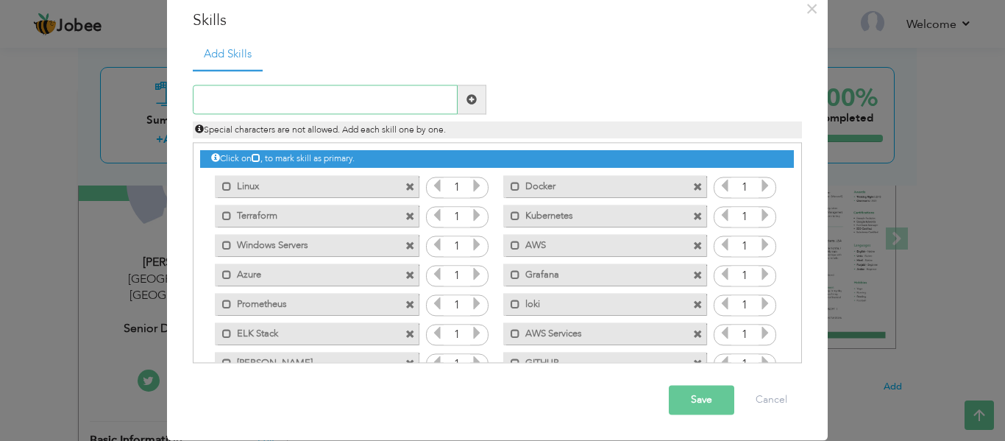
click at [421, 95] on input "text" at bounding box center [325, 99] width 265 height 29
paste input "CloudFormation"
type input "CloudFormation"
click at [416, 106] on input "text" at bounding box center [325, 99] width 265 height 29
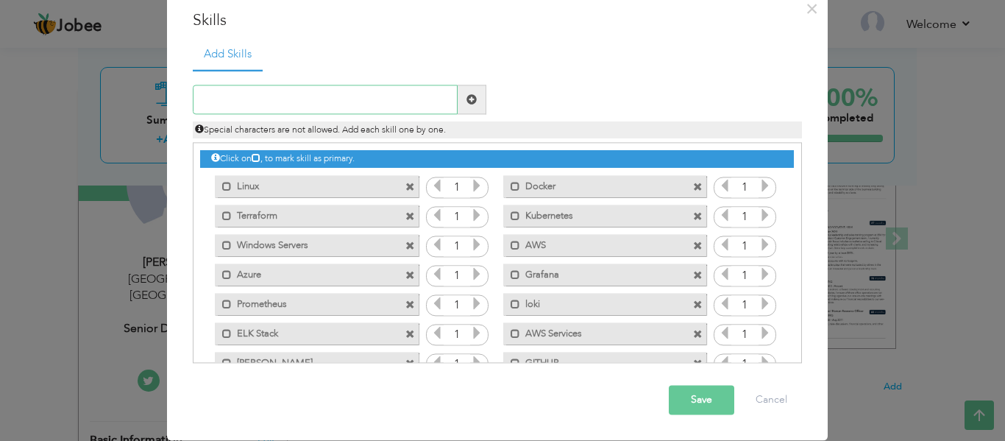
paste input "Python"
type input "Python"
click at [266, 94] on input "text" at bounding box center [325, 99] width 265 height 29
paste input "Bash"
type input "Bash"
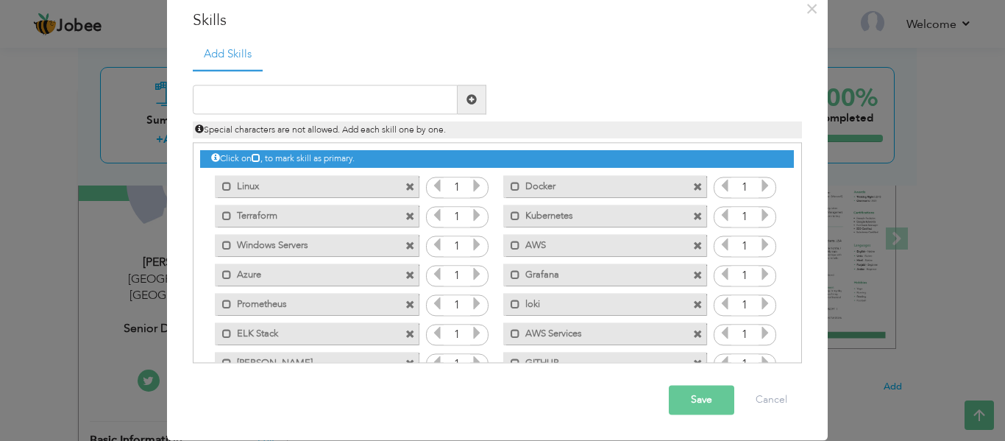
click at [677, 403] on button "Save" at bounding box center [701, 400] width 65 height 29
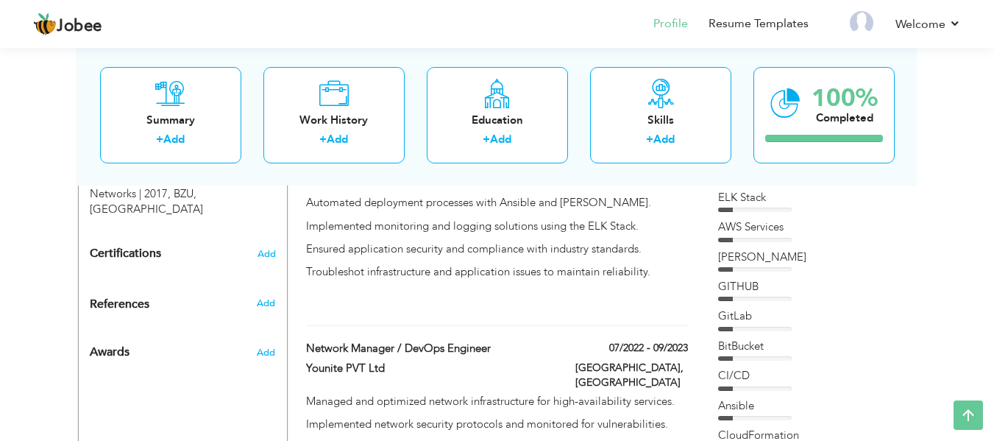
scroll to position [648, 0]
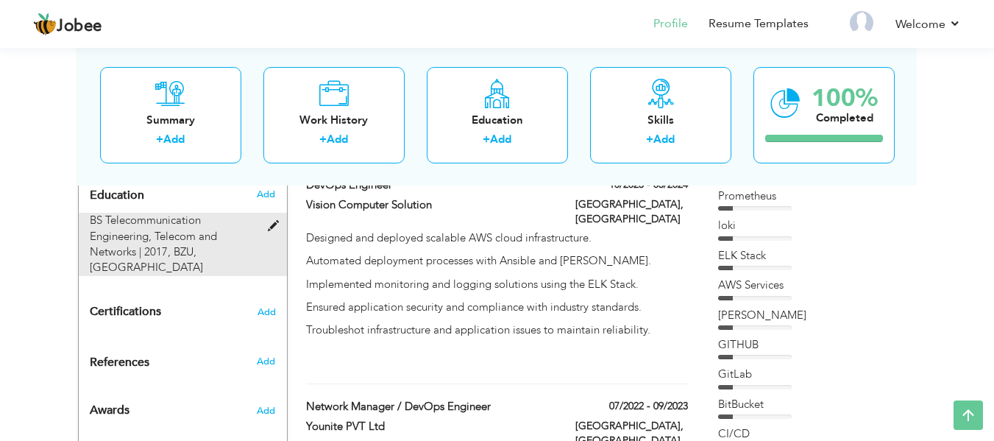
click at [203, 244] on span "BZU, [GEOGRAPHIC_DATA]" at bounding box center [146, 259] width 113 height 30
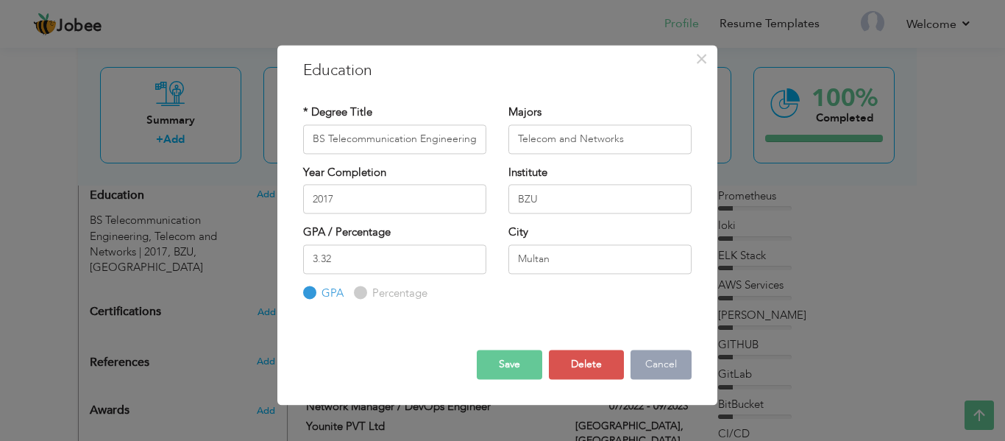
click at [675, 369] on button "Cancel" at bounding box center [661, 364] width 61 height 29
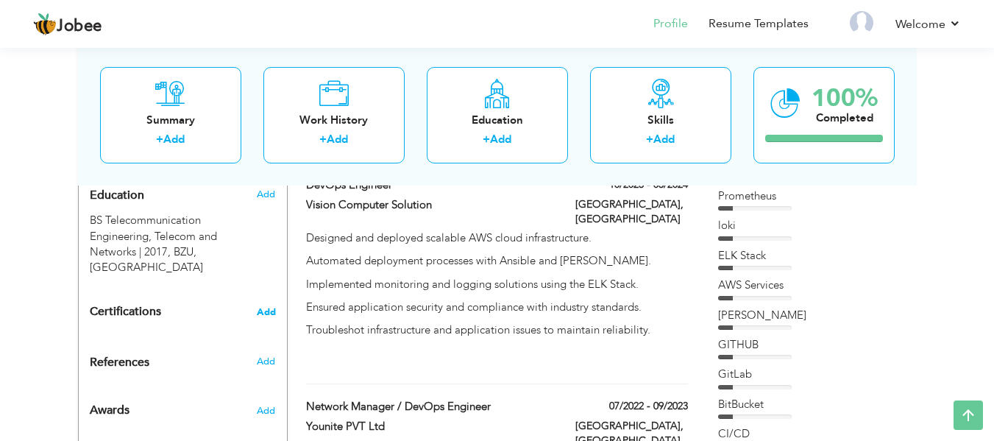
click at [267, 307] on span "Add" at bounding box center [266, 312] width 19 height 10
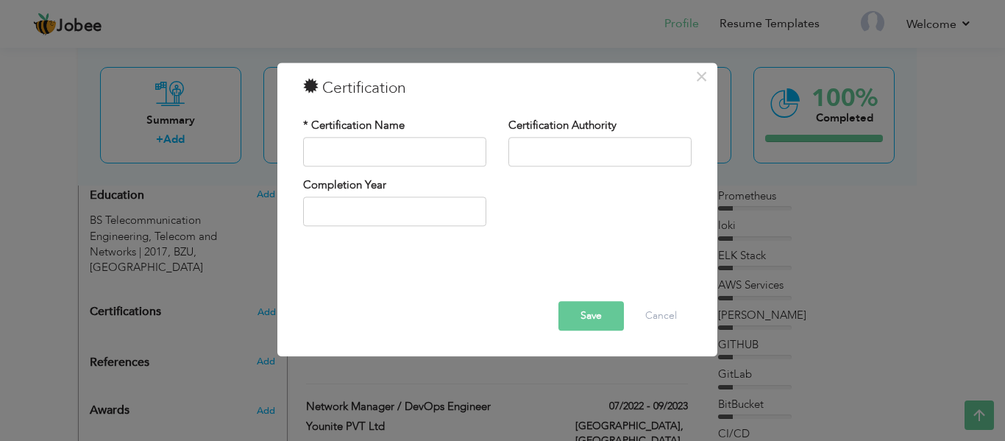
click at [408, 130] on div "* Certification Name" at bounding box center [394, 142] width 183 height 49
click at [411, 156] on input "text" at bounding box center [394, 151] width 183 height 29
type input "HCNA ( R & S )"
click at [526, 155] on input "text" at bounding box center [600, 151] width 183 height 29
type input "HUAEI"
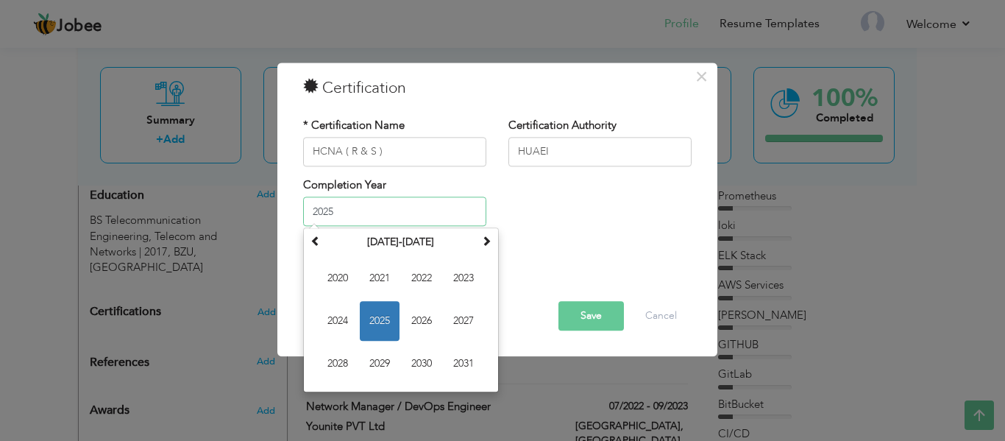
click at [452, 217] on input "2025" at bounding box center [394, 211] width 183 height 29
click at [316, 244] on span at bounding box center [316, 241] width 10 height 10
click at [381, 369] on span "2019" at bounding box center [380, 364] width 40 height 40
type input "2019"
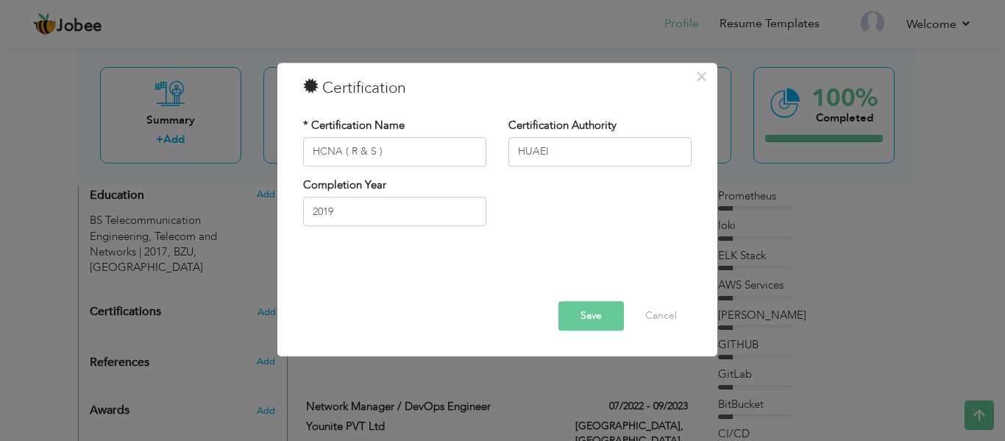
click at [600, 313] on button "Save" at bounding box center [591, 315] width 65 height 29
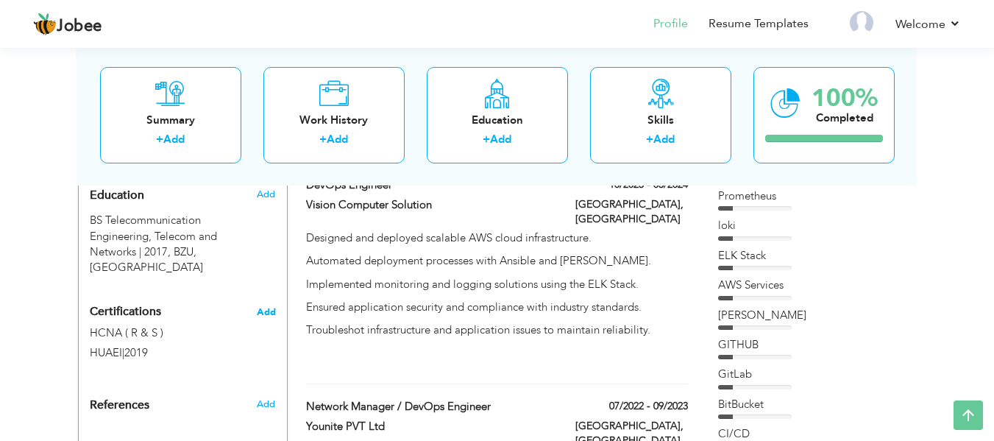
click at [272, 307] on span "Add" at bounding box center [266, 312] width 19 height 10
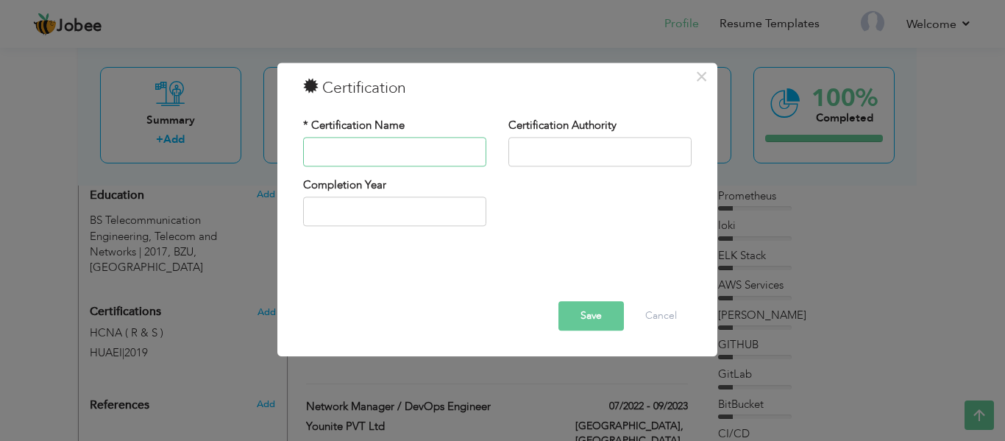
click at [439, 156] on input "text" at bounding box center [394, 151] width 183 height 29
click at [340, 155] on input "HCNA ( R & S )" at bounding box center [394, 151] width 183 height 29
type input "HCNP ( R & S )"
click at [602, 151] on input "text" at bounding box center [600, 151] width 183 height 29
type input "HUAEI"
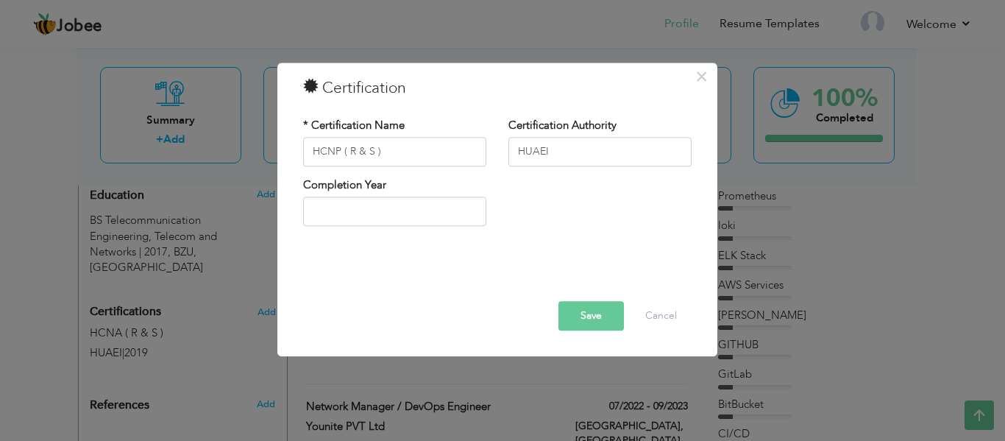
click at [451, 231] on div "Completion Year" at bounding box center [394, 207] width 205 height 60
click at [425, 209] on input "text" at bounding box center [394, 211] width 183 height 29
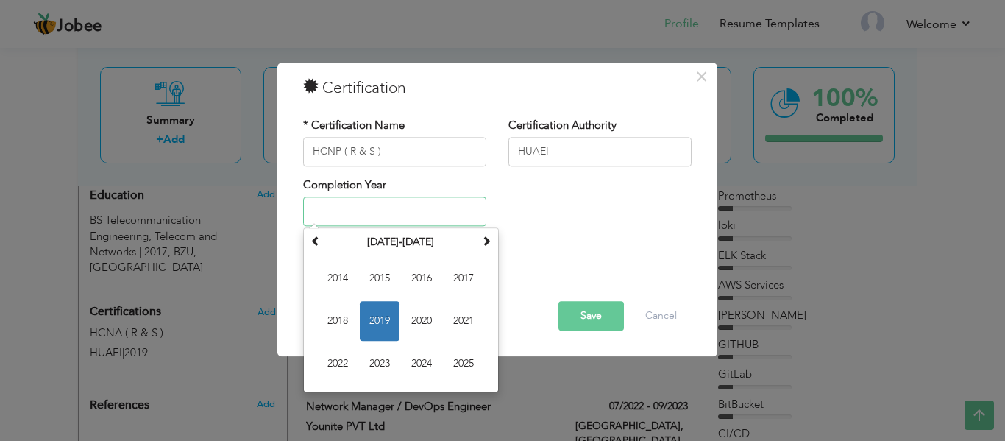
click at [378, 317] on span "2019" at bounding box center [380, 322] width 40 height 40
type input "2019"
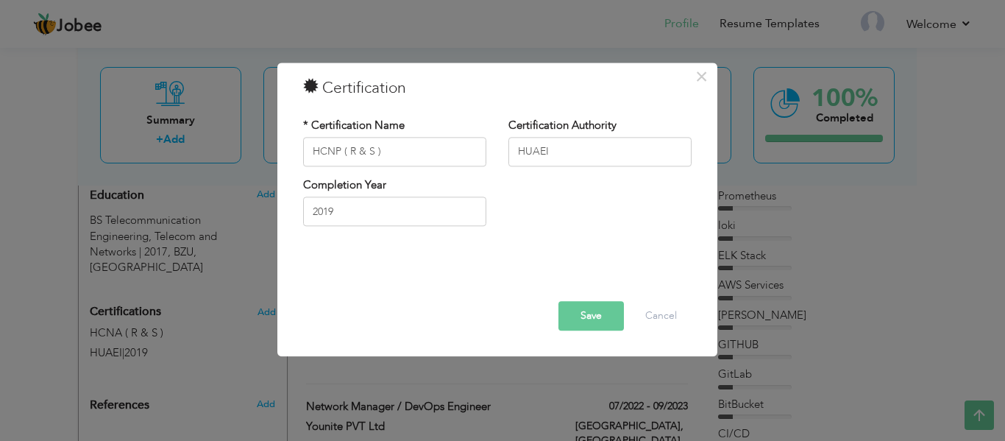
click at [572, 315] on button "Save" at bounding box center [591, 315] width 65 height 29
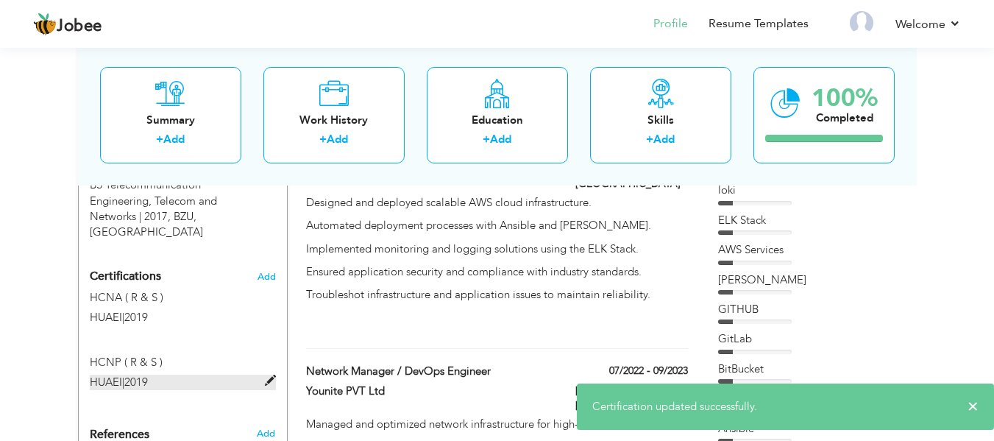
scroll to position [681, 0]
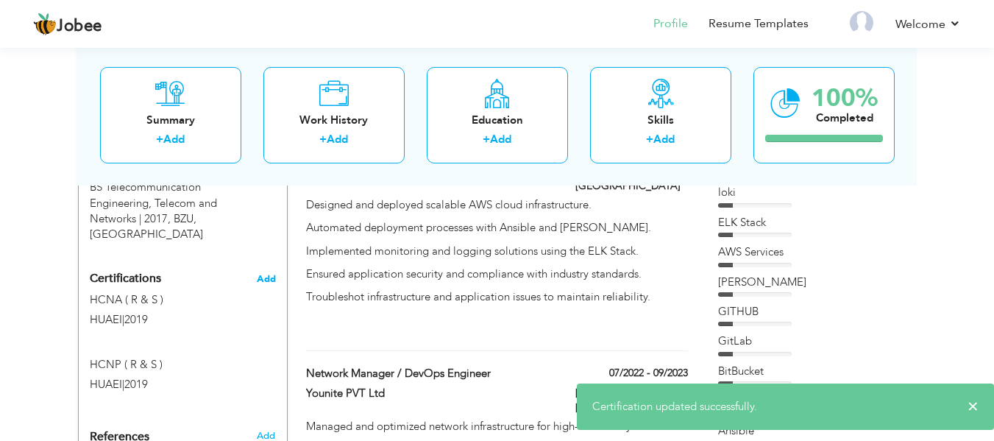
click at [266, 274] on span "Add" at bounding box center [266, 279] width 19 height 10
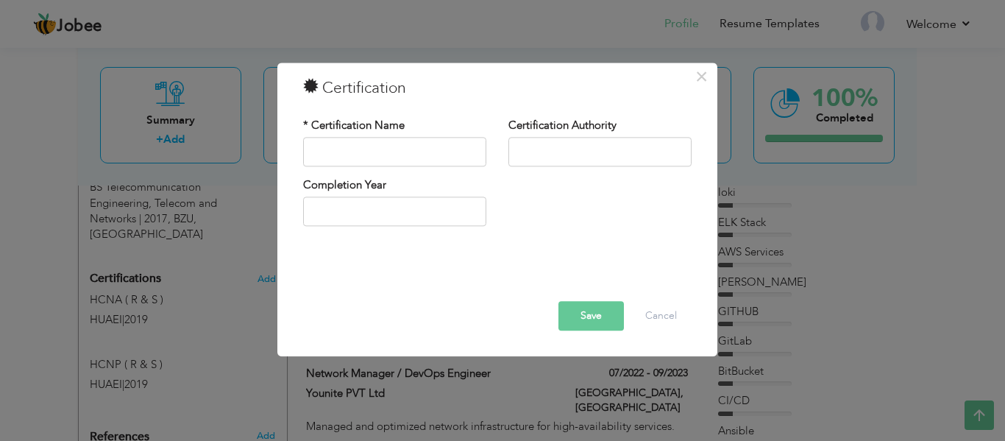
click at [449, 166] on div "* Certification Name" at bounding box center [394, 142] width 183 height 49
click at [421, 155] on input "text" at bounding box center [394, 151] width 183 height 29
click at [413, 156] on input "text" at bounding box center [394, 151] width 183 height 29
type input "A"
paste input "aws associate certification"
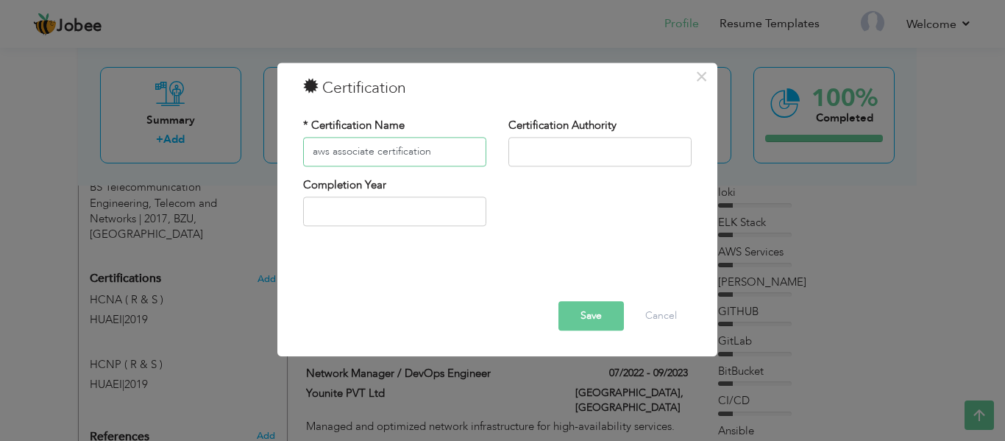
click at [327, 154] on input "aws associate certification" at bounding box center [394, 151] width 183 height 29
click at [339, 155] on input "AWS associate certification" at bounding box center [394, 151] width 183 height 29
click at [447, 155] on input "AWS Associate certification" at bounding box center [394, 151] width 183 height 29
type input "AWS Associate"
click at [597, 143] on input "text" at bounding box center [600, 151] width 183 height 29
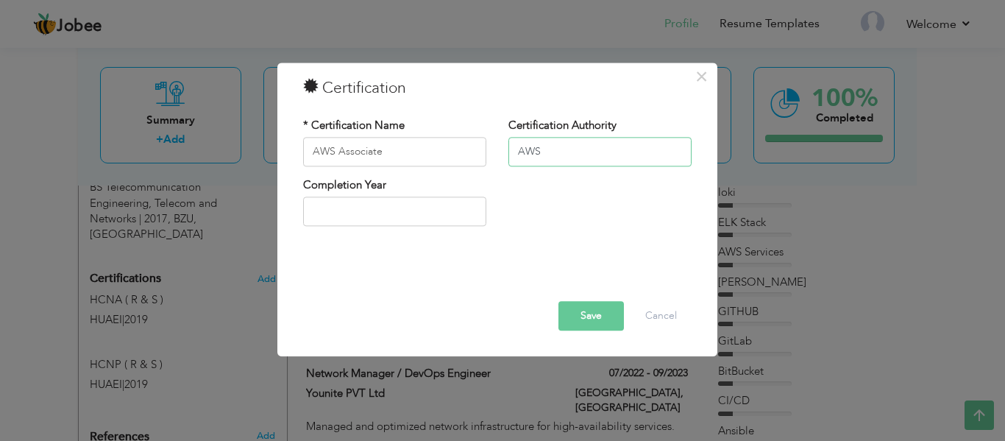
type input "AWS"
click at [434, 200] on input "text" at bounding box center [394, 211] width 183 height 29
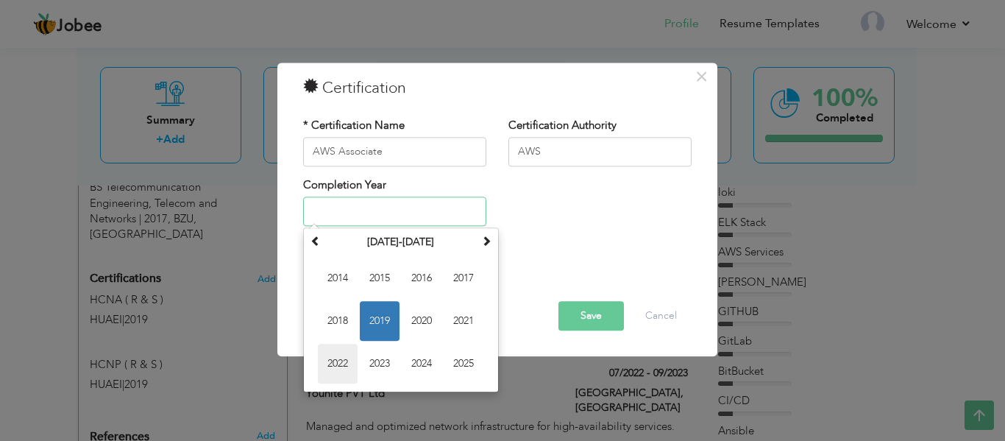
click at [340, 347] on span "2022" at bounding box center [338, 364] width 40 height 40
type input "2022"
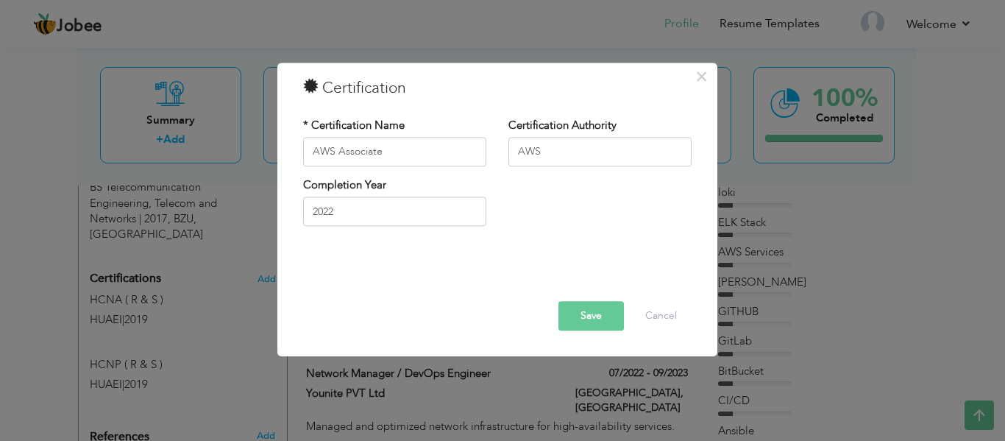
click at [577, 317] on button "Save" at bounding box center [591, 315] width 65 height 29
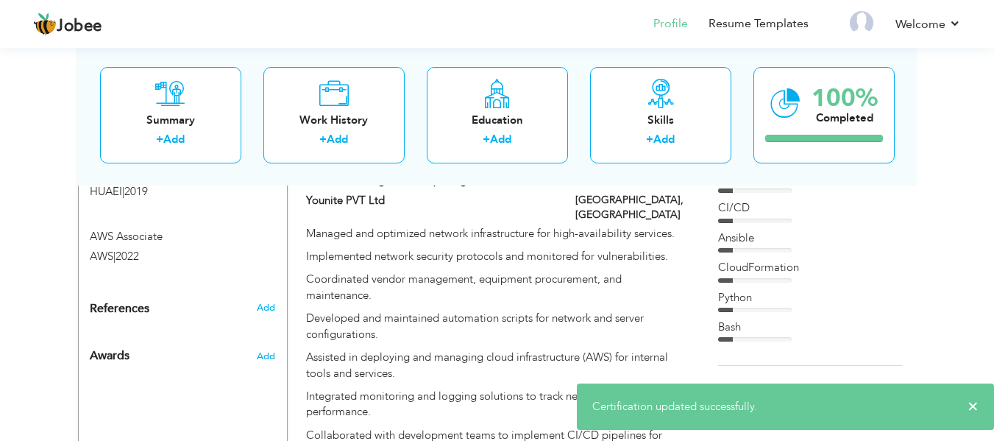
scroll to position [875, 0]
click at [266, 349] on span "Add" at bounding box center [265, 355] width 19 height 13
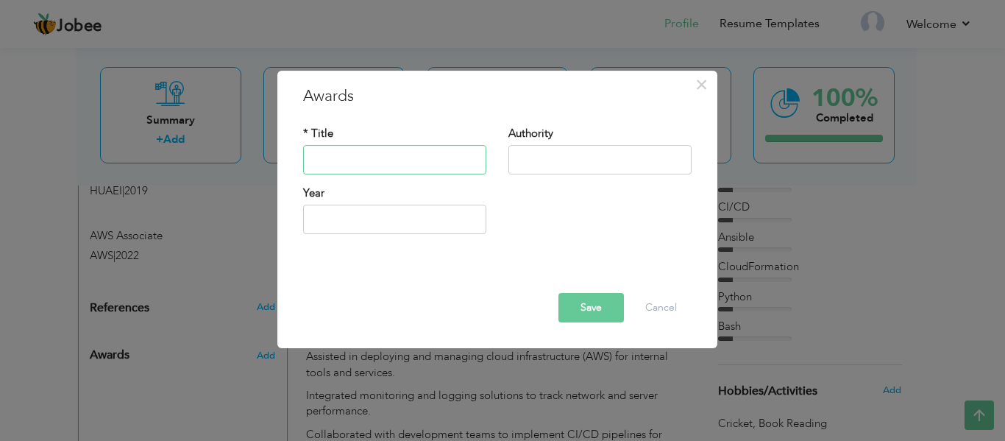
click at [397, 156] on input "text" at bounding box center [394, 159] width 183 height 29
type input "T"
click at [397, 157] on input "1st Position in compitition" at bounding box center [394, 159] width 183 height 29
type input "1st Position in competition"
click at [536, 157] on input "text" at bounding box center [600, 159] width 183 height 29
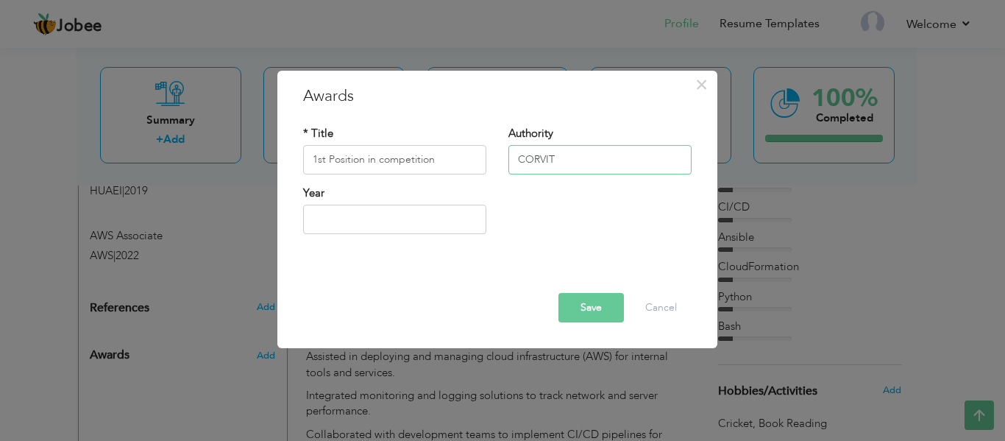
type input "CORVIT"
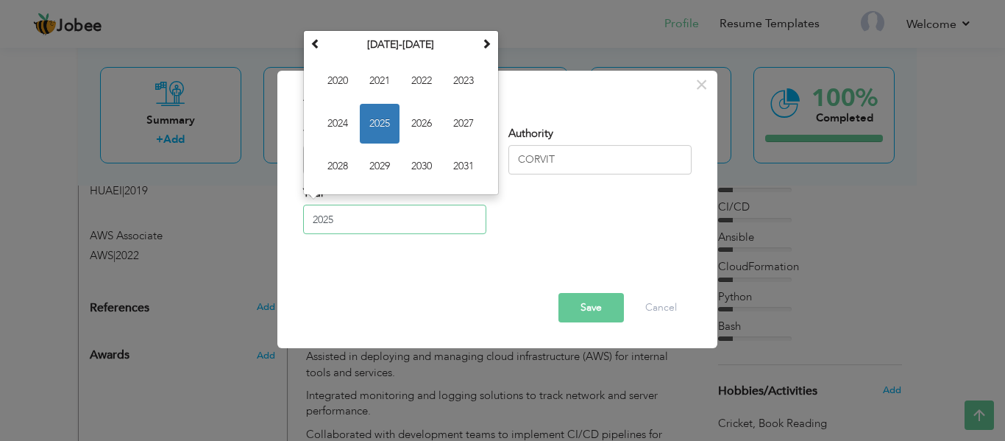
click at [422, 224] on input "2025" at bounding box center [394, 219] width 183 height 29
click at [316, 52] on th at bounding box center [316, 45] width 18 height 22
click at [391, 167] on span "2019" at bounding box center [380, 166] width 40 height 40
type input "2019"
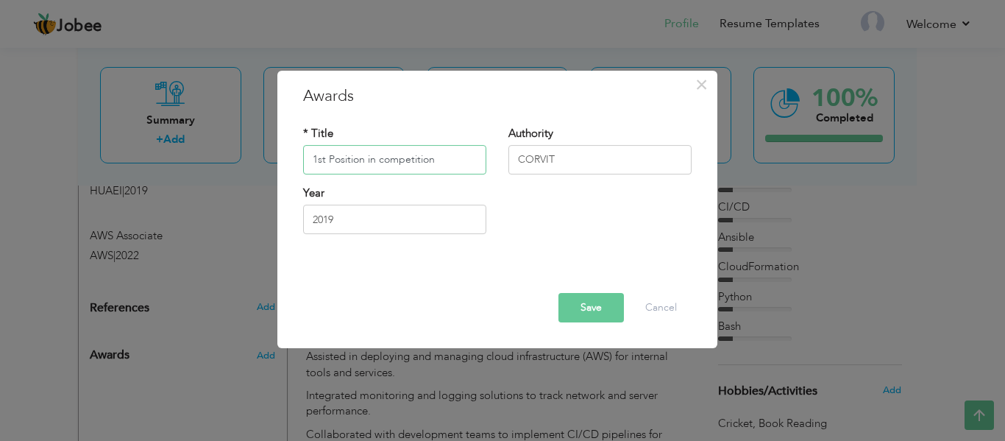
click at [379, 165] on input "1st Position in competition" at bounding box center [394, 159] width 183 height 29
type input "1st Position in Network Competition"
click at [591, 301] on button "Save" at bounding box center [591, 307] width 65 height 29
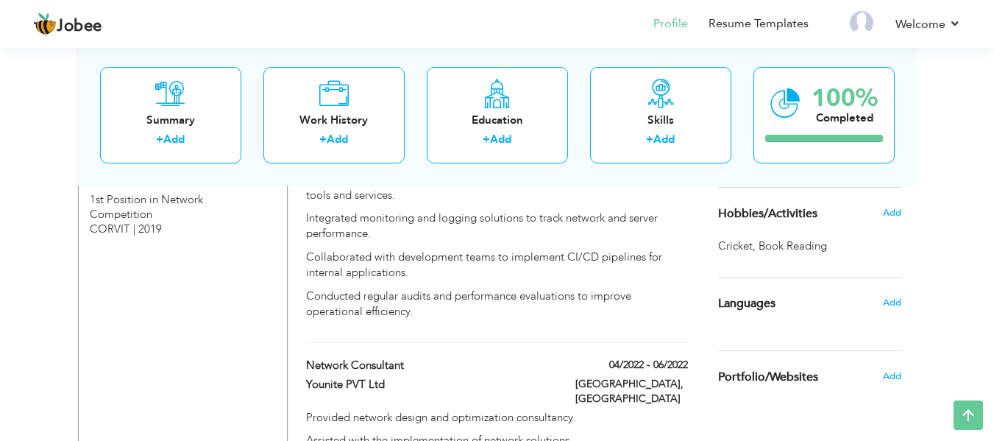
scroll to position [1055, 0]
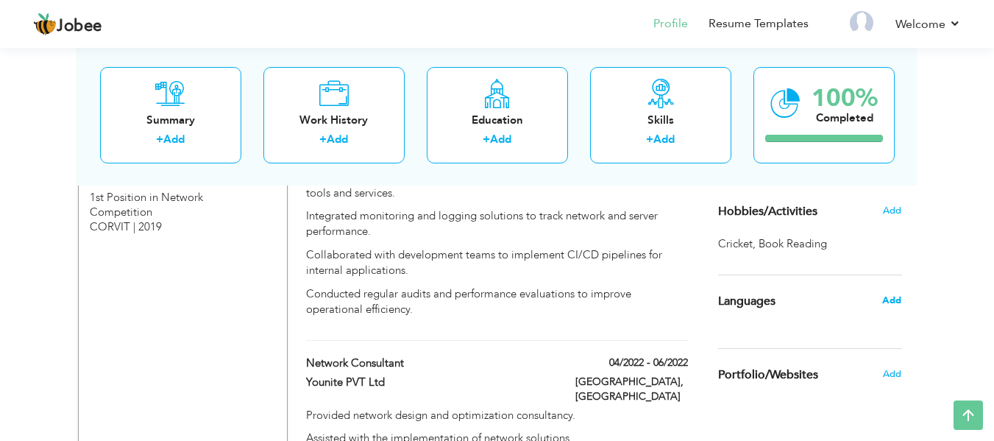
click at [885, 300] on span "Add" at bounding box center [891, 300] width 19 height 13
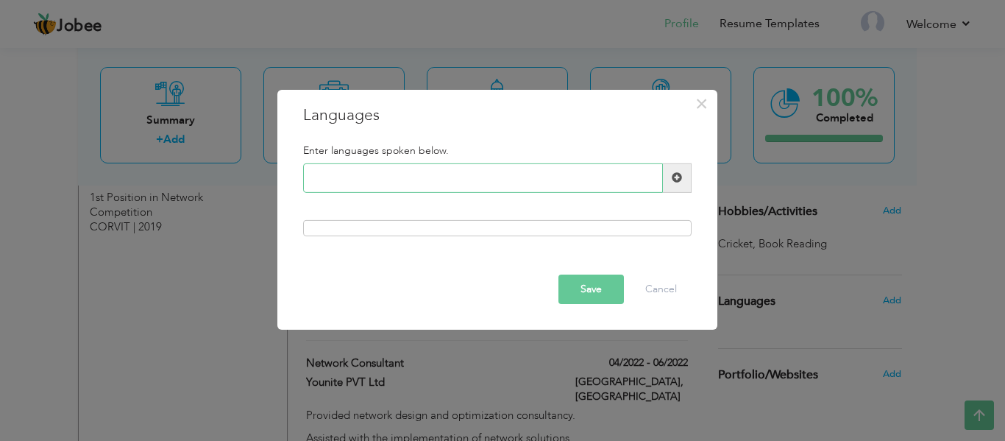
click at [450, 181] on input "text" at bounding box center [483, 177] width 360 height 29
type input "English"
click at [372, 222] on div at bounding box center [497, 228] width 389 height 16
click at [606, 284] on button "Save" at bounding box center [591, 288] width 65 height 29
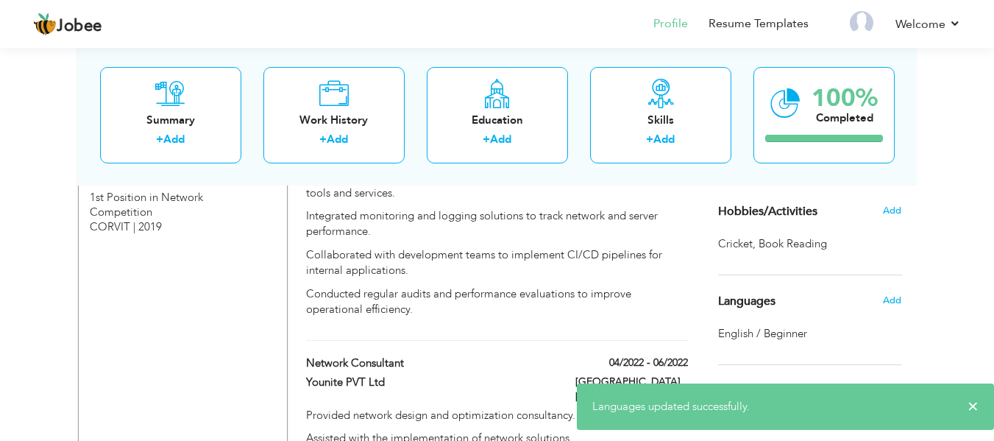
click at [788, 335] on span "English / Beginner" at bounding box center [762, 333] width 89 height 15
click at [731, 328] on span "English / Beginner" at bounding box center [762, 333] width 89 height 15
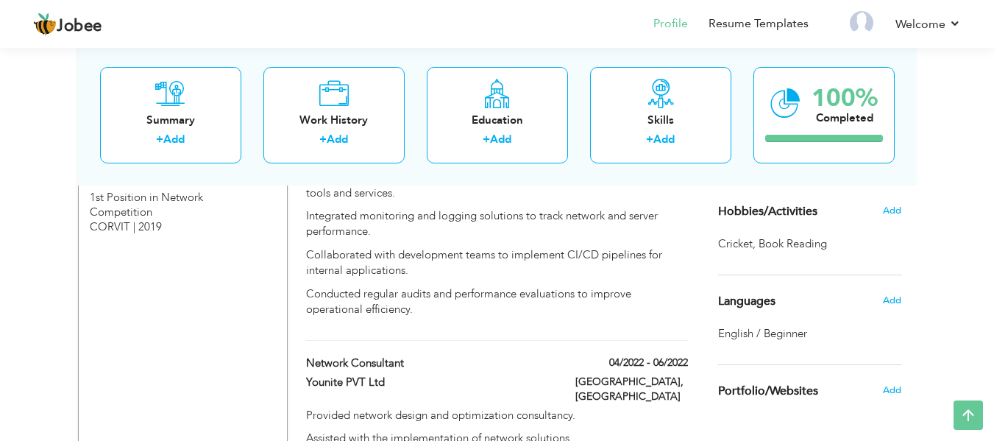
click at [751, 331] on span "English / Beginner" at bounding box center [762, 333] width 89 height 15
click at [881, 305] on div "Add" at bounding box center [896, 300] width 35 height 28
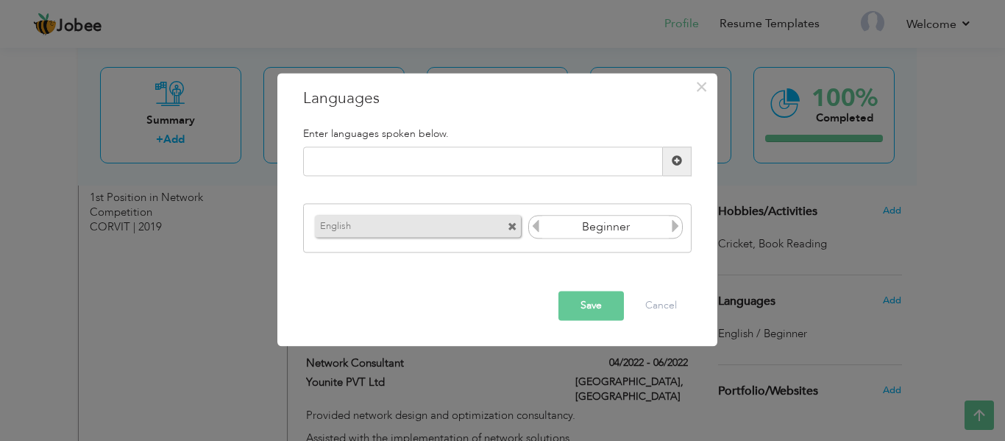
click at [676, 228] on icon at bounding box center [675, 226] width 13 height 13
click at [539, 222] on icon at bounding box center [535, 226] width 13 height 13
click at [614, 171] on input "text" at bounding box center [483, 160] width 360 height 29
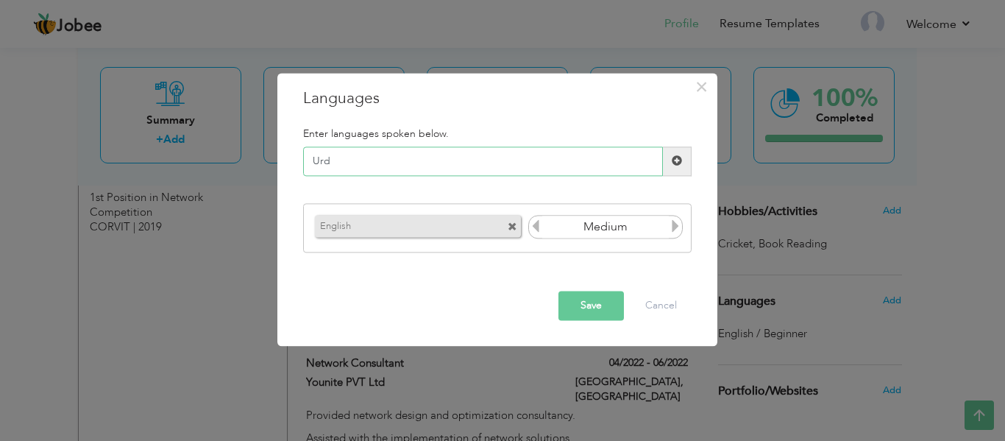
type input "Urdu"
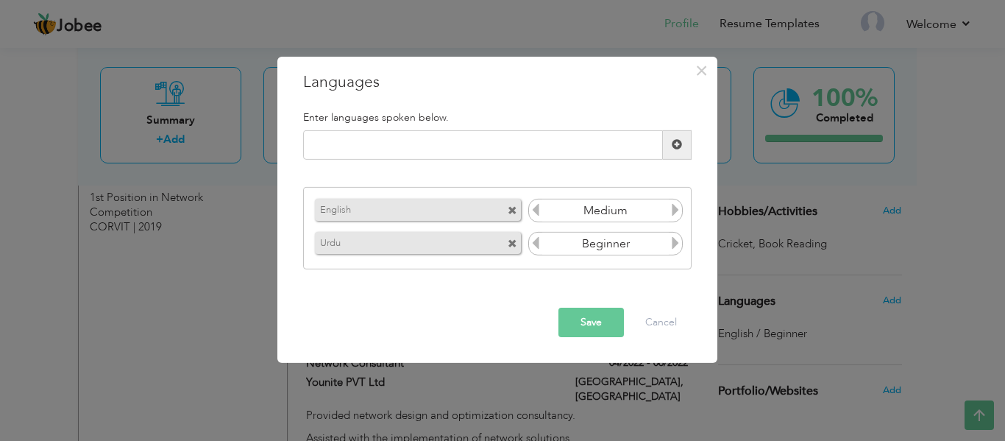
click at [674, 249] on icon at bounding box center [675, 242] width 13 height 13
click at [580, 325] on button "Save" at bounding box center [591, 322] width 65 height 29
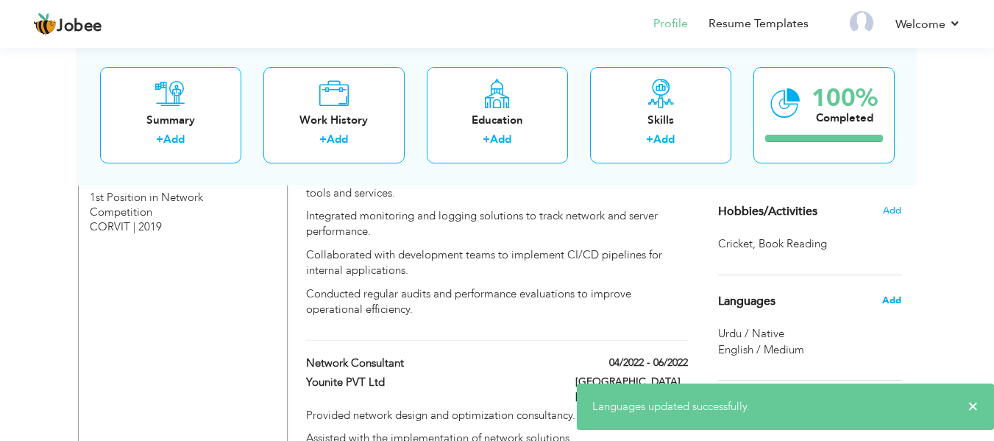
click at [893, 301] on span "Add" at bounding box center [891, 300] width 19 height 13
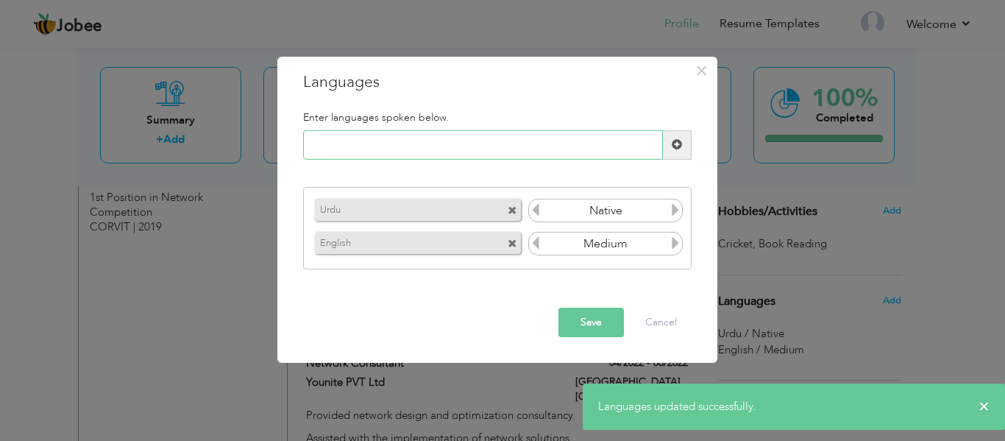
click at [448, 152] on input "text" at bounding box center [483, 144] width 360 height 29
type input "p"
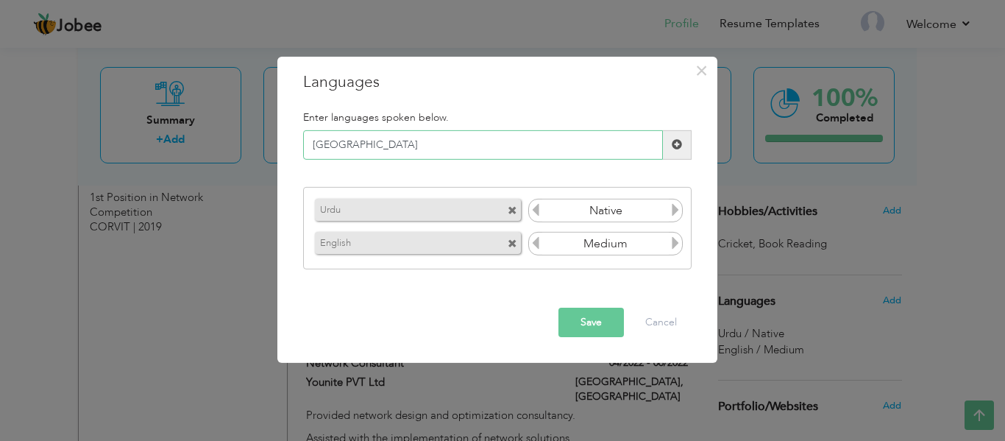
type input "Punjabi"
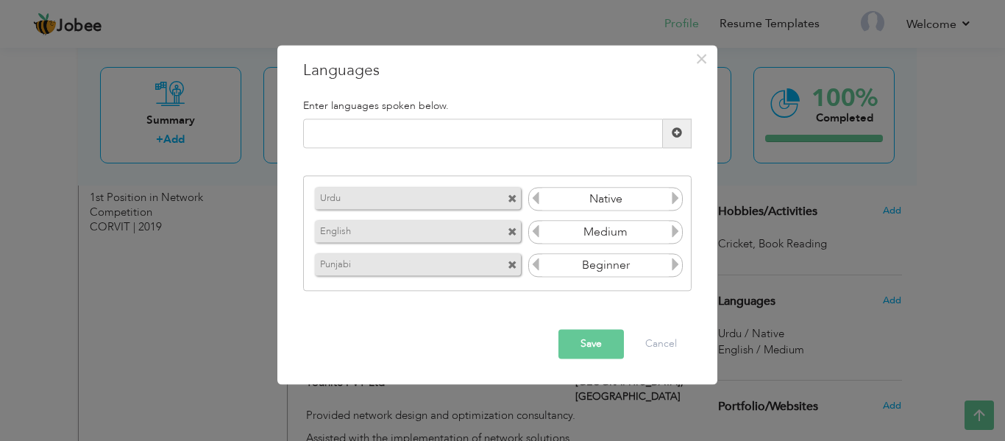
click at [675, 266] on icon at bounding box center [675, 264] width 13 height 13
click at [595, 341] on button "Save" at bounding box center [591, 343] width 65 height 29
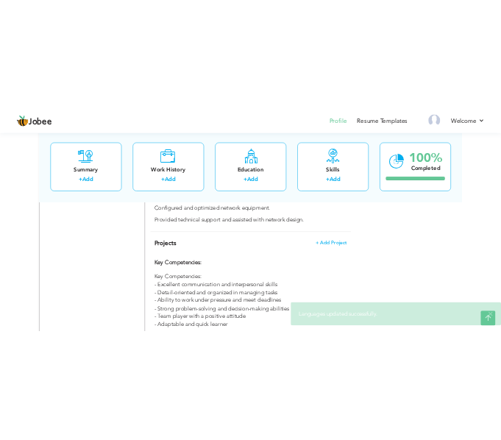
scroll to position [1601, 0]
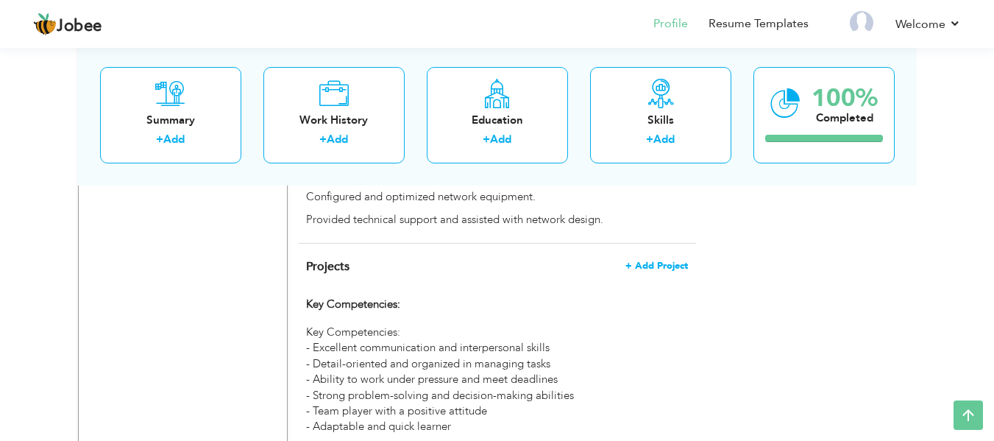
click at [665, 261] on span "+ Add Project" at bounding box center [657, 266] width 63 height 10
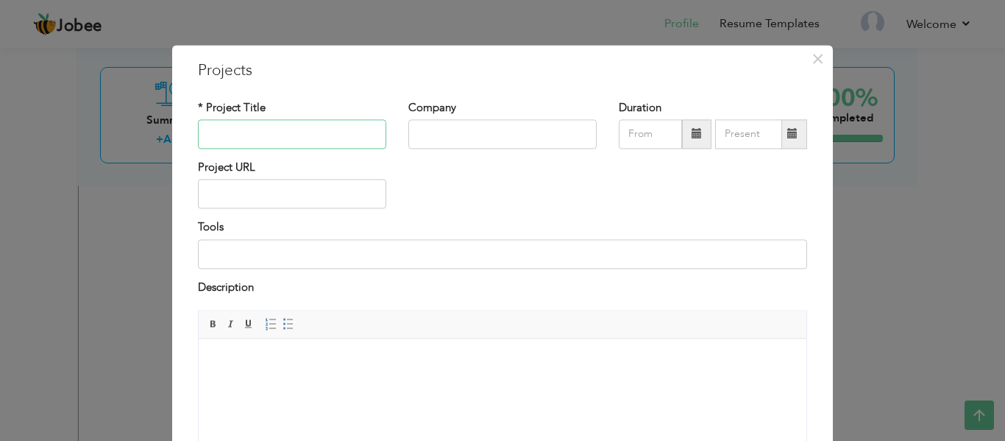
click at [252, 128] on input "text" at bounding box center [292, 133] width 188 height 29
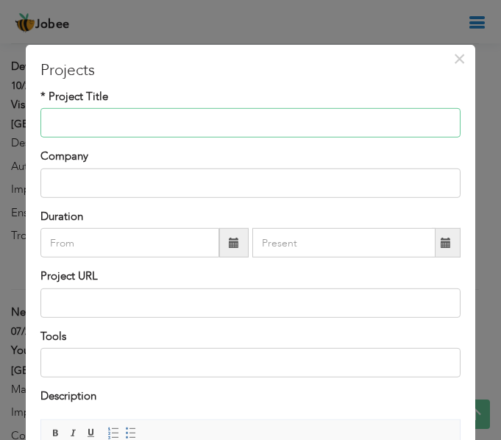
click at [233, 120] on input "text" at bounding box center [250, 122] width 420 height 29
paste input "1. Automated CI/CD Deployment Pipeline"
click at [71, 124] on input "1. Automated CI/CD Deployment Pipeline" at bounding box center [250, 122] width 420 height 29
type input "Automated CI/CD Deployment Pipeline"
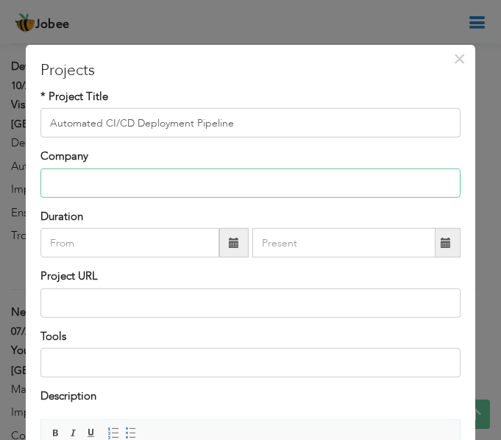
click at [107, 182] on input "text" at bounding box center [250, 183] width 420 height 29
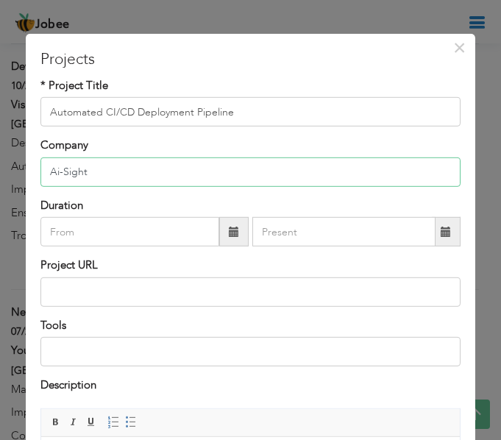
scroll to position [10, 0]
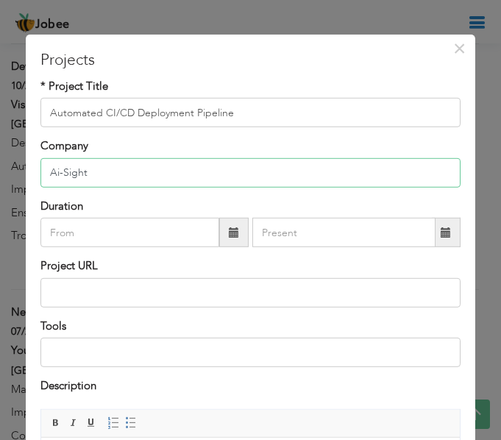
type input "Ai-Sight"
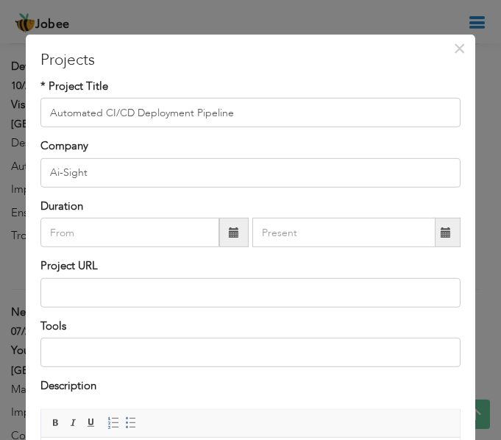
click at [233, 228] on span at bounding box center [234, 232] width 10 height 10
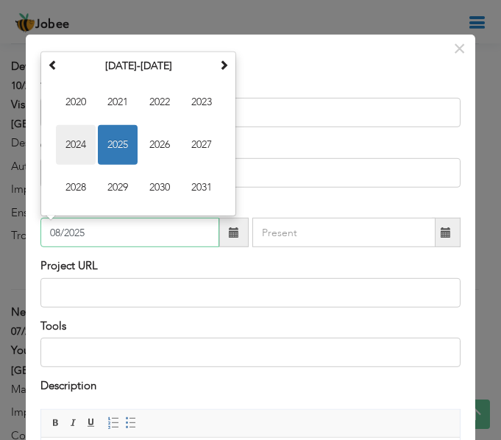
click at [73, 144] on span "2024" at bounding box center [76, 145] width 40 height 40
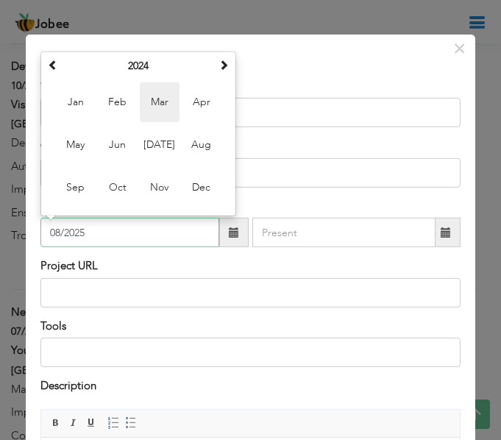
click at [170, 110] on span "Mar" at bounding box center [160, 102] width 40 height 40
type input "03/2024"
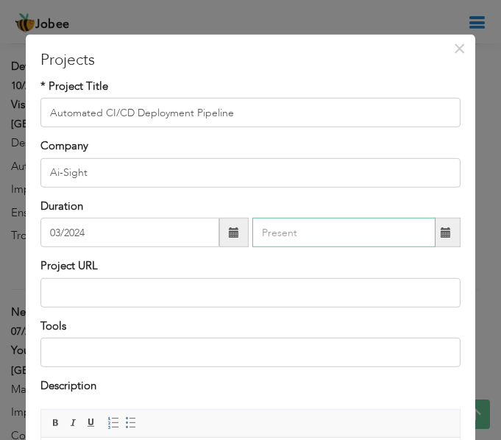
type input "08/2025"
click at [356, 240] on input "08/2025" at bounding box center [343, 232] width 183 height 29
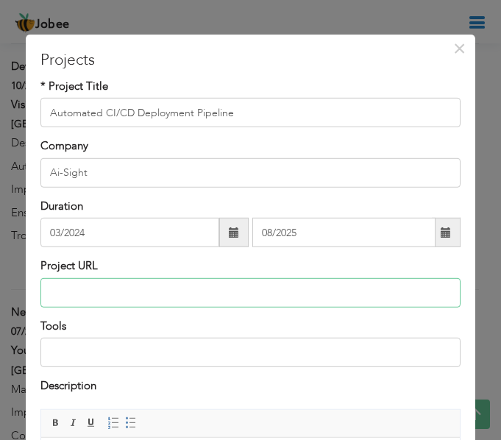
click at [329, 282] on input "text" at bounding box center [250, 291] width 420 height 29
click at [279, 294] on input "text" at bounding box center [250, 291] width 420 height 29
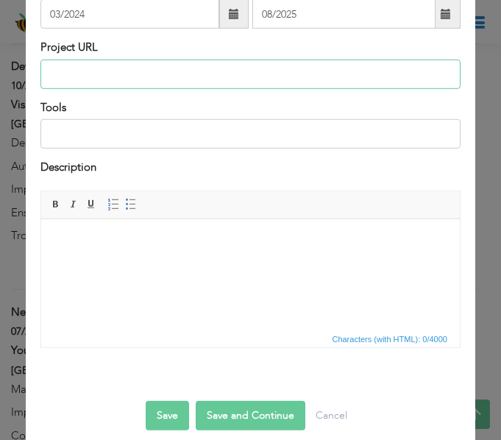
scroll to position [244, 0]
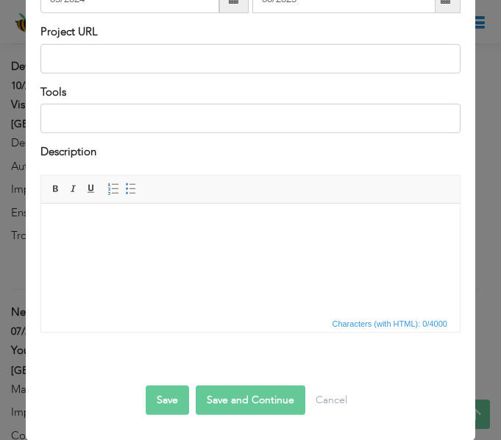
click at [279, 248] on html at bounding box center [250, 225] width 419 height 45
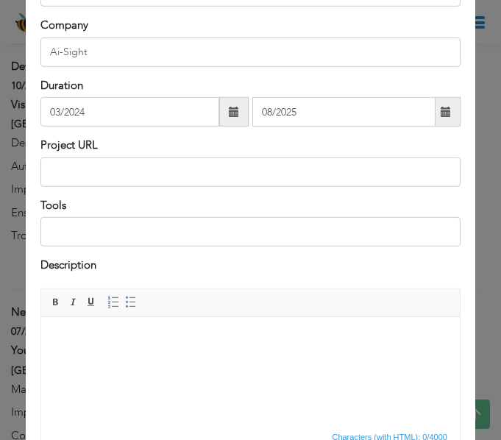
scroll to position [131, 0]
click at [116, 353] on html at bounding box center [250, 338] width 419 height 45
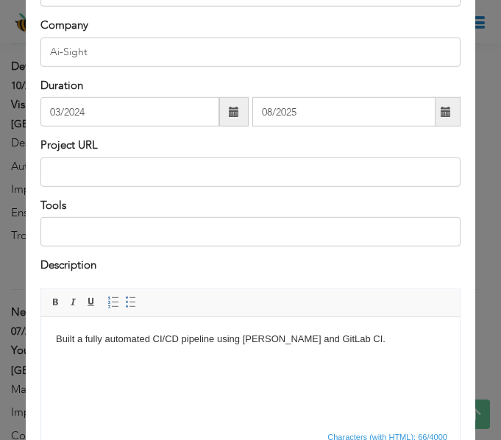
click at [86, 361] on html "Built a fully automated CI/CD pipeline using [PERSON_NAME] and GitLab CI." at bounding box center [250, 338] width 419 height 45
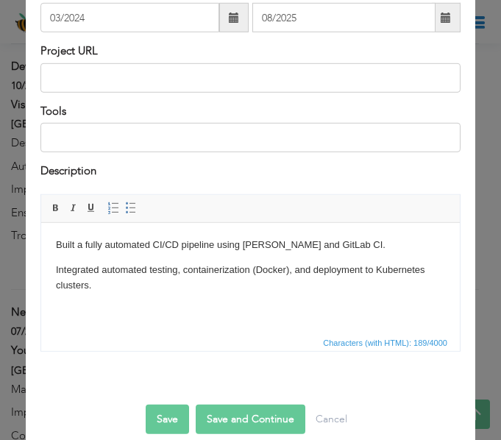
scroll to position [227, 0]
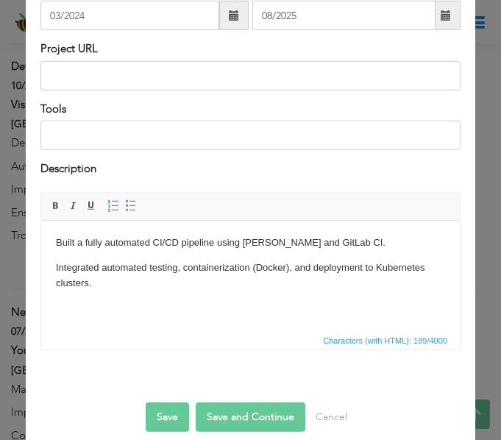
click at [155, 327] on html "Built a fully automated CI/CD pipeline using Jenkins and GitLab CI. Integrated …" at bounding box center [250, 275] width 419 height 110
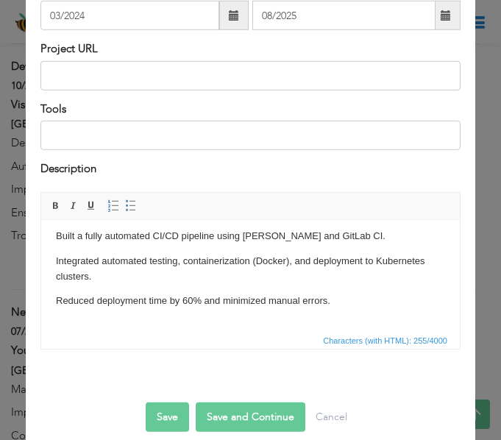
click at [288, 318] on p at bounding box center [250, 325] width 389 height 15
click at [79, 322] on p at bounding box center [250, 325] width 389 height 15
click at [260, 325] on p at bounding box center [250, 325] width 389 height 15
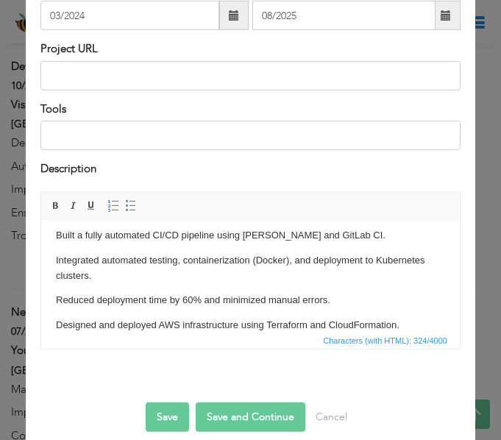
scroll to position [24, 0]
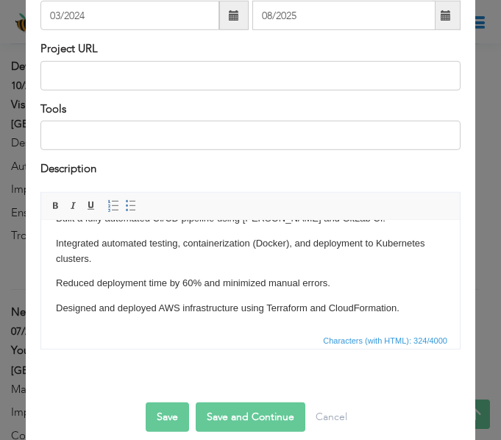
click at [133, 326] on html "Built a fully automated CI/CD pipeline using Jenkins and GitLab CI. Integrated …" at bounding box center [250, 263] width 419 height 135
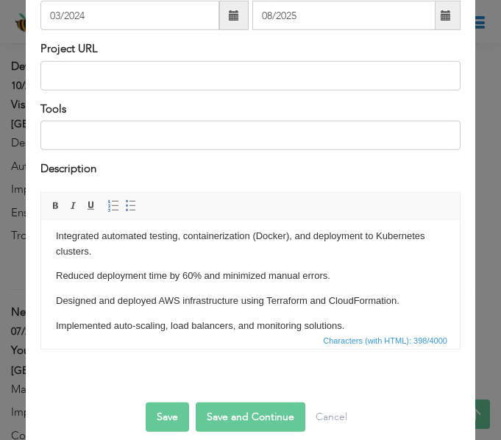
scroll to position [49, 0]
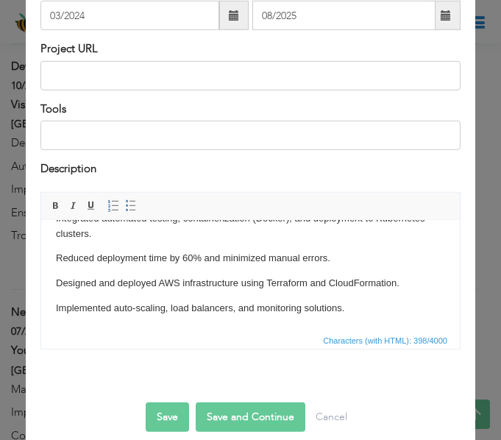
click at [352, 307] on p "Implemented auto-scaling, load balancers, and monitoring solutions." at bounding box center [250, 307] width 389 height 15
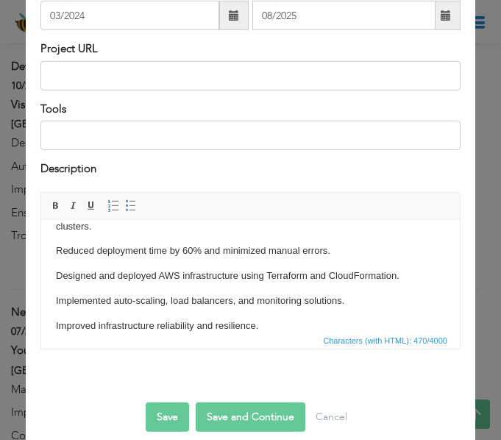
scroll to position [82, 0]
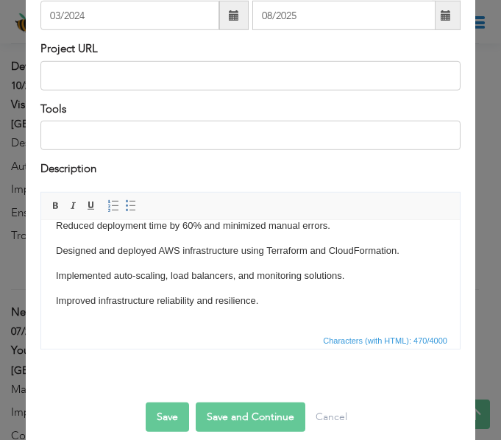
click at [131, 318] on p at bounding box center [250, 325] width 389 height 15
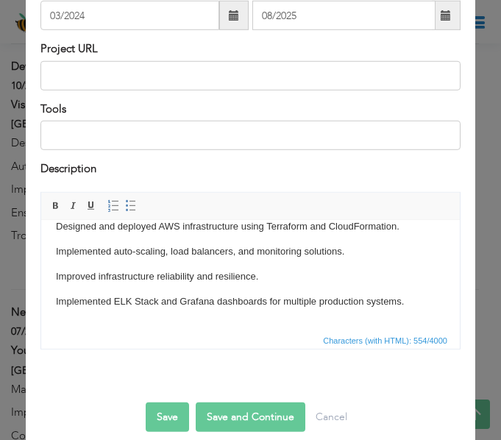
scroll to position [124, 0]
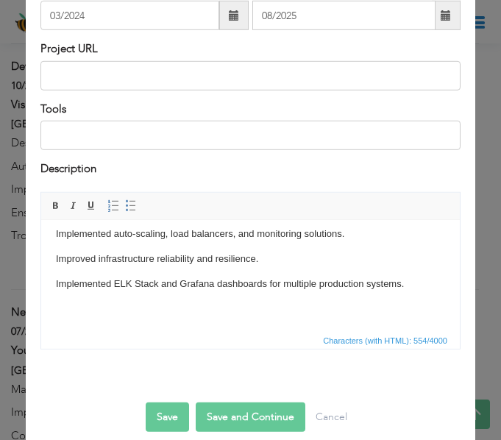
click at [369, 296] on body "Built a fully automated CI/CD pipeline using Jenkins and GitLab CI. Integrated …" at bounding box center [250, 213] width 389 height 205
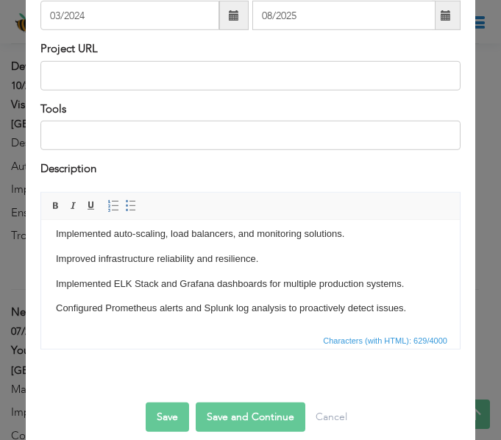
scroll to position [131, 0]
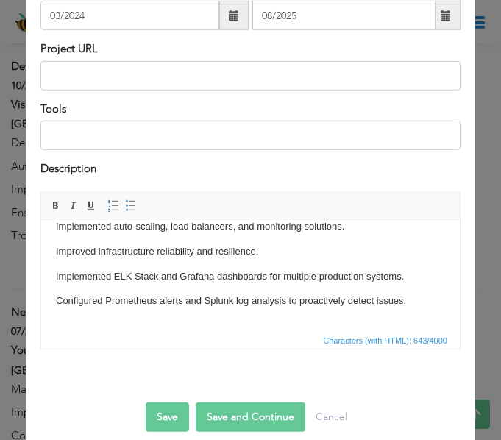
click at [323, 316] on body "Built a fully automated CI/CD pipeline using Jenkins and GitLab CI. Integrated …" at bounding box center [250, 219] width 389 height 230
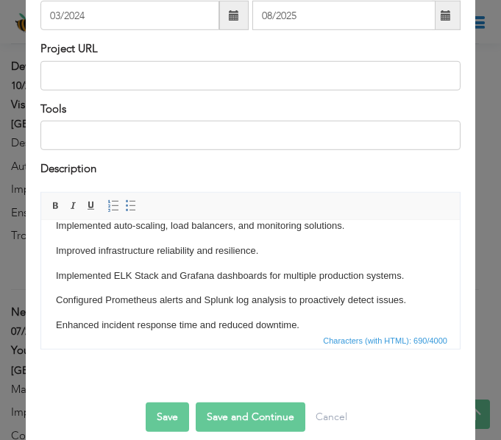
click at [228, 414] on button "Save and Continue" at bounding box center [251, 416] width 110 height 29
type input "AI-Sight"
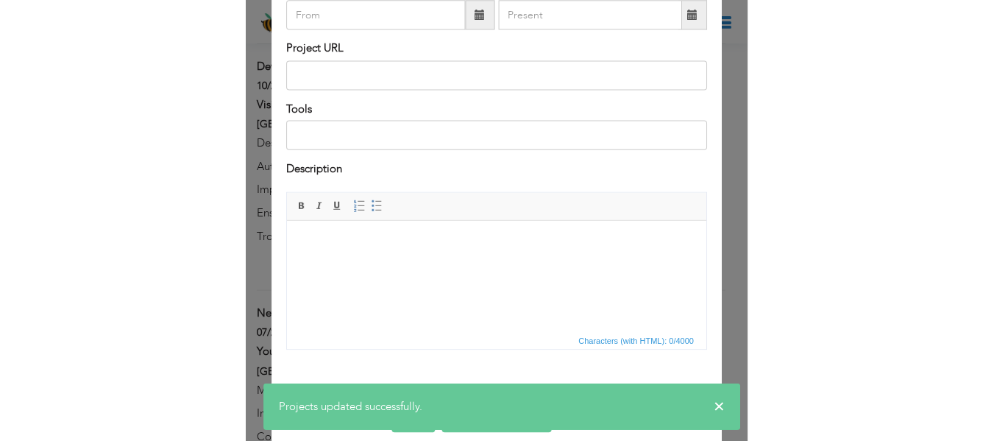
scroll to position [0, 0]
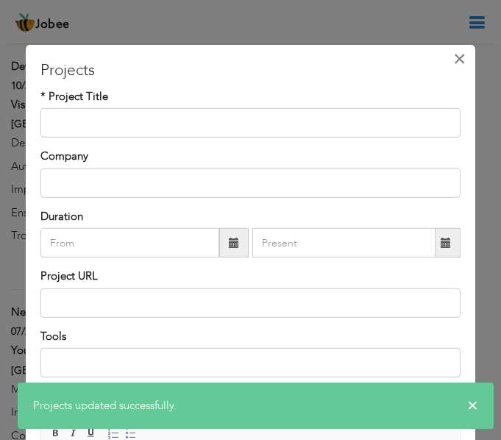
click at [453, 61] on span "×" at bounding box center [459, 59] width 13 height 26
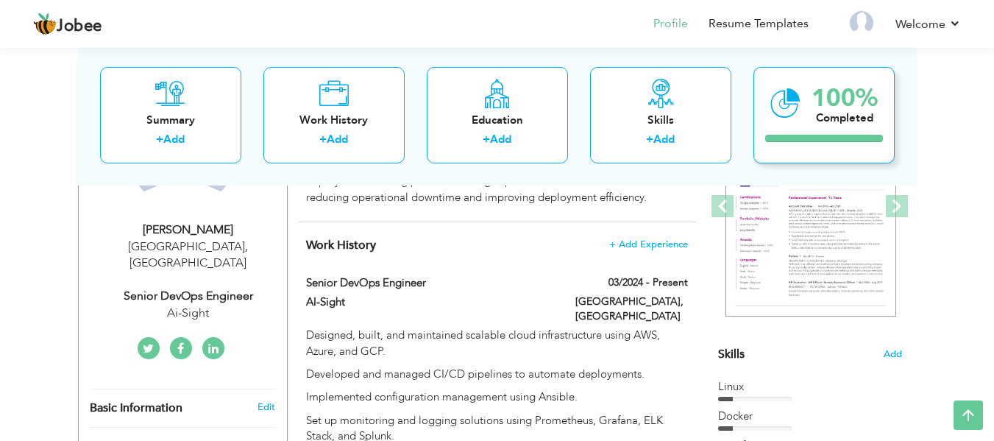
scroll to position [209, 0]
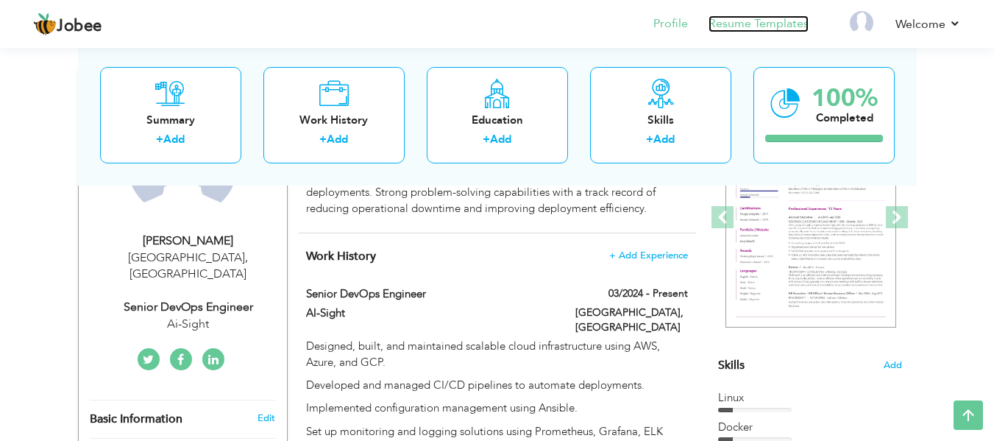
click at [743, 24] on link "Resume Templates" at bounding box center [759, 23] width 100 height 17
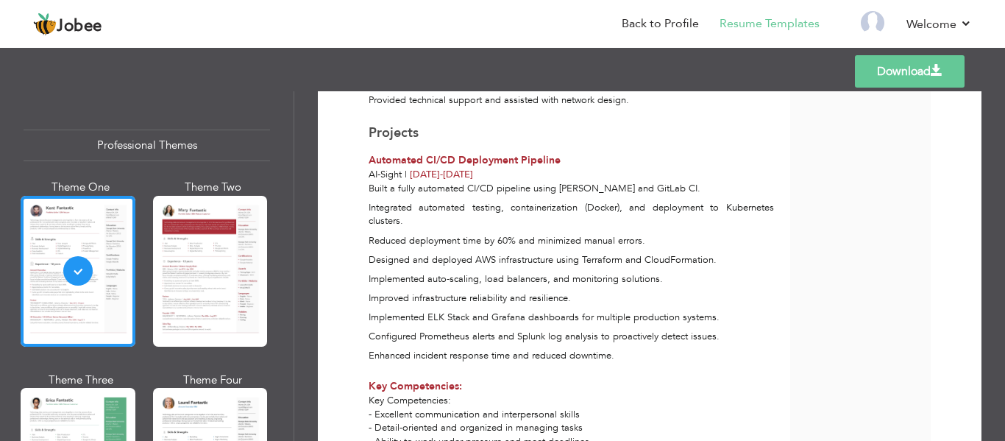
scroll to position [1219, 0]
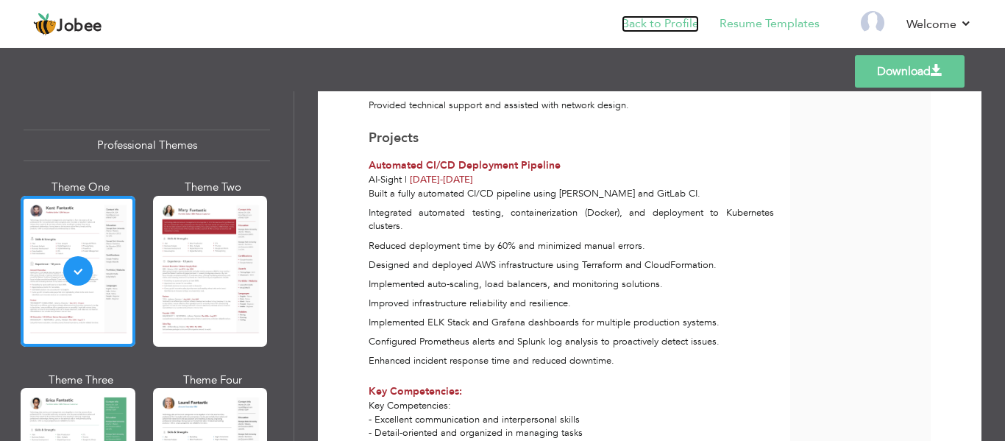
click at [634, 21] on link "Back to Profile" at bounding box center [660, 23] width 77 height 17
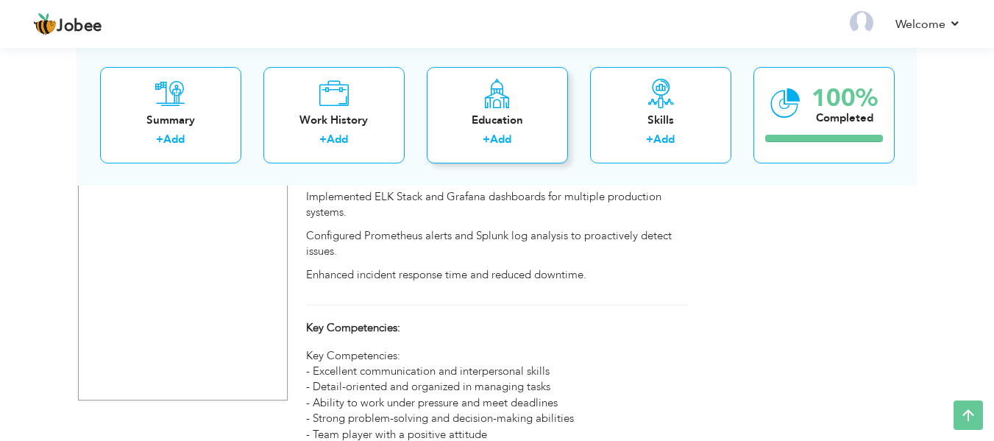
scroll to position [1937, 0]
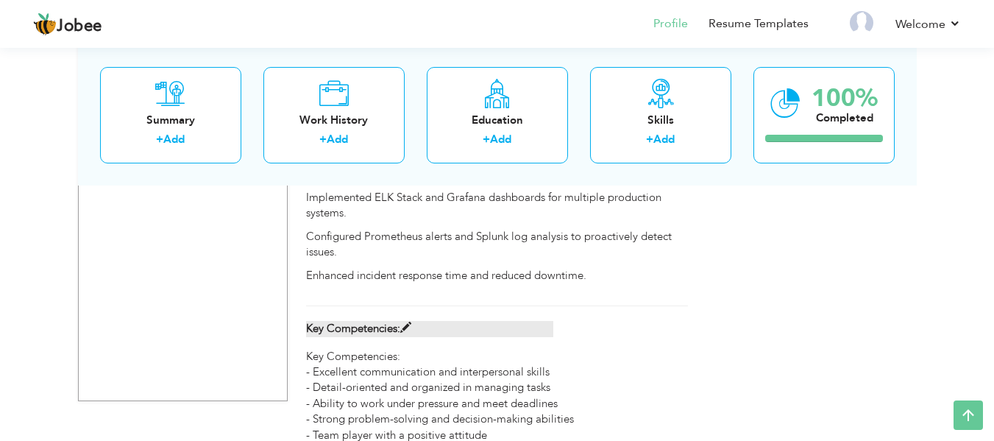
click at [400, 321] on label "Key Competencies:" at bounding box center [429, 328] width 247 height 15
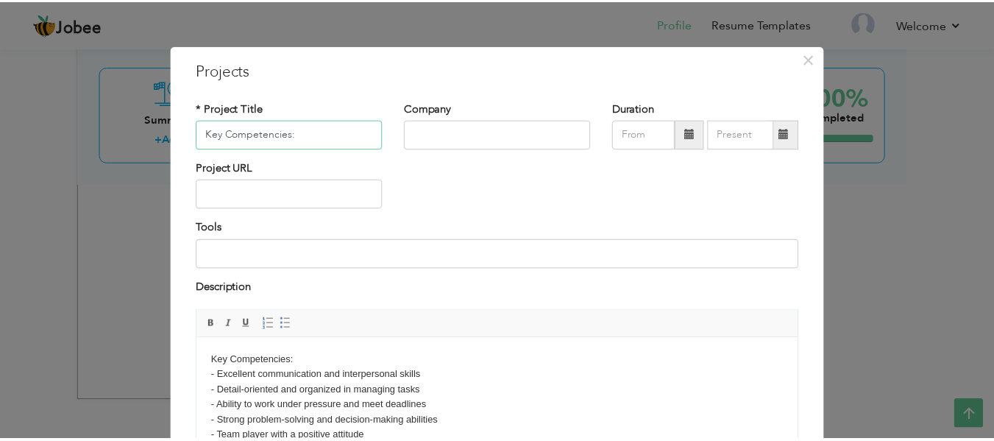
scroll to position [146, 0]
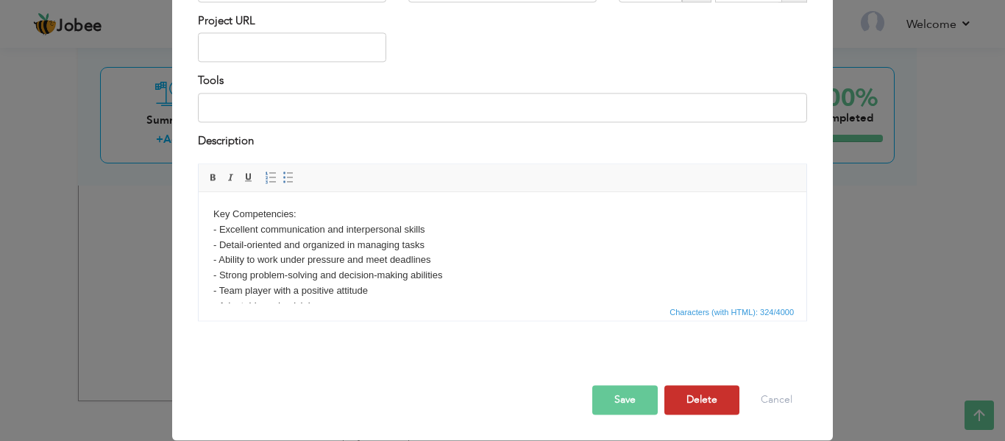
click at [684, 398] on button "Delete" at bounding box center [702, 400] width 75 height 29
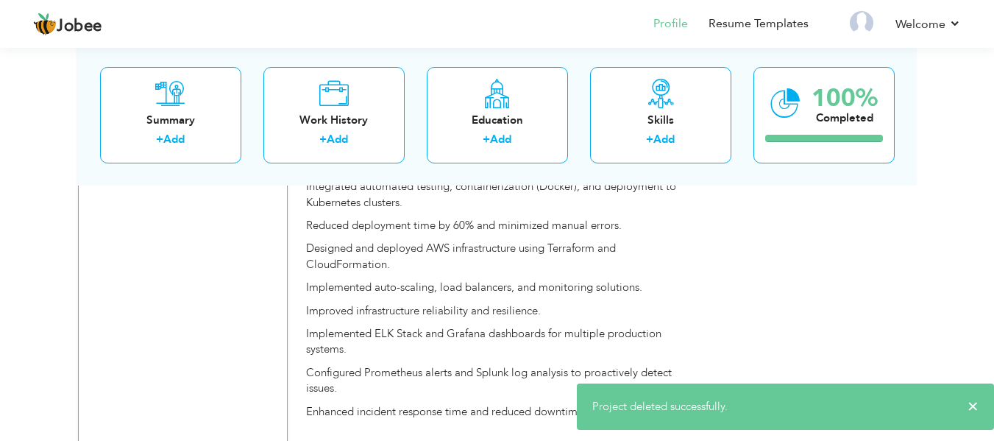
scroll to position [1938, 0]
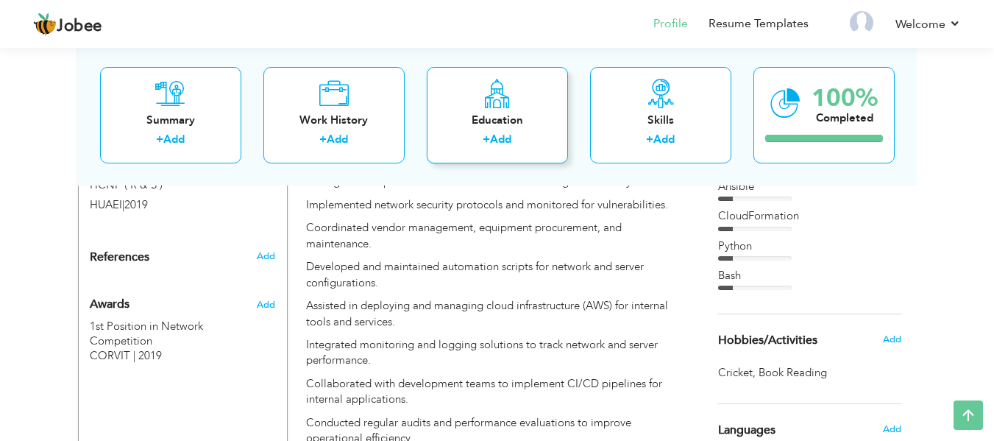
scroll to position [925, 0]
click at [787, 16] on link "Resume Templates" at bounding box center [759, 23] width 100 height 17
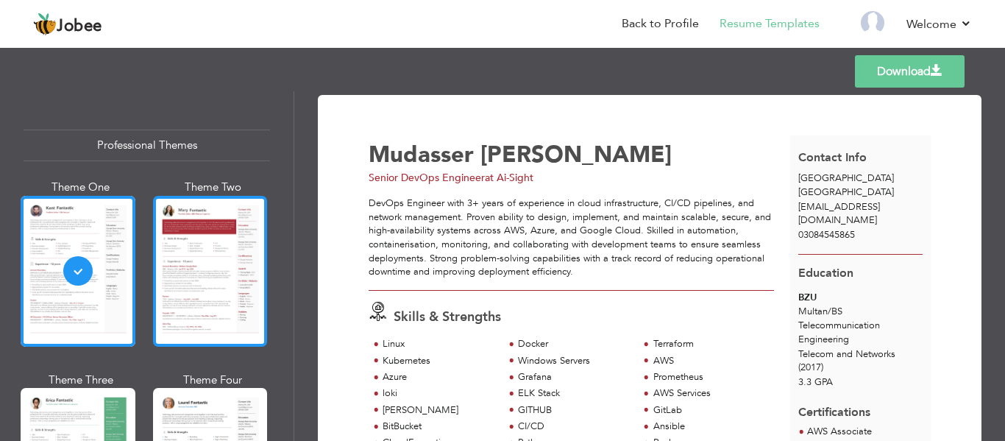
click at [201, 313] on div at bounding box center [210, 271] width 115 height 151
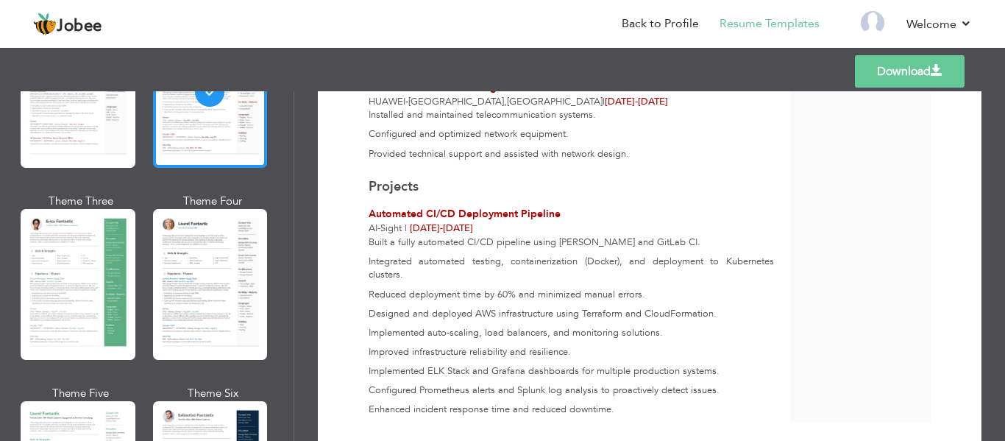
scroll to position [181, 0]
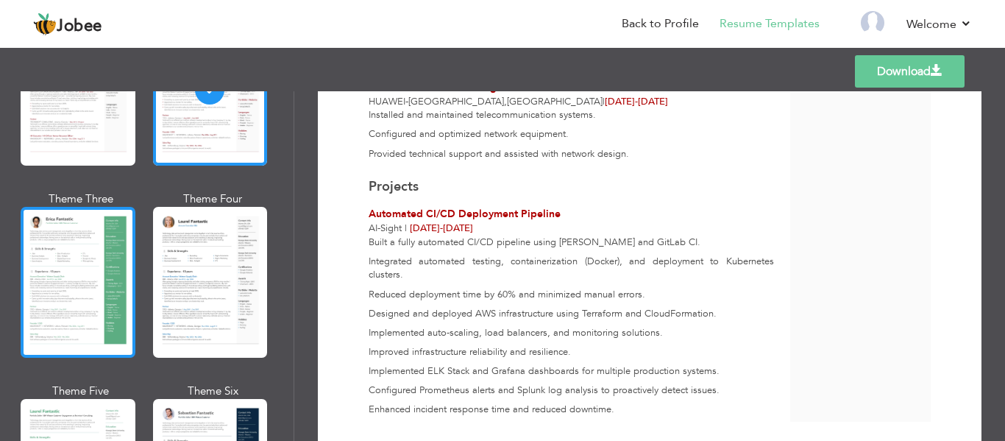
click at [81, 286] on div at bounding box center [78, 282] width 115 height 151
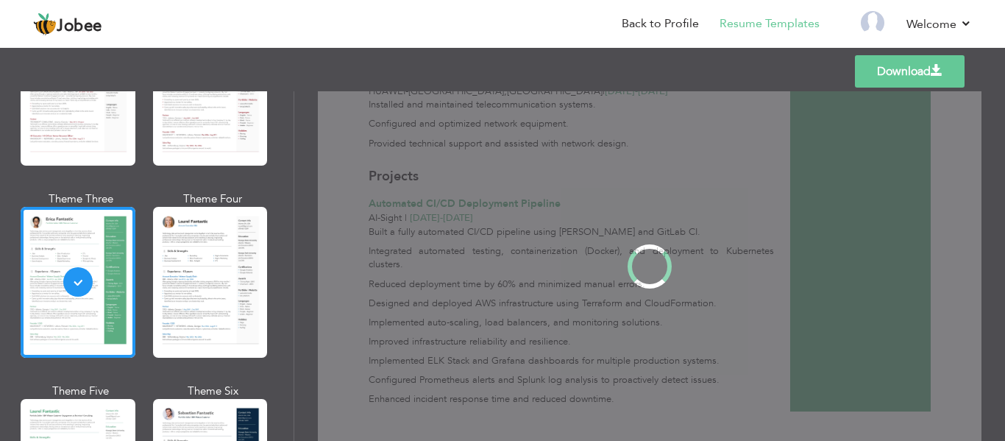
scroll to position [0, 0]
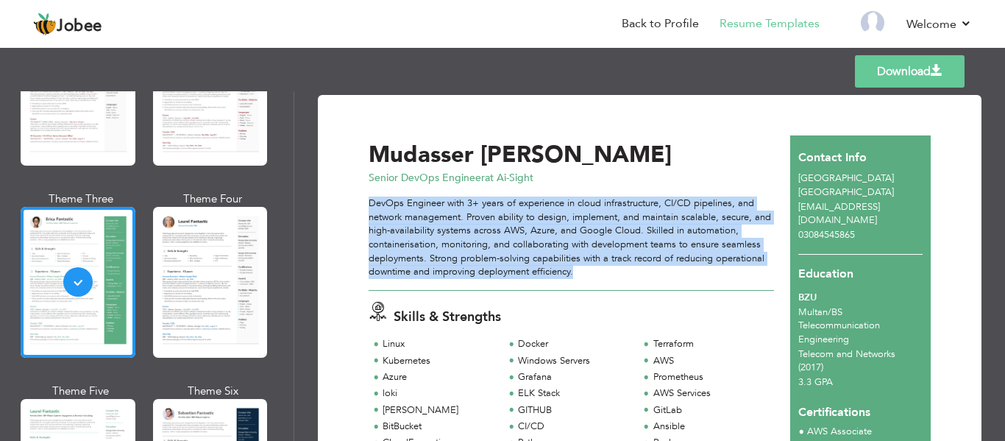
drag, startPoint x: 602, startPoint y: 279, endPoint x: 369, endPoint y: 205, distance: 244.6
click at [369, 205] on div "DevOps Engineer with 3+ years of experience in cloud infrastructure, CI/CD pipe…" at bounding box center [571, 242] width 405 height 93
copy div "DevOps Engineer with 3+ years of experience in cloud infrastructure, CI/CD pipe…"
click at [642, 27] on link "Back to Profile" at bounding box center [660, 23] width 77 height 17
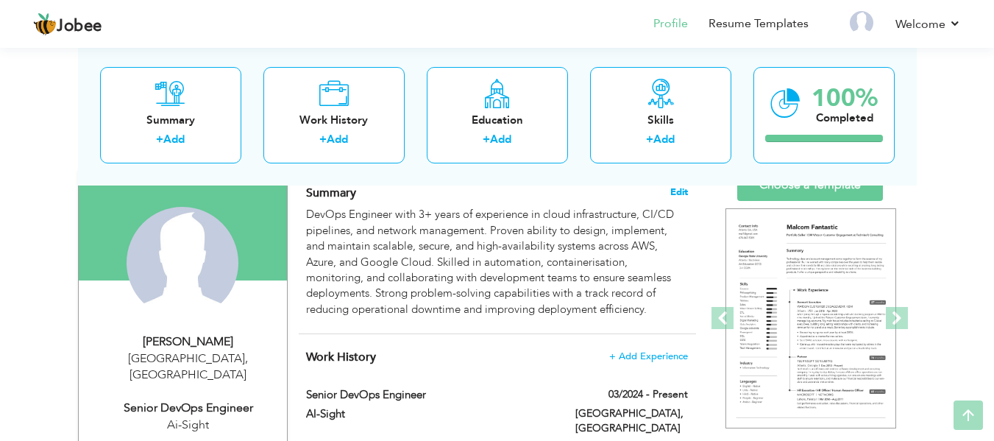
scroll to position [110, 0]
click at [682, 193] on span "Edit" at bounding box center [679, 190] width 18 height 10
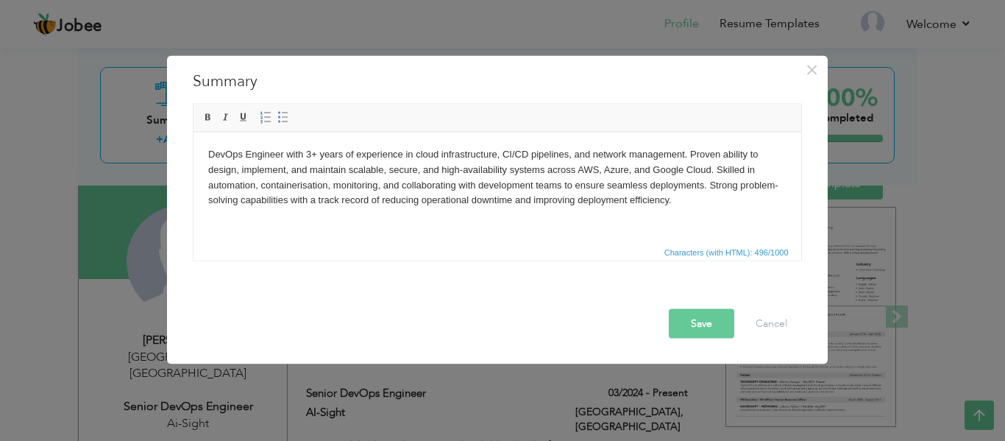
click at [694, 195] on body "DevOps Engineer with 3+ years of experience in cloud infrastructure, CI/CD pipe…" at bounding box center [497, 176] width 578 height 61
click at [708, 328] on button "Save" at bounding box center [701, 322] width 65 height 29
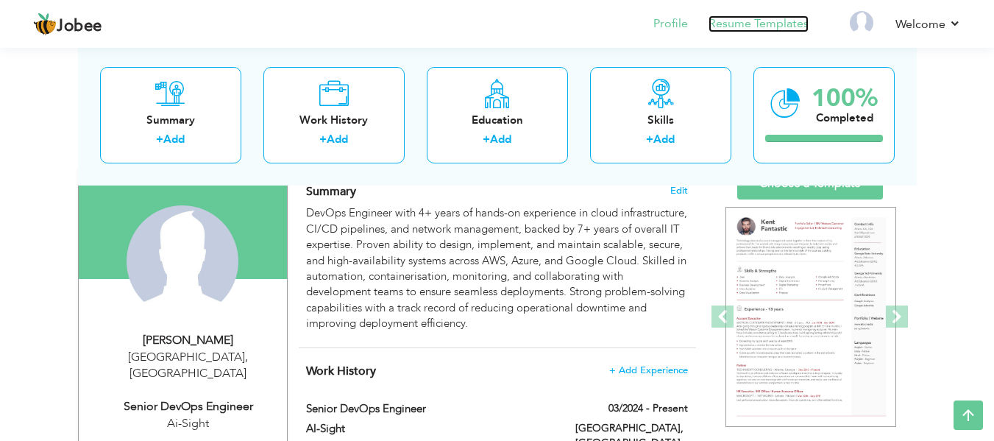
click at [785, 27] on link "Resume Templates" at bounding box center [759, 23] width 100 height 17
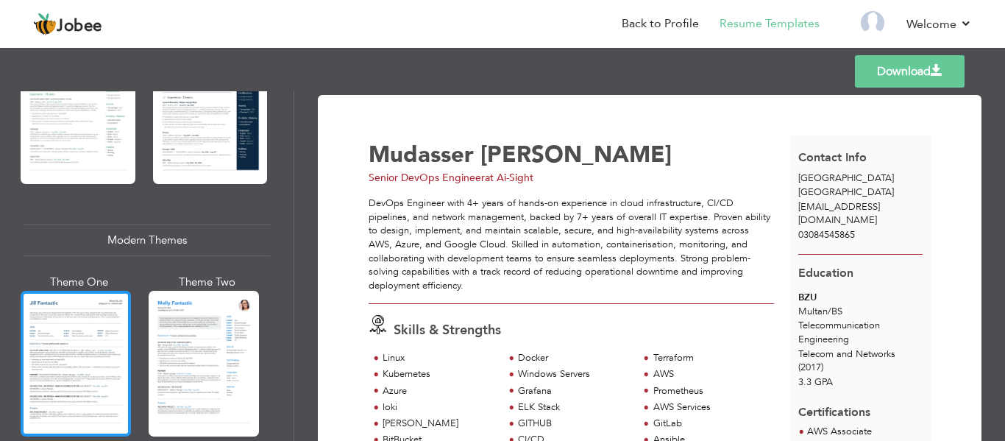
scroll to position [547, 0]
click at [83, 354] on div at bounding box center [76, 364] width 110 height 146
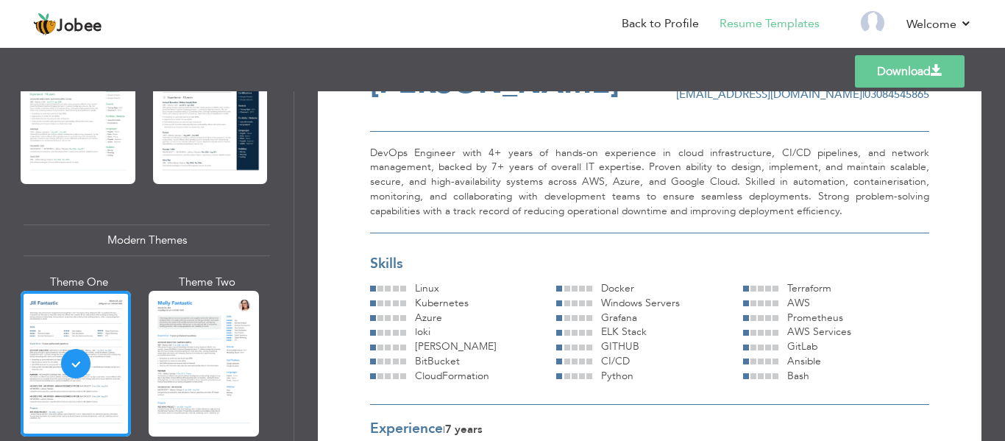
scroll to position [0, 0]
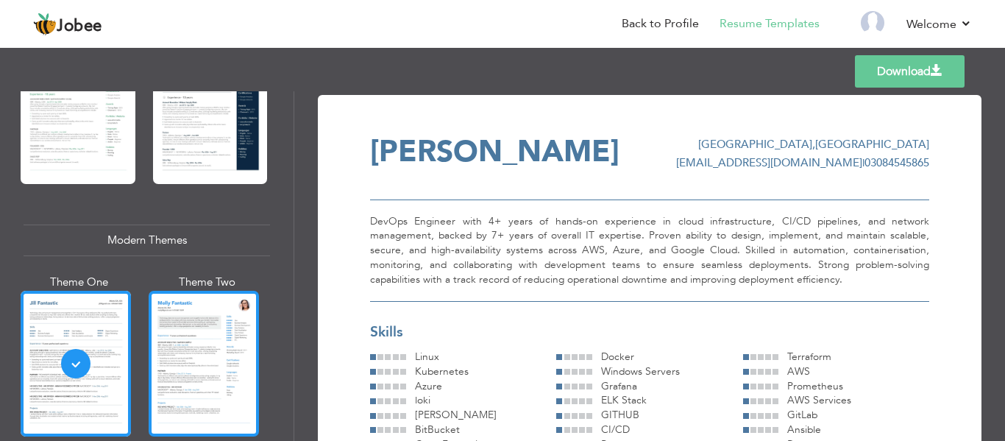
click at [233, 335] on div at bounding box center [204, 364] width 110 height 146
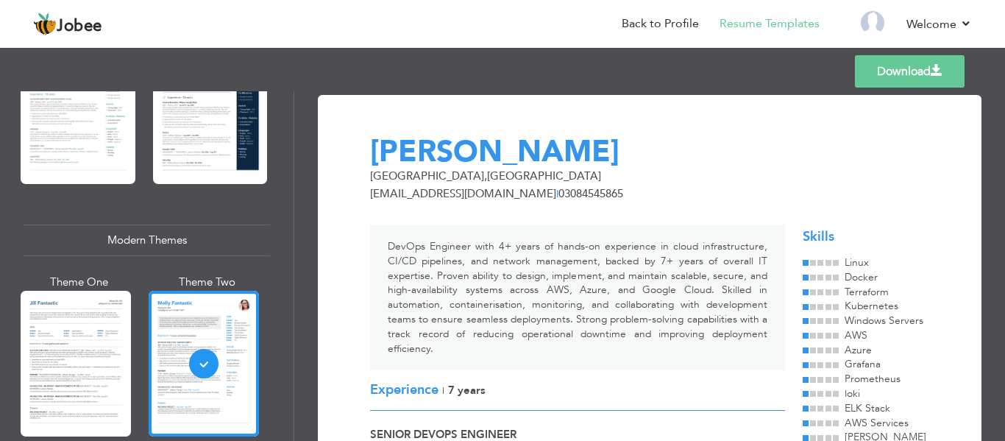
click at [898, 79] on link "Download" at bounding box center [910, 71] width 110 height 32
